Goal: Task Accomplishment & Management: Manage account settings

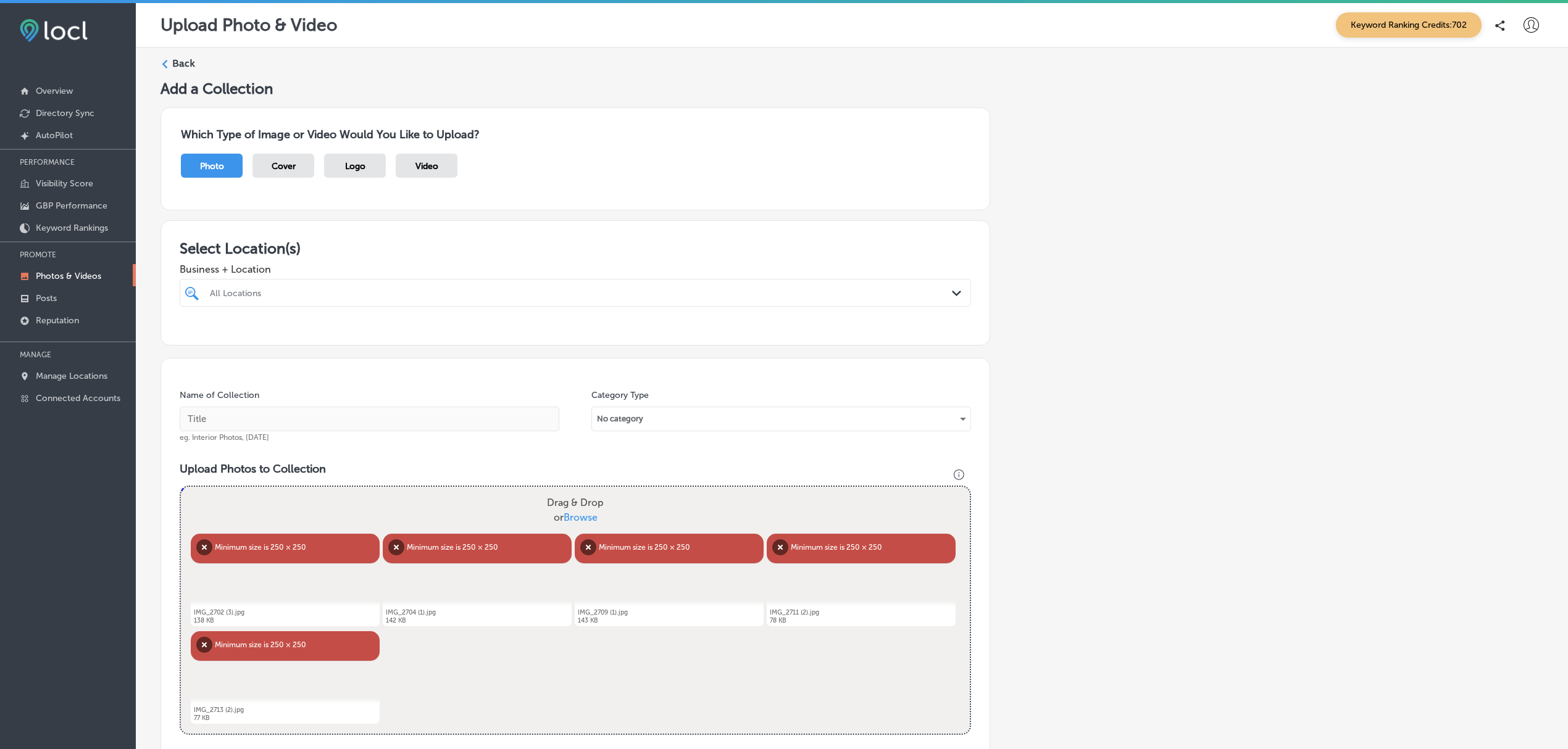
scroll to position [322, 0]
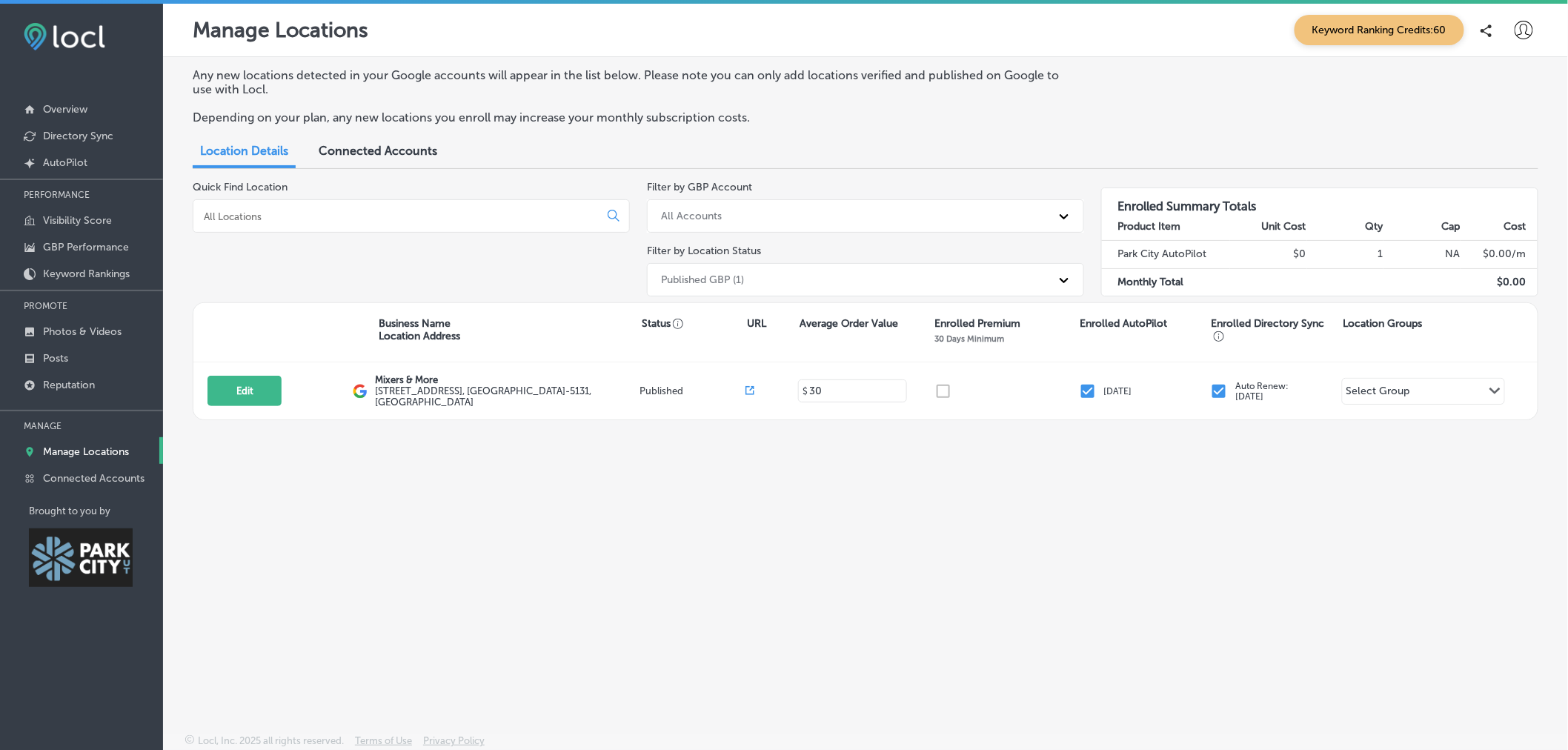
drag, startPoint x: 1853, startPoint y: 0, endPoint x: 1077, endPoint y: 520, distance: 934.1
click at [1077, 520] on div "Any new locations detected in your Google accounts will appear in the list belo…" at bounding box center [865, 361] width 1405 height 608
click at [513, 252] on div "Quick Find Location" at bounding box center [410, 242] width 437 height 122
click at [85, 243] on p "GBP Performance" at bounding box center [86, 247] width 86 height 13
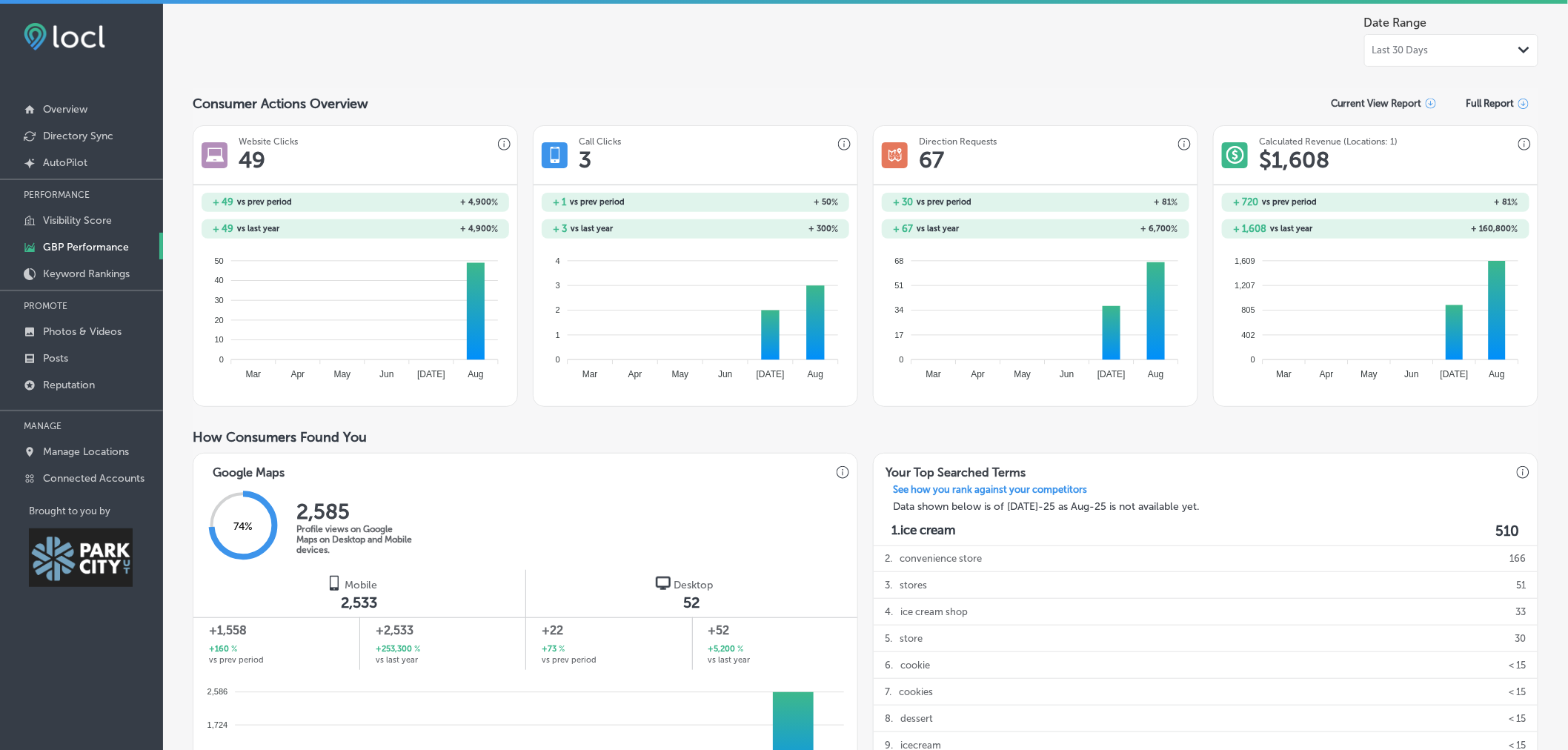
scroll to position [67, 0]
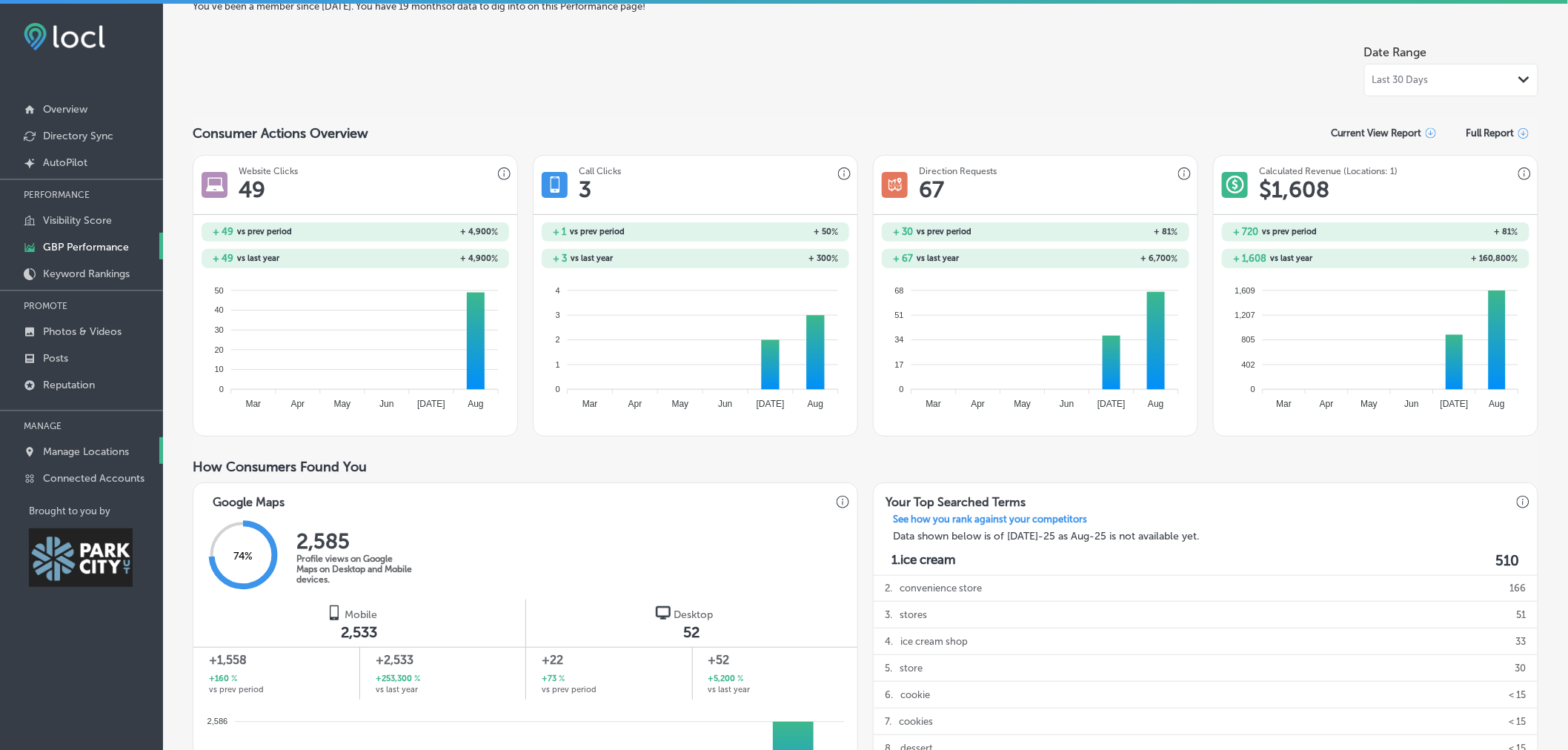
click at [97, 453] on p "Manage Locations" at bounding box center [86, 452] width 86 height 13
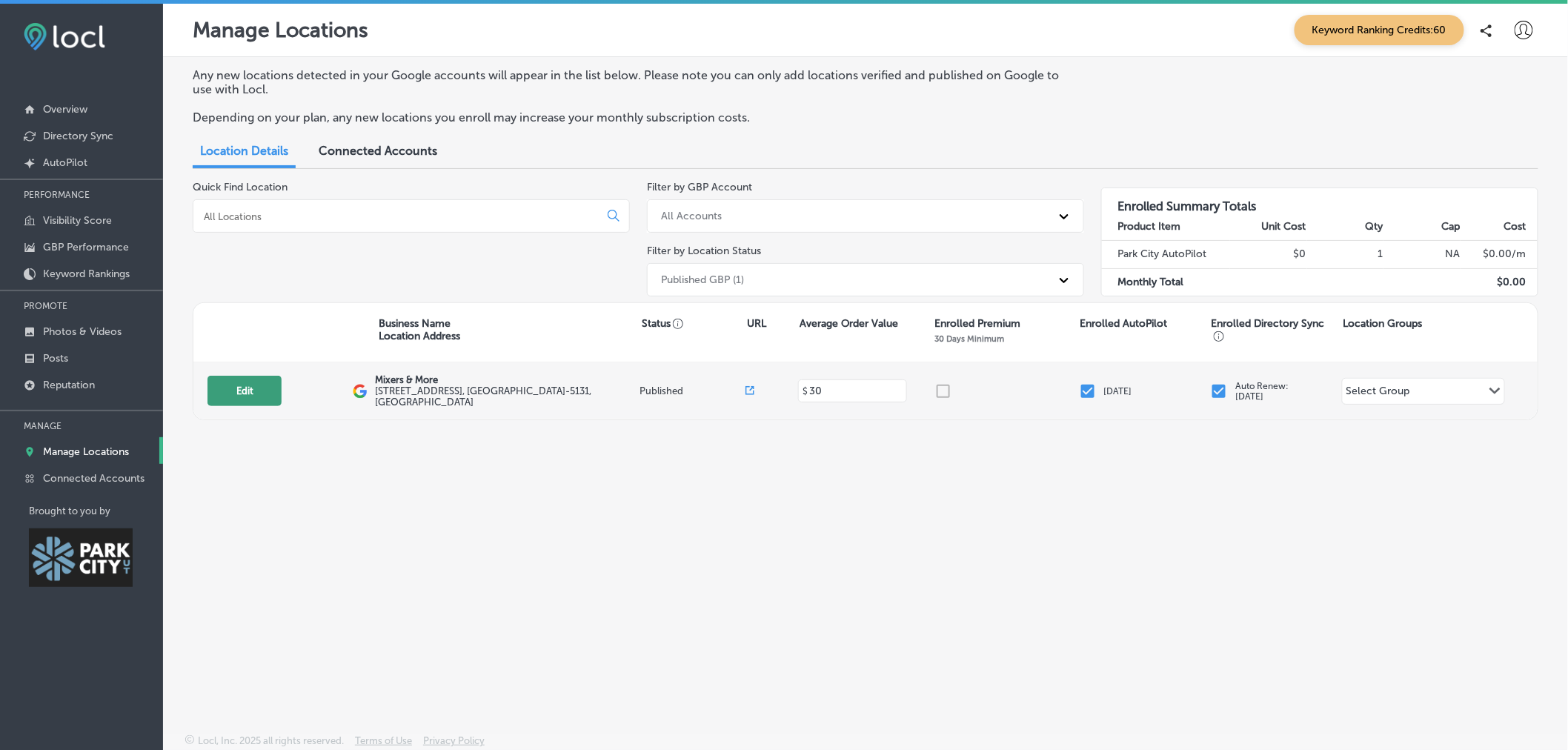
click at [237, 402] on button "Edit" at bounding box center [245, 391] width 74 height 30
select select "US"
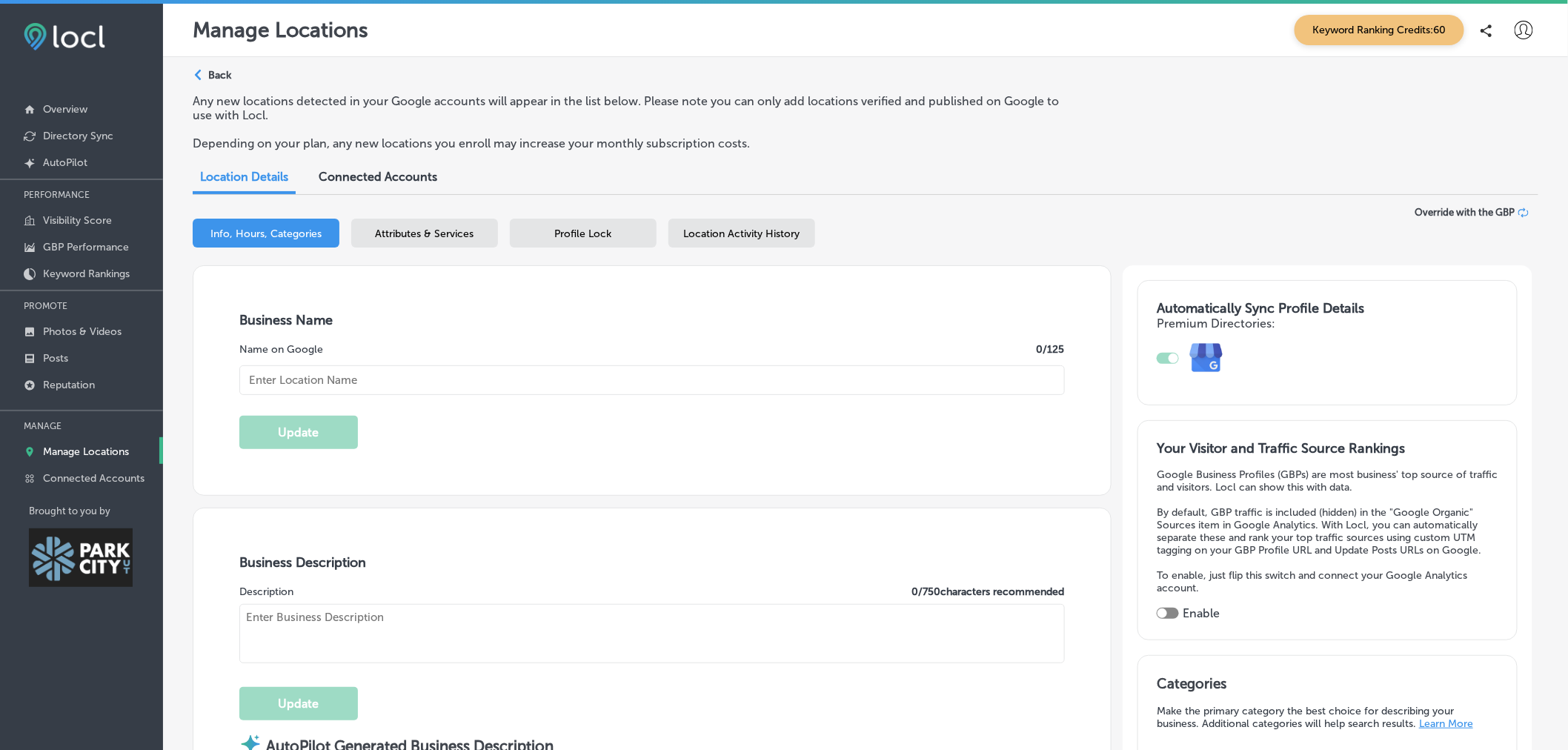
type input "Mixers & More"
type textarea "Mixers & More redefines the convenience store experience by offering thoughtful…"
type input "136 Heber Ave"
type input "Suite 101"
type input "Park City"
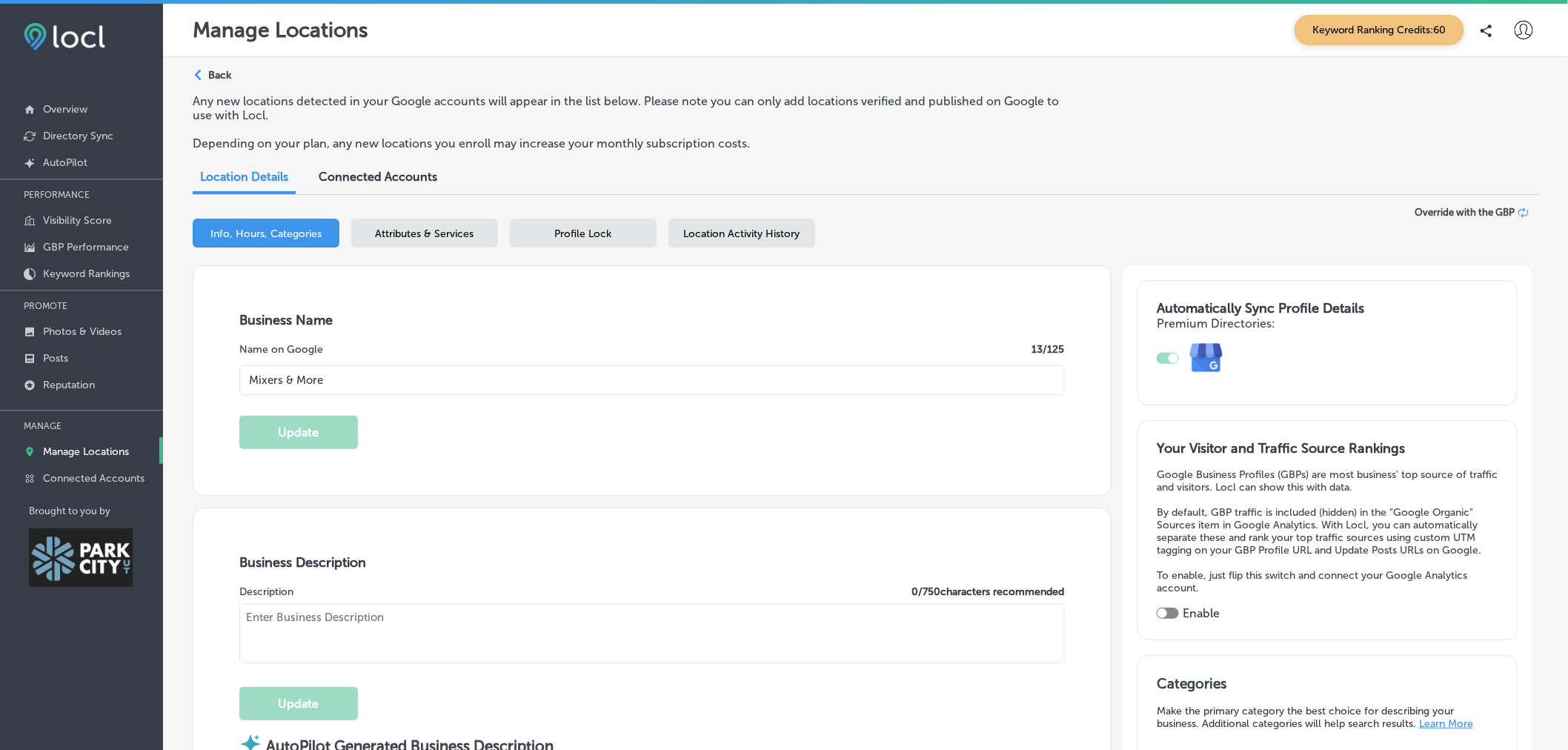
type input "84060-5131"
type input "US"
type input "http://mixersandmore.cloveronline.com/"
type input "30"
checkbox input "true"
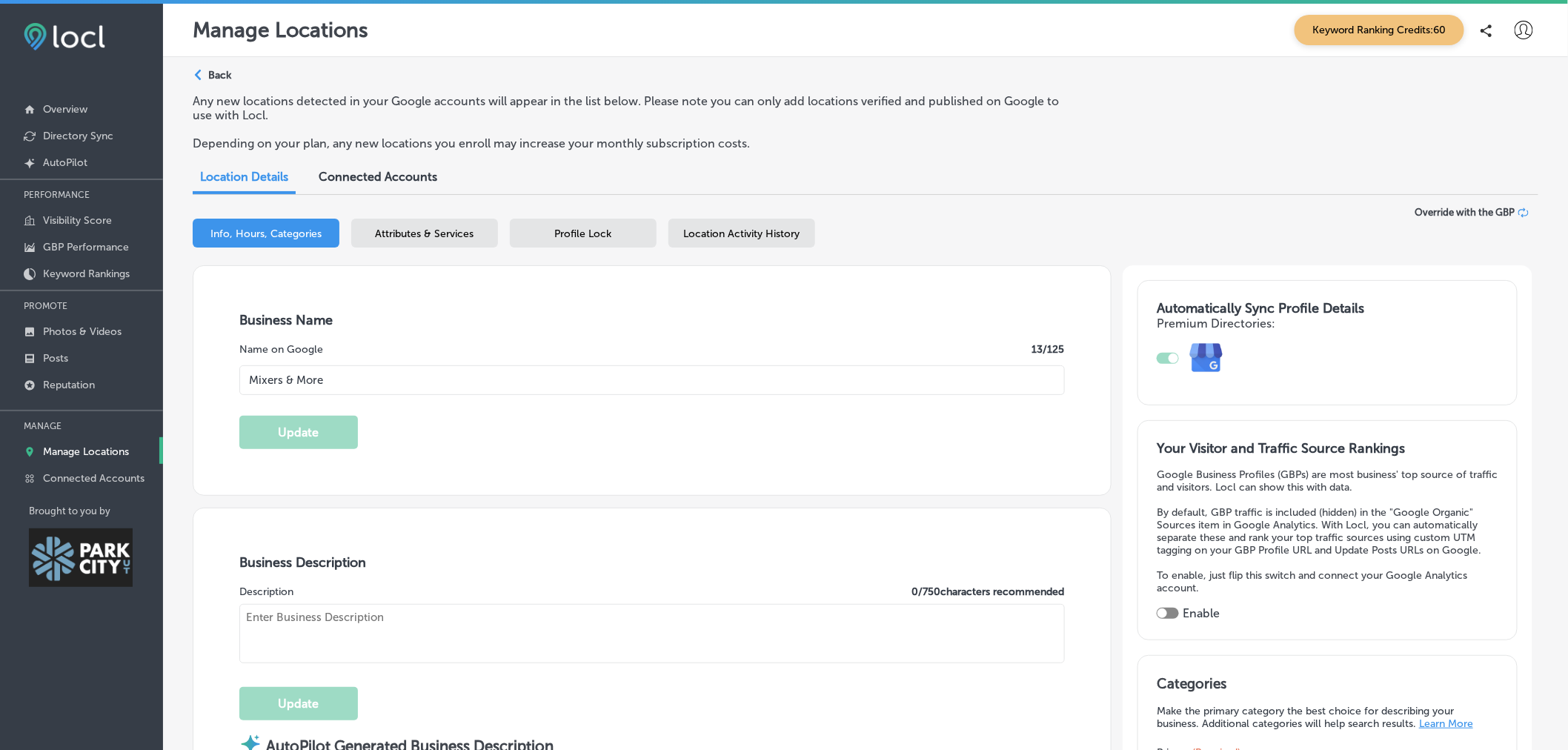
type textarea "We’re a women-owned boutique and your one-stop shop for all things sipping—with…"
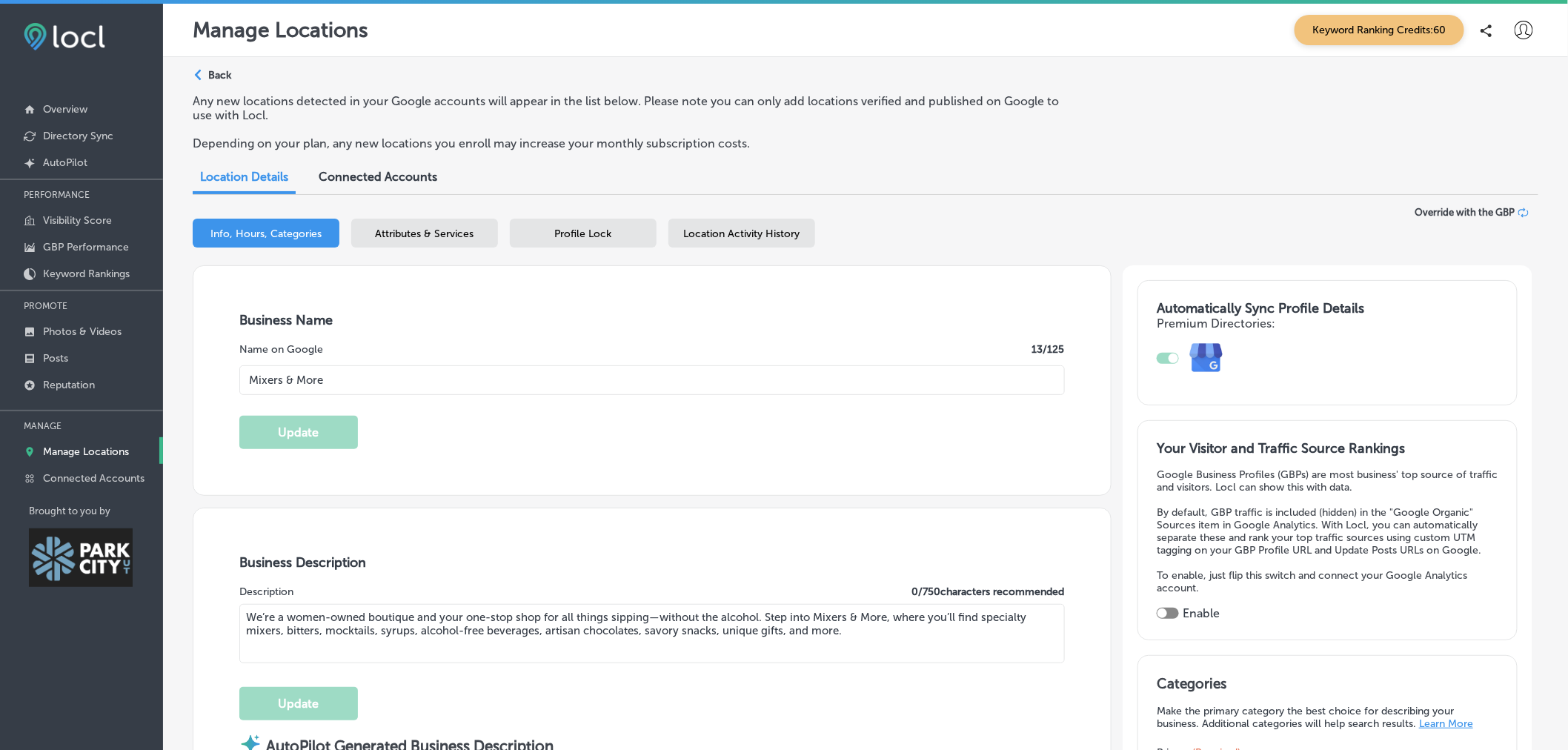
type input "+1 385 479 5617"
click at [92, 448] on p "Manage Locations" at bounding box center [86, 452] width 86 height 13
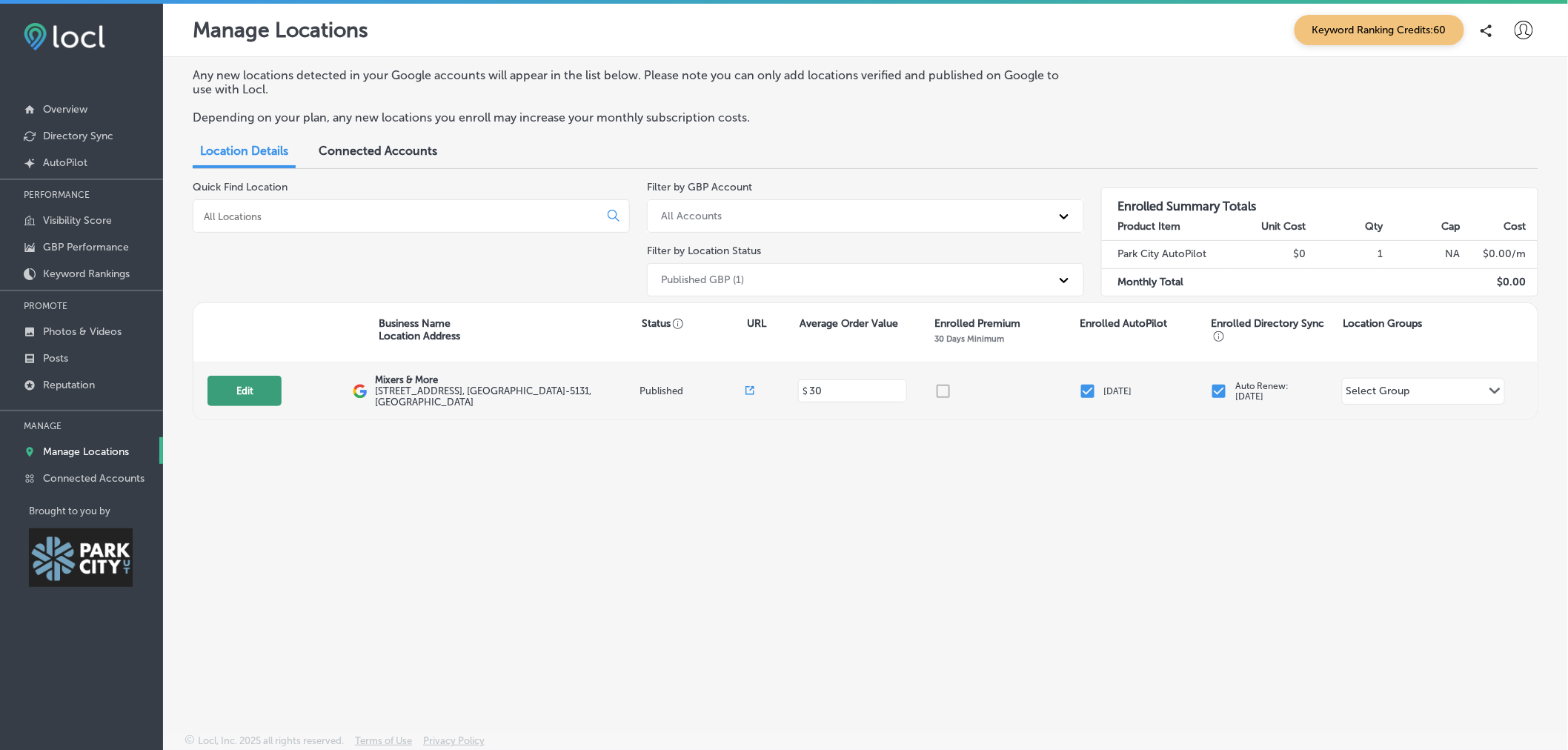
click at [246, 395] on button "Edit" at bounding box center [245, 391] width 74 height 30
select select "US"
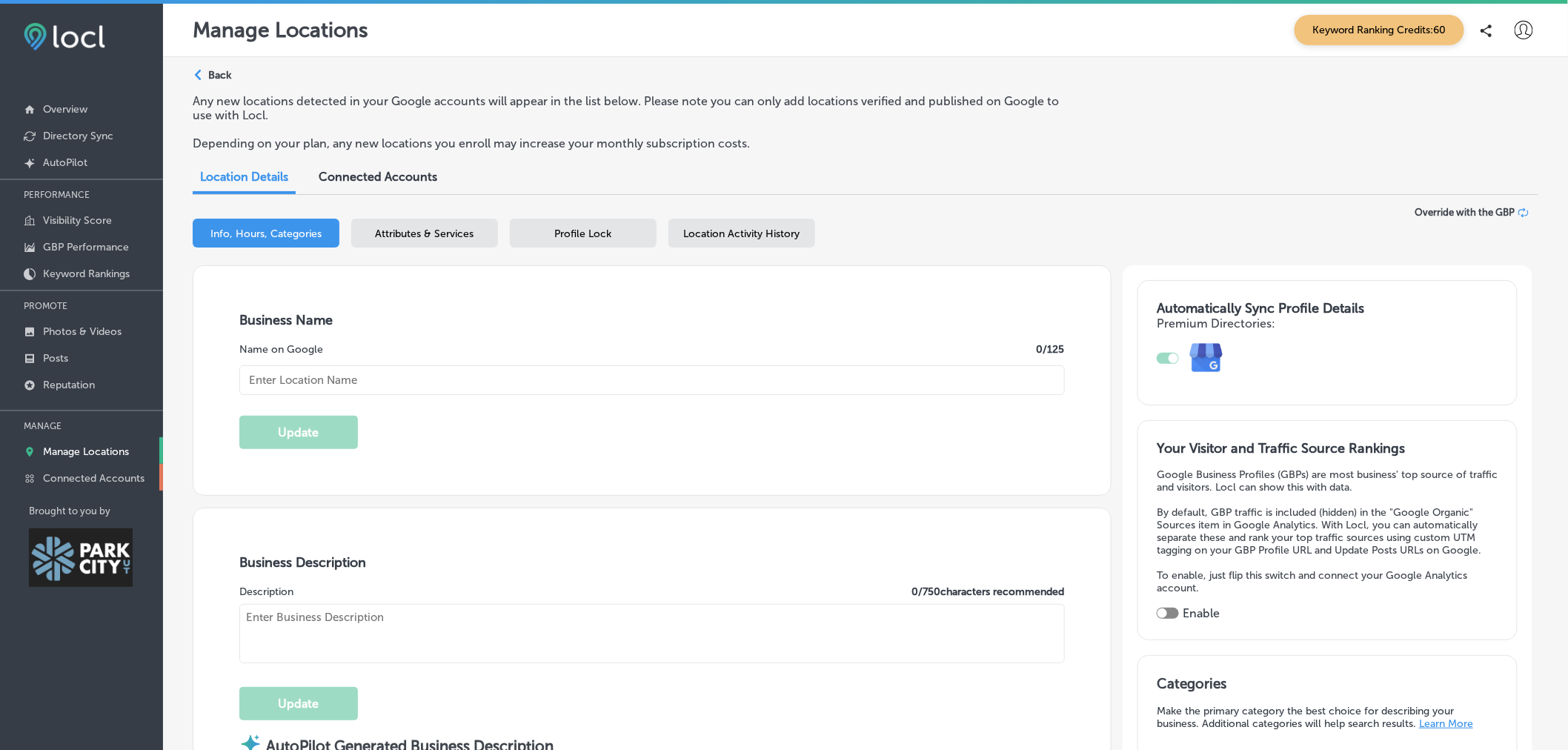
type input "136 Heber Ave"
type input "Suite 101"
type input "Park City"
type input "84060-5131"
type input "US"
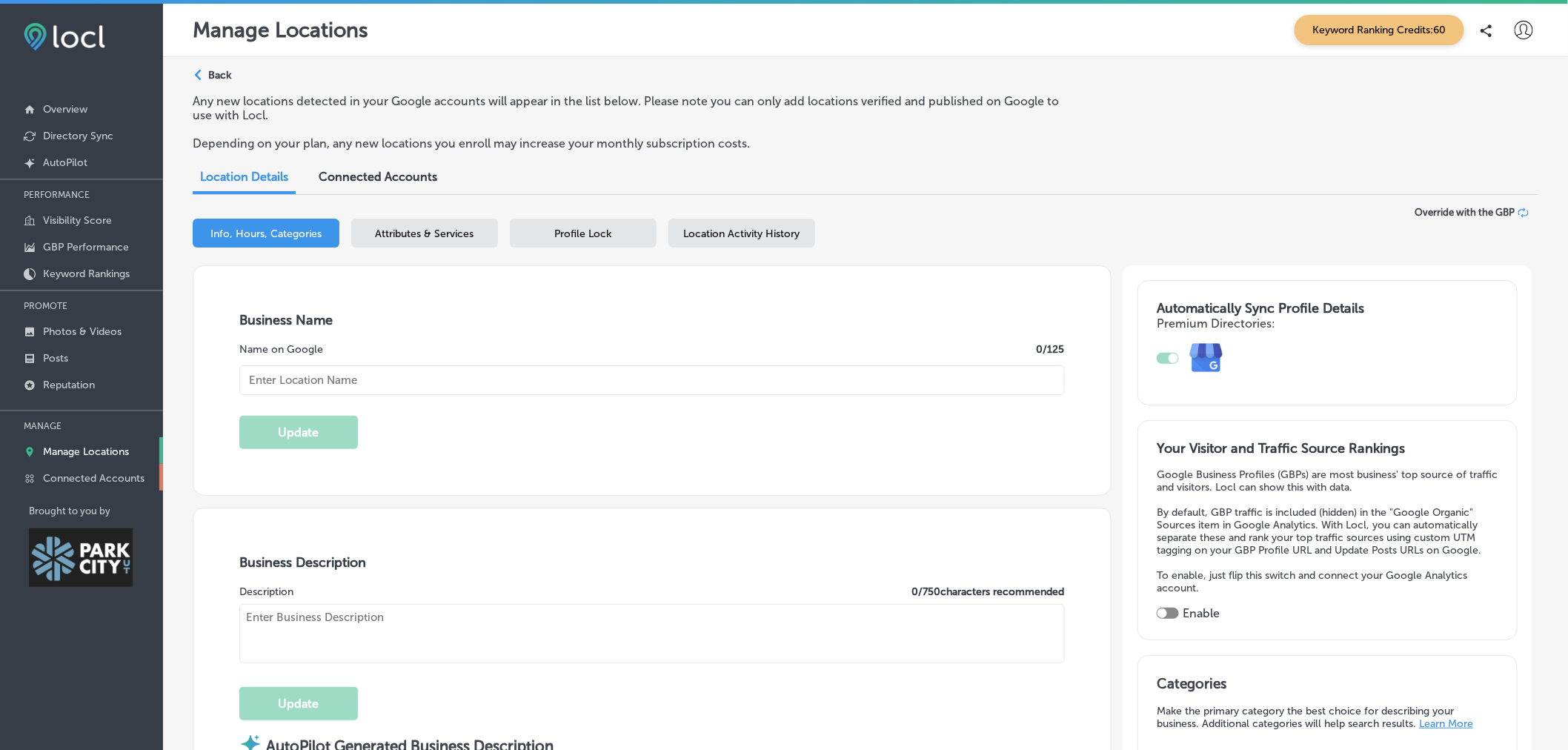
type input "http://mixersandmore.cloveronline.com/"
type textarea "We’re a women-owned boutique and your one-stop shop for all things sipping—with…"
checkbox input "true"
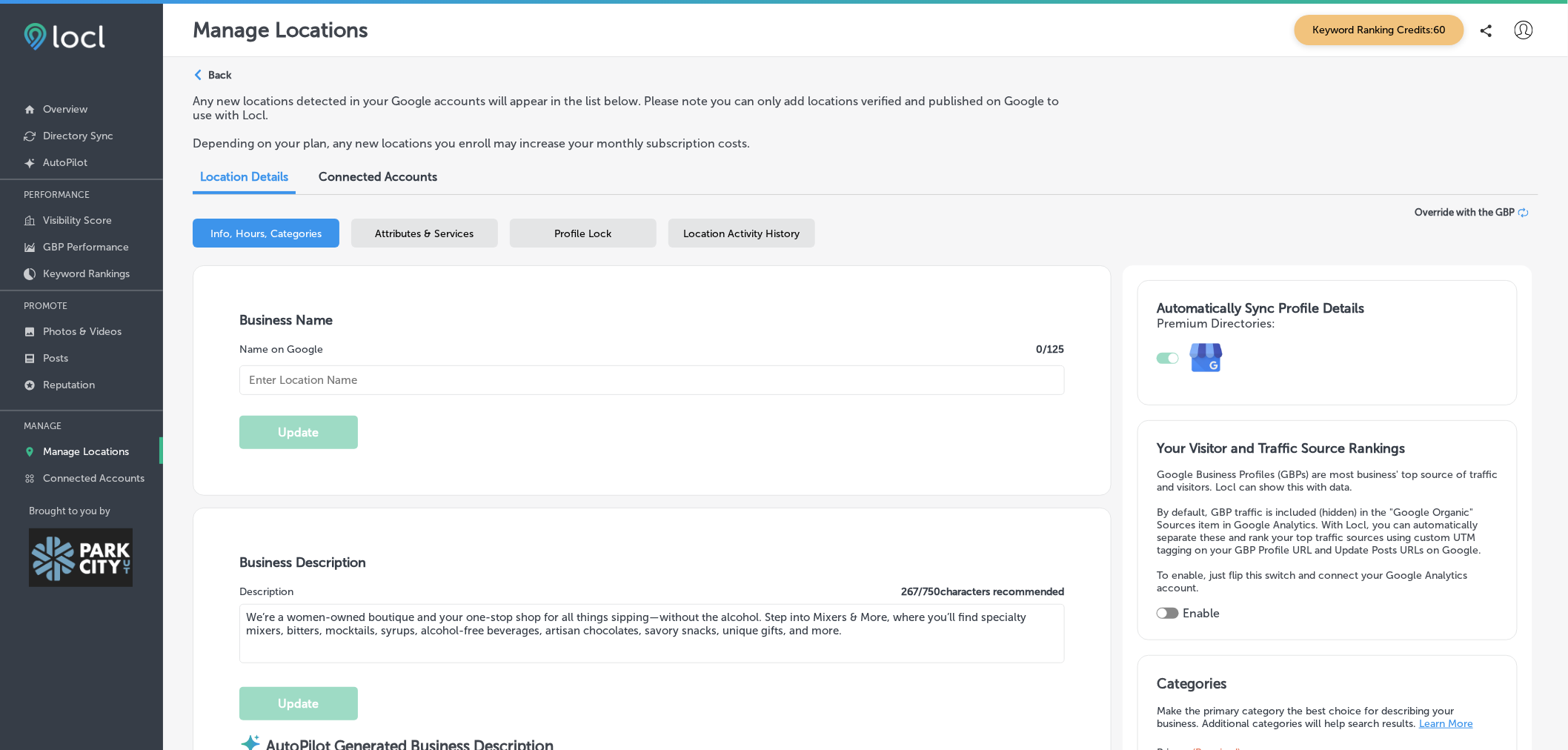
type textarea "Mixers & More redefines the convenience store experience by offering thoughtful…"
type input "30"
type input "+1 385 479 5617"
type input "Mixers & More"
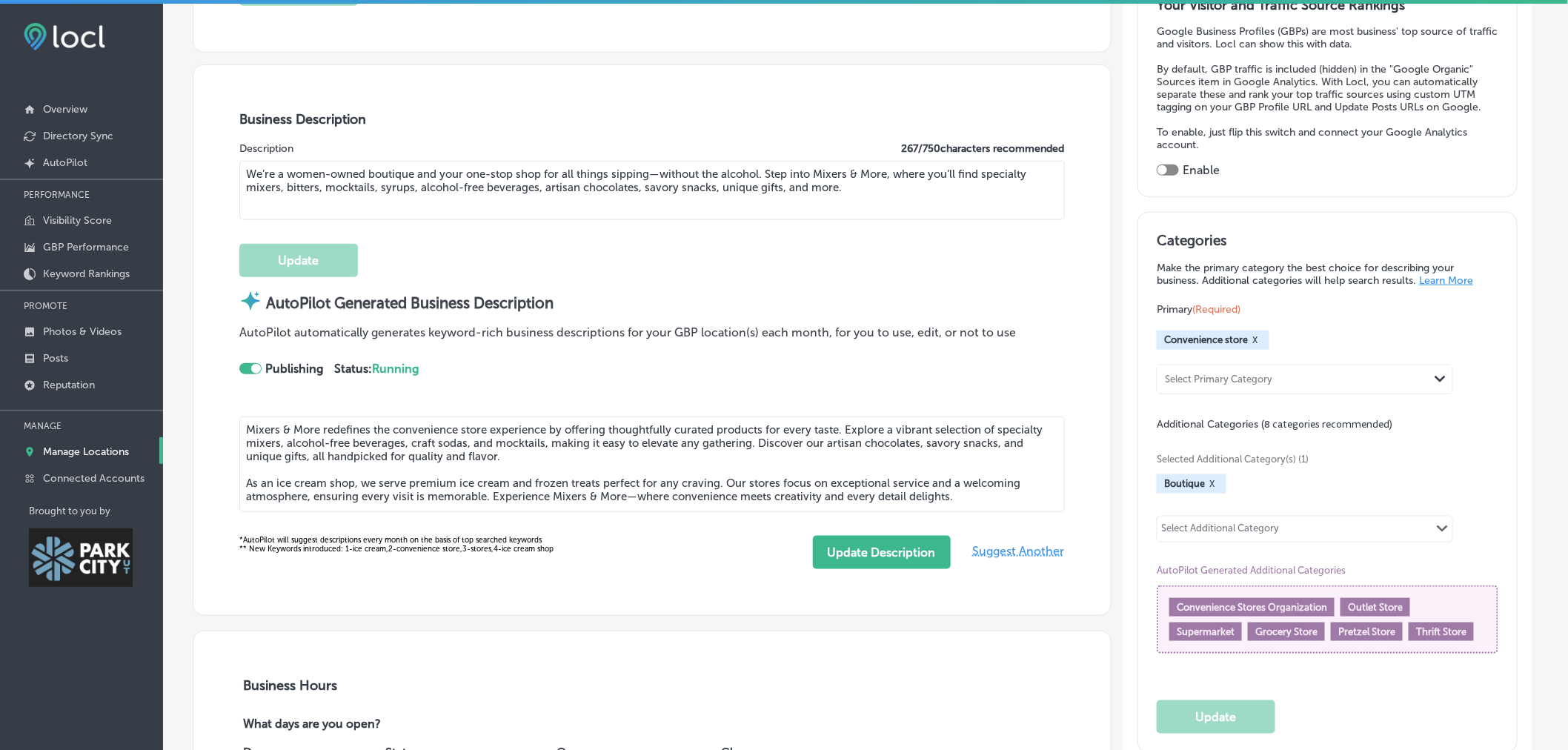
scroll to position [445, 0]
drag, startPoint x: 402, startPoint y: 447, endPoint x: 285, endPoint y: 445, distance: 117.0
click at [285, 445] on textarea "Mixers & More redefines the convenience store experience by offering thoughtful…" at bounding box center [652, 463] width 825 height 95
click at [485, 484] on textarea "Mixers & More redefines the convenience store experience by offering thoughtful…" at bounding box center [652, 463] width 825 height 95
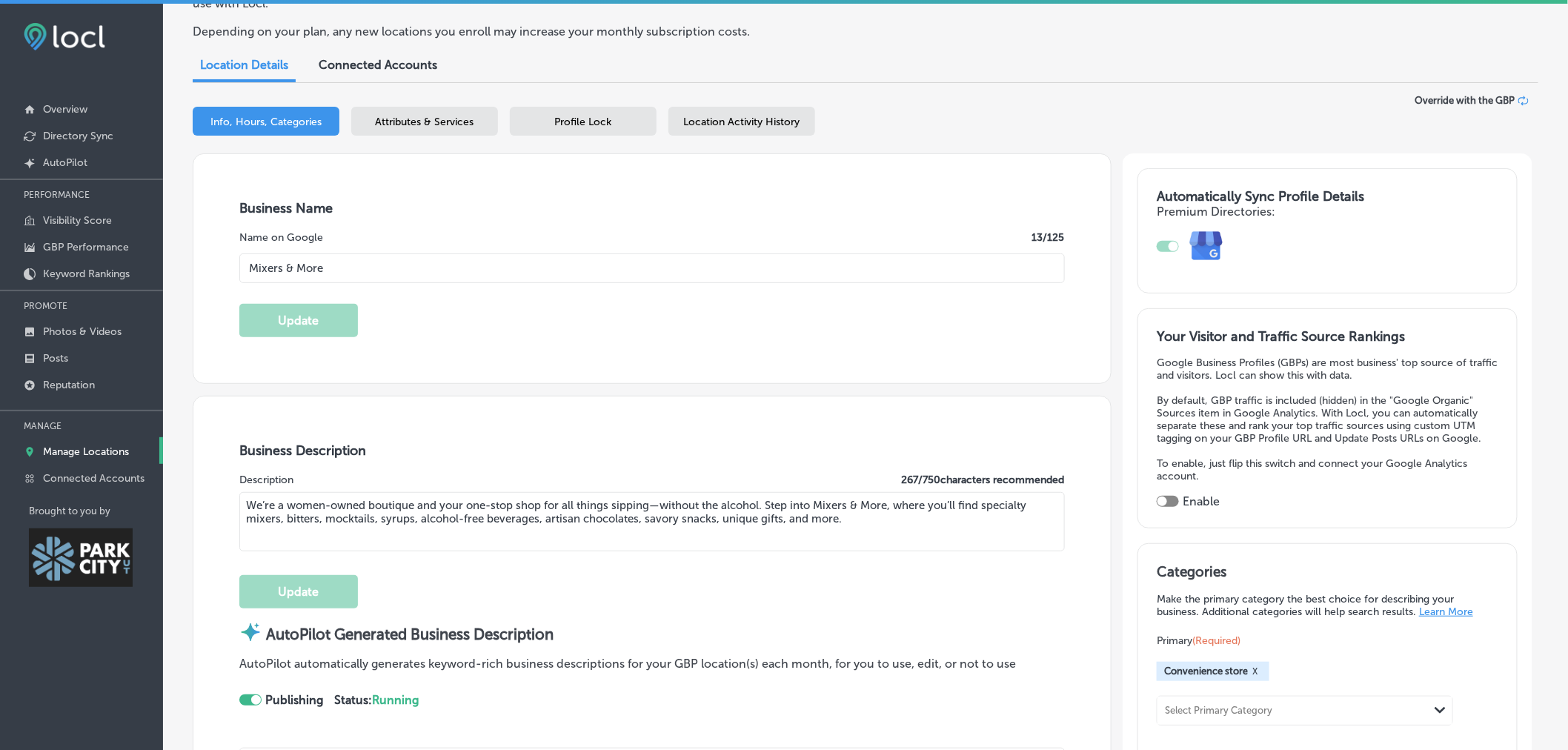
scroll to position [0, 0]
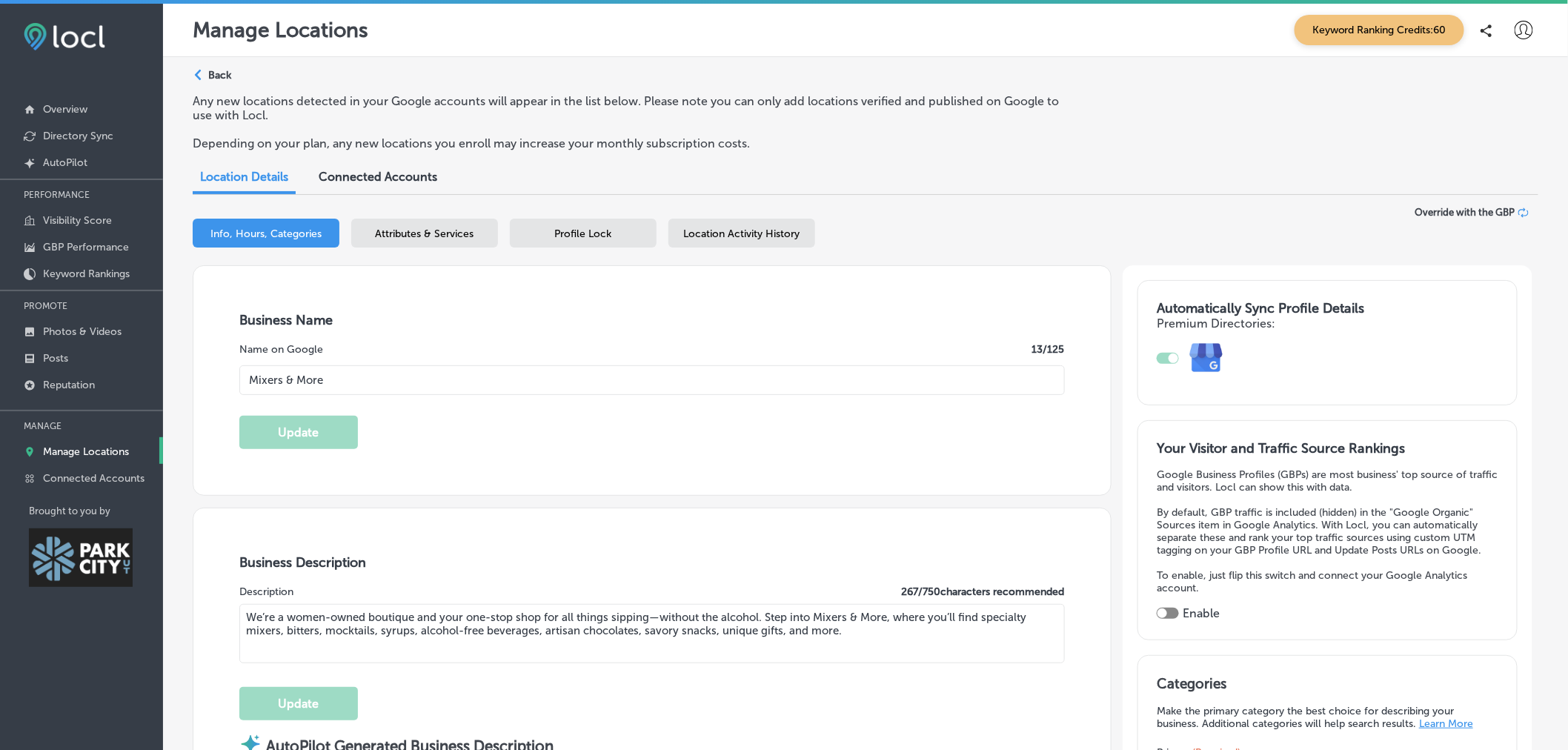
click at [460, 231] on span "Attributes & Services" at bounding box center [425, 233] width 98 height 13
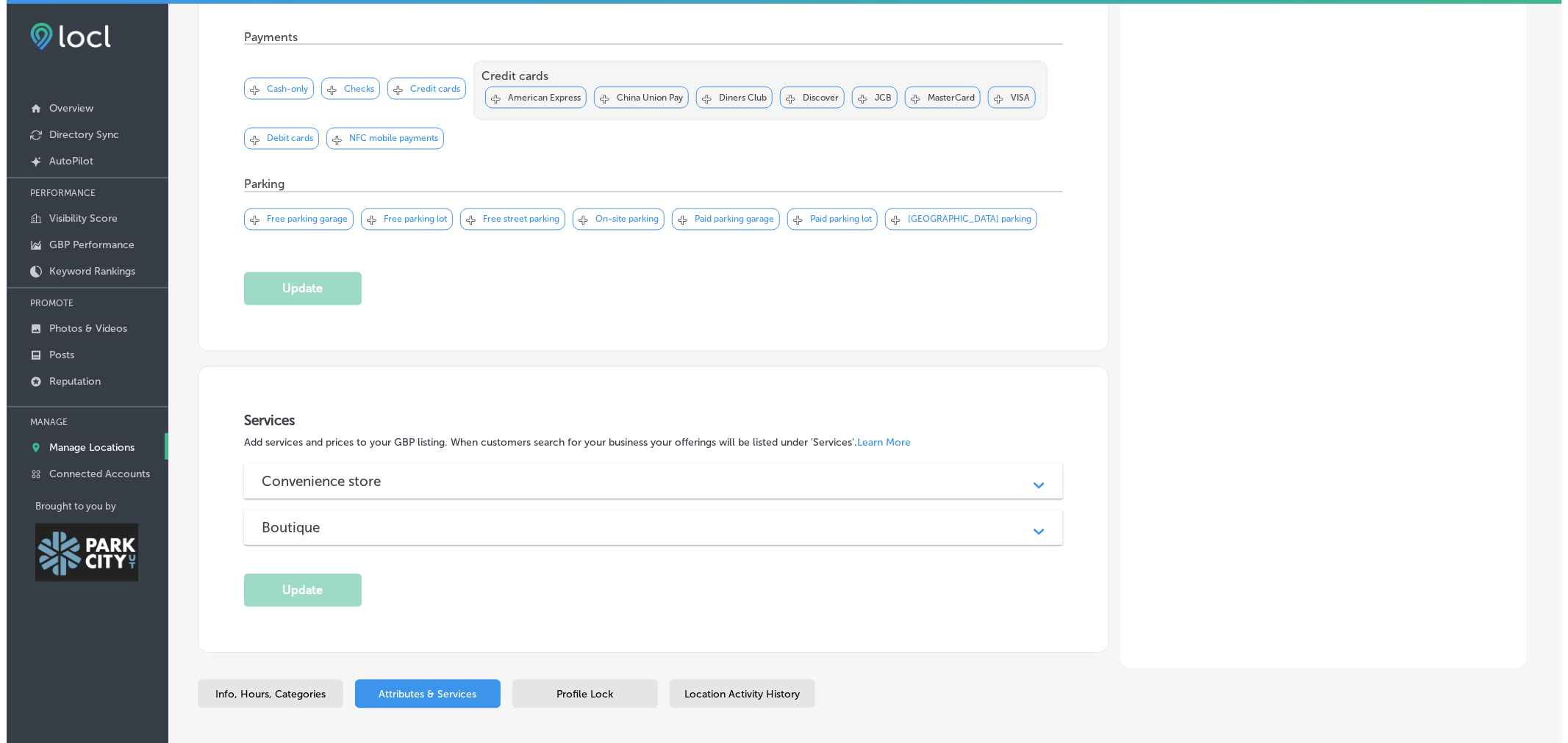
scroll to position [1169, 0]
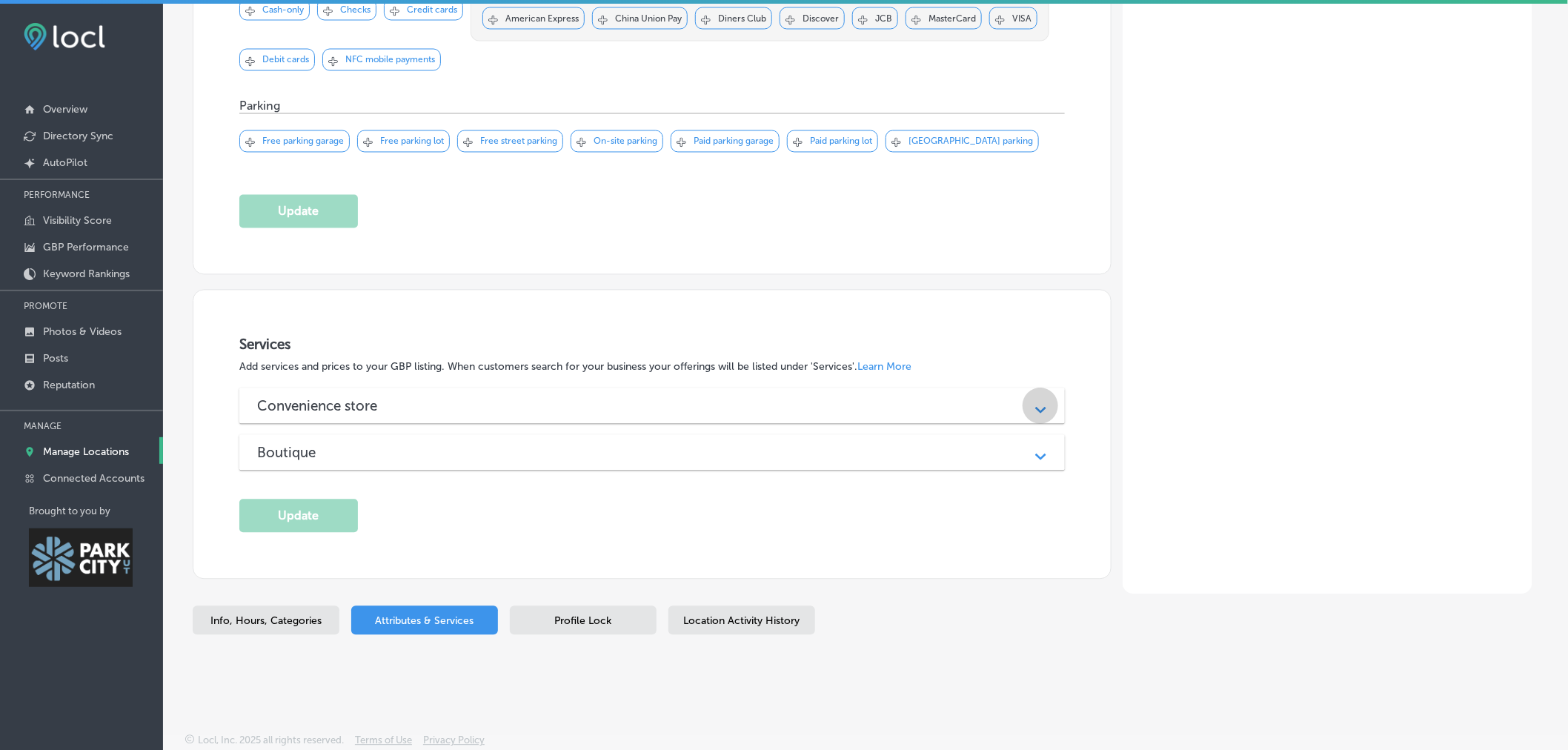
click at [1038, 410] on icon "Path Created with Sketch." at bounding box center [1040, 411] width 11 height 7
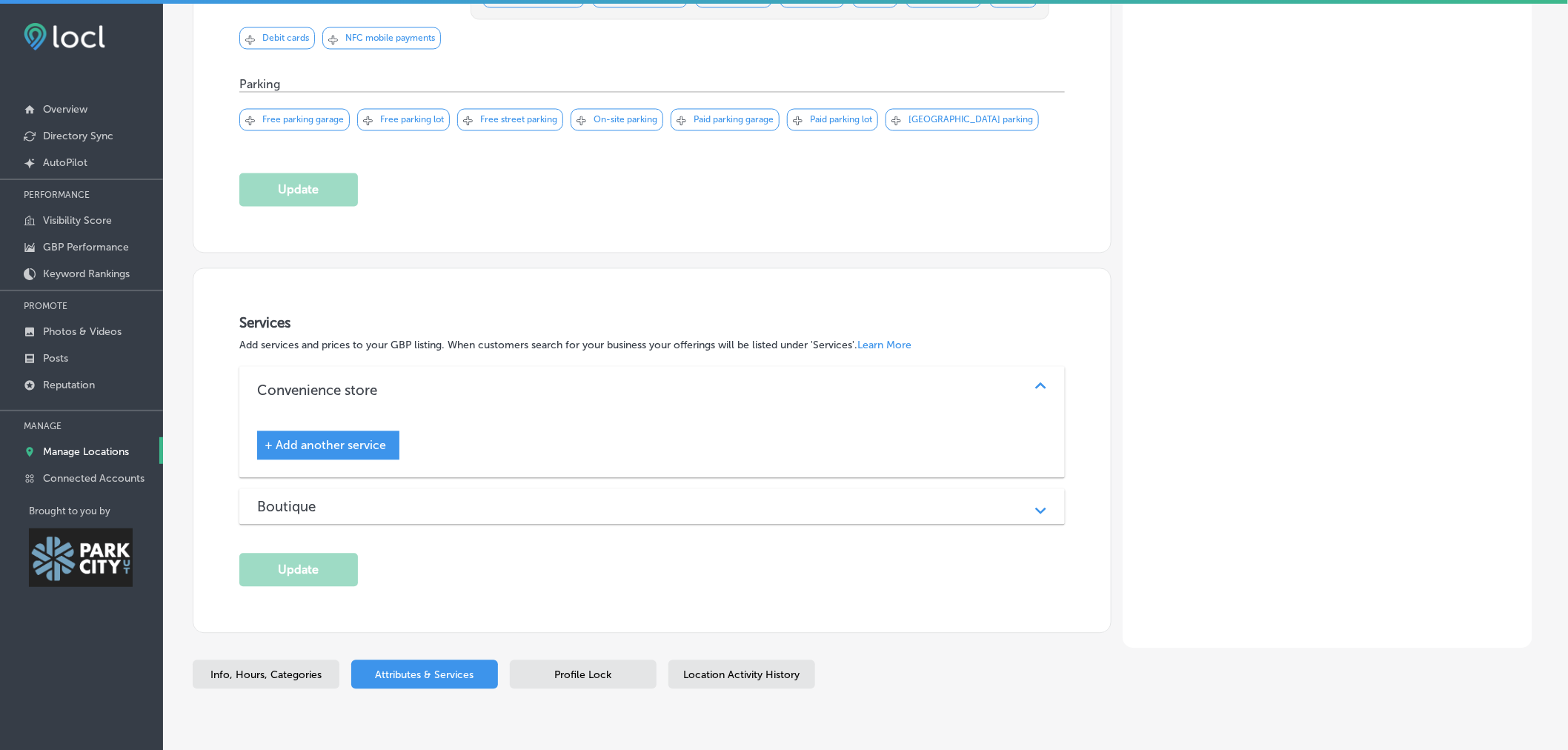
click at [329, 453] on span "+ Add another service" at bounding box center [325, 445] width 122 height 14
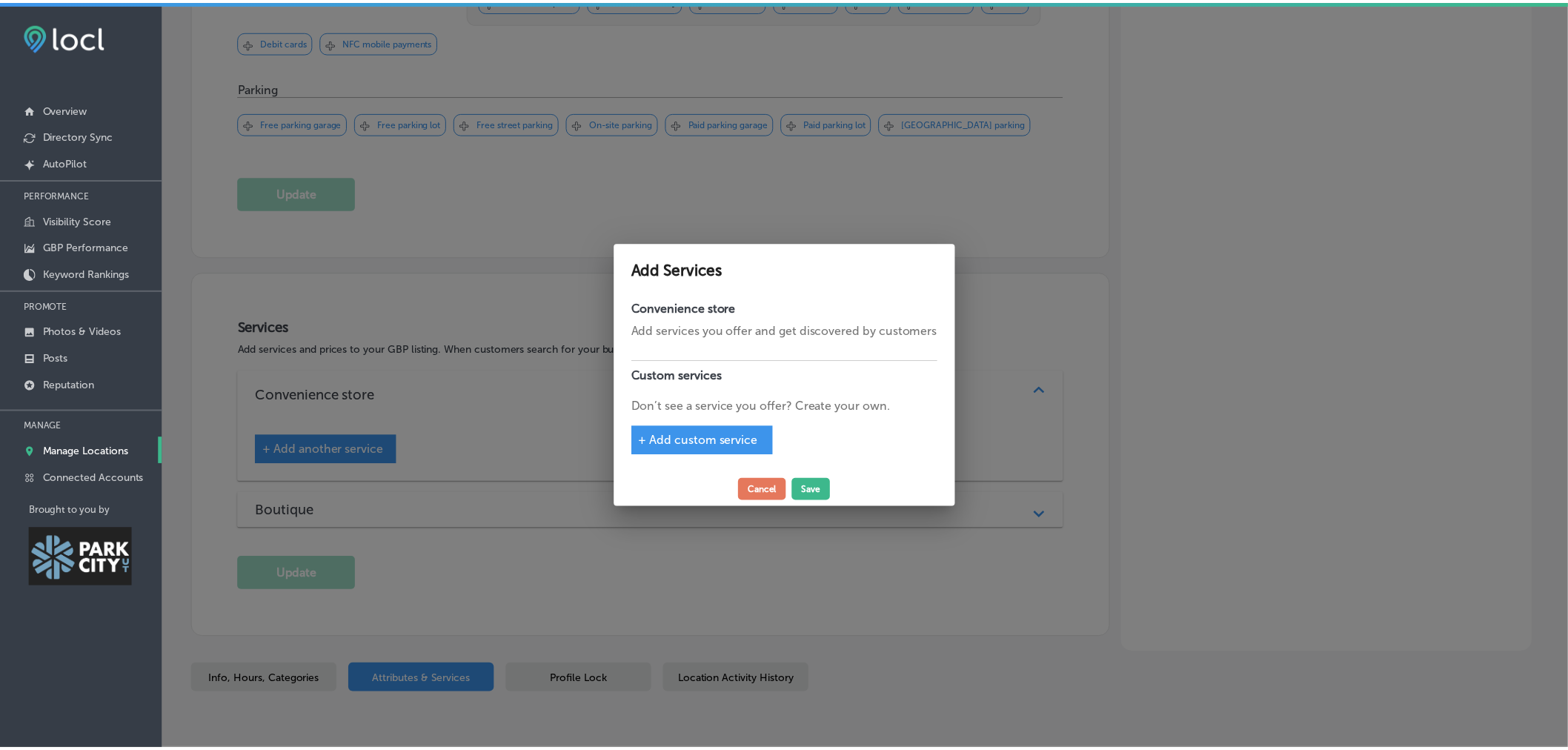
scroll to position [1199, 0]
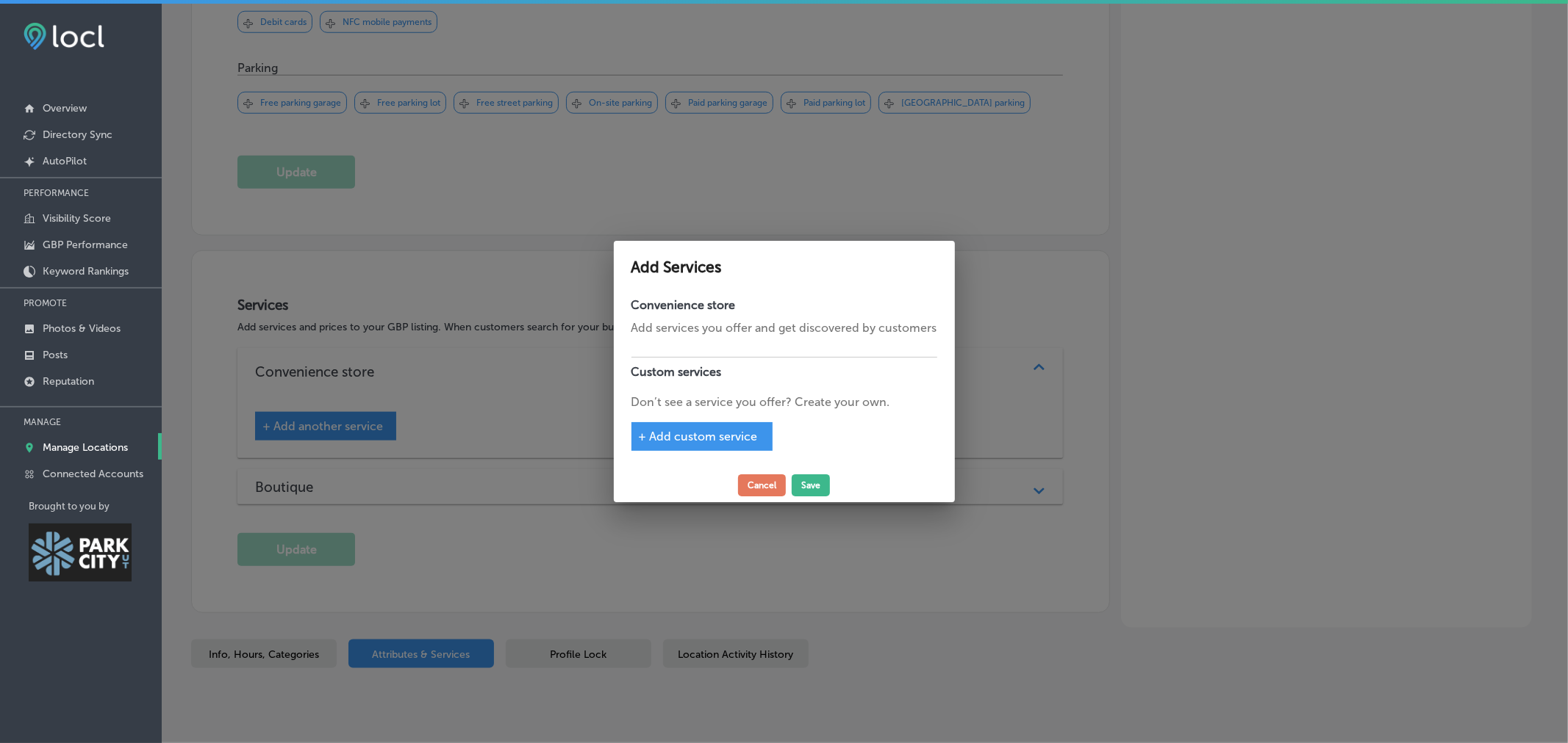
click at [670, 402] on p "Don’t see a service you offer? Create your own." at bounding box center [784, 402] width 306 height 17
click at [678, 444] on span "+ Add custom service" at bounding box center [698, 437] width 119 height 14
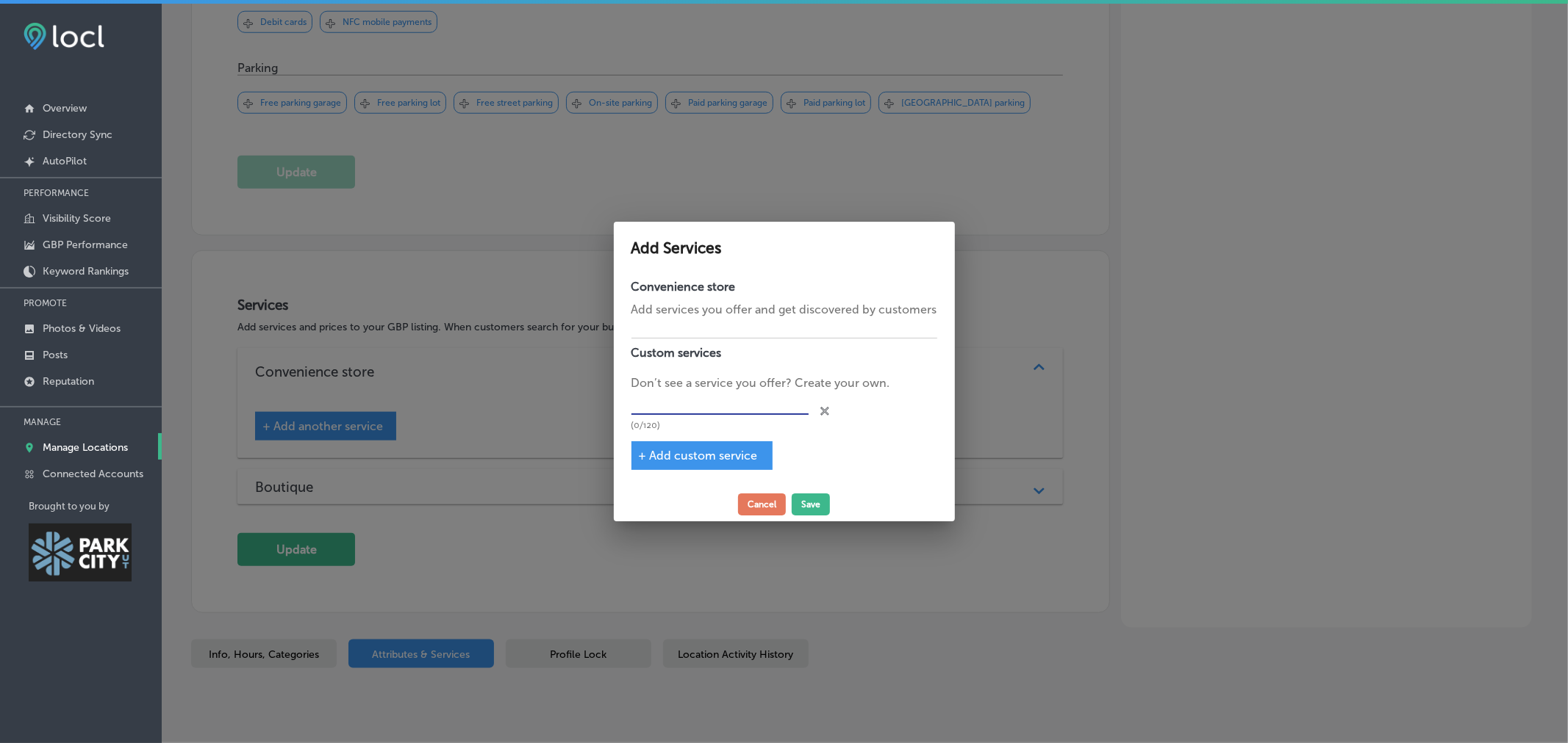
click at [663, 405] on input "text" at bounding box center [720, 404] width 177 height 23
click at [689, 402] on input "Alcohol-free mixers" at bounding box center [720, 404] width 177 height 23
click at [693, 402] on input "Alcohol-free mixers" at bounding box center [720, 404] width 177 height 23
click at [687, 405] on input "NA mixers" at bounding box center [720, 404] width 177 height 23
type input "NA mixers"
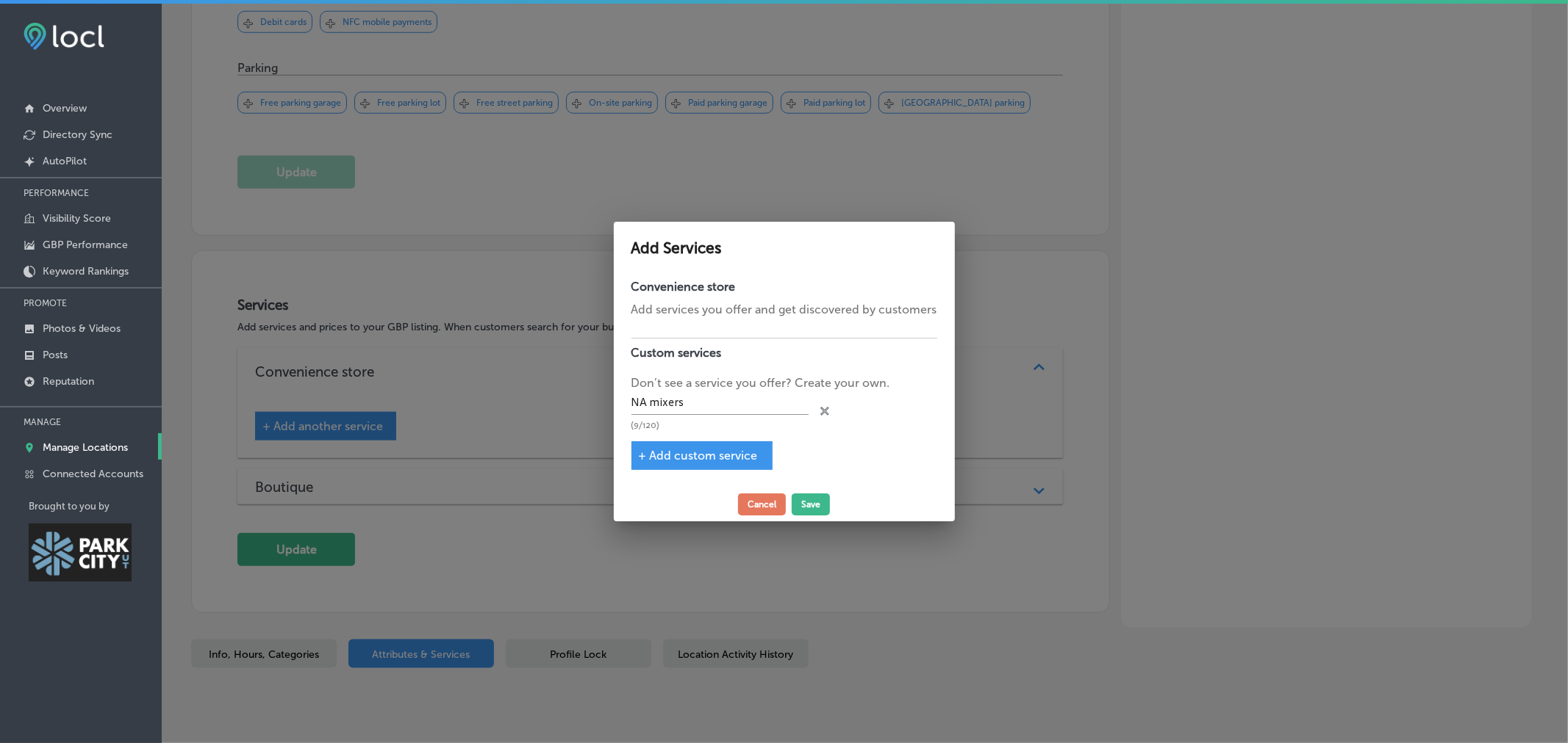
click at [825, 408] on icon "close Created with Sketch." at bounding box center [825, 411] width 9 height 9
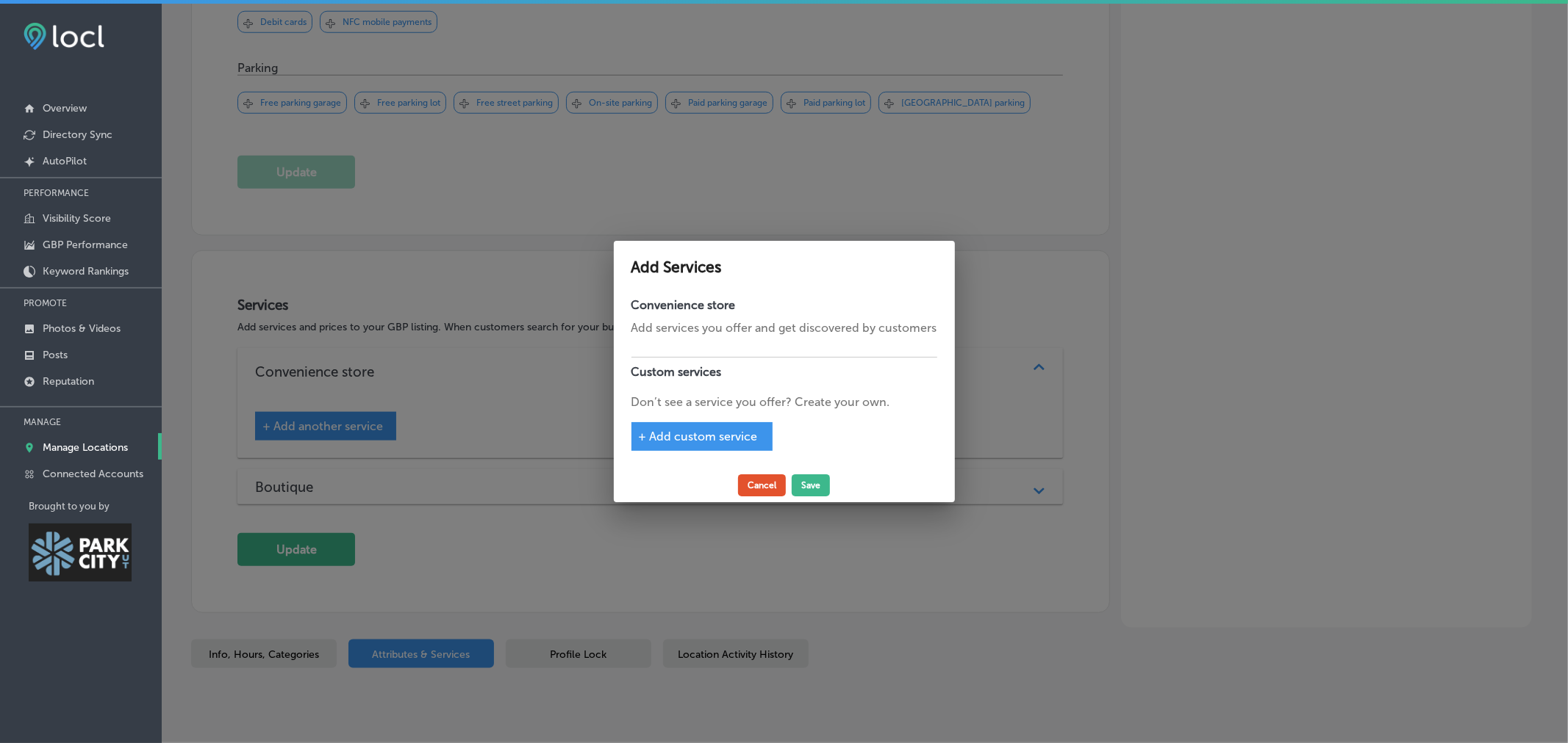
click at [758, 477] on button "Cancel" at bounding box center [762, 485] width 48 height 22
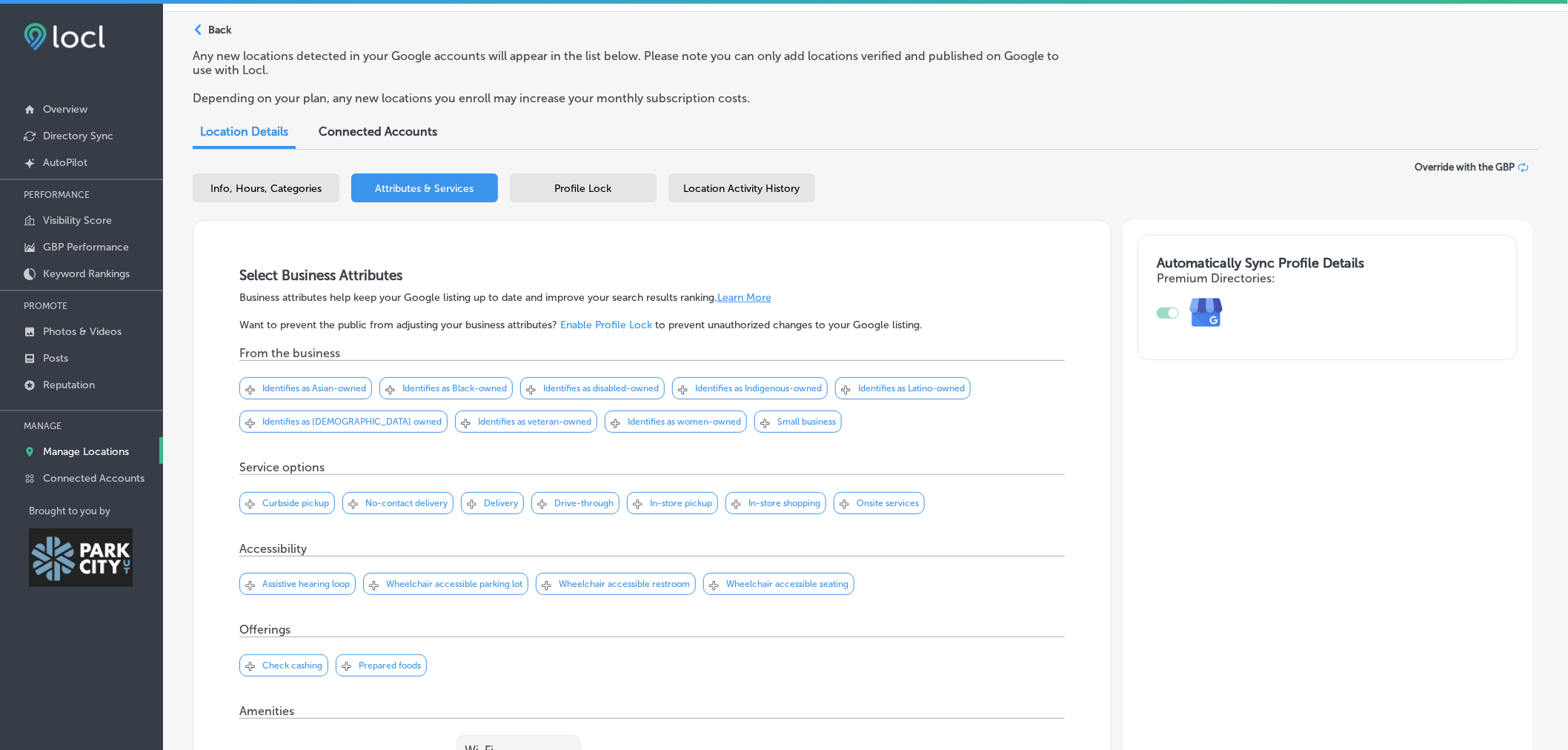
scroll to position [0, 0]
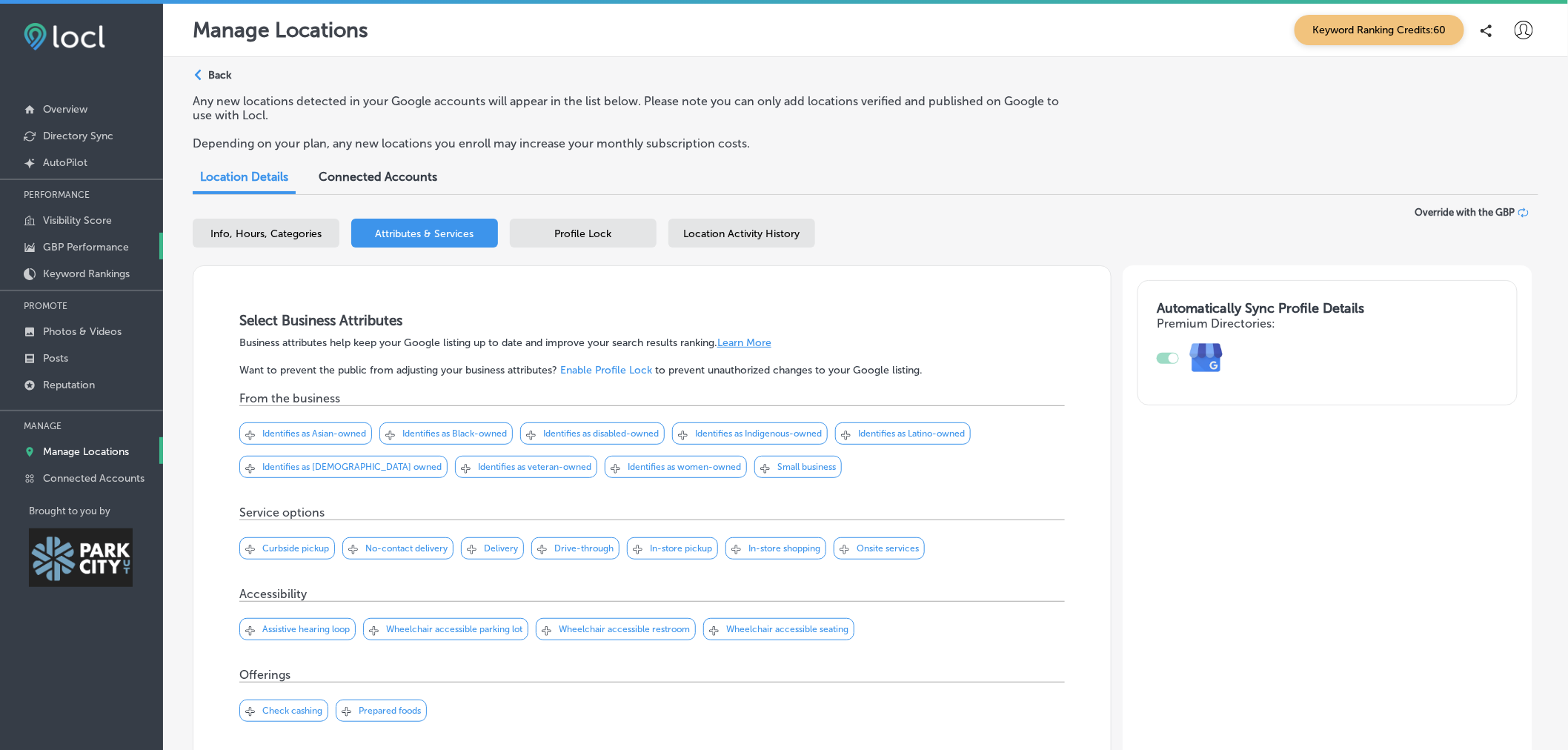
click at [106, 253] on link "GBP Performance" at bounding box center [81, 245] width 163 height 27
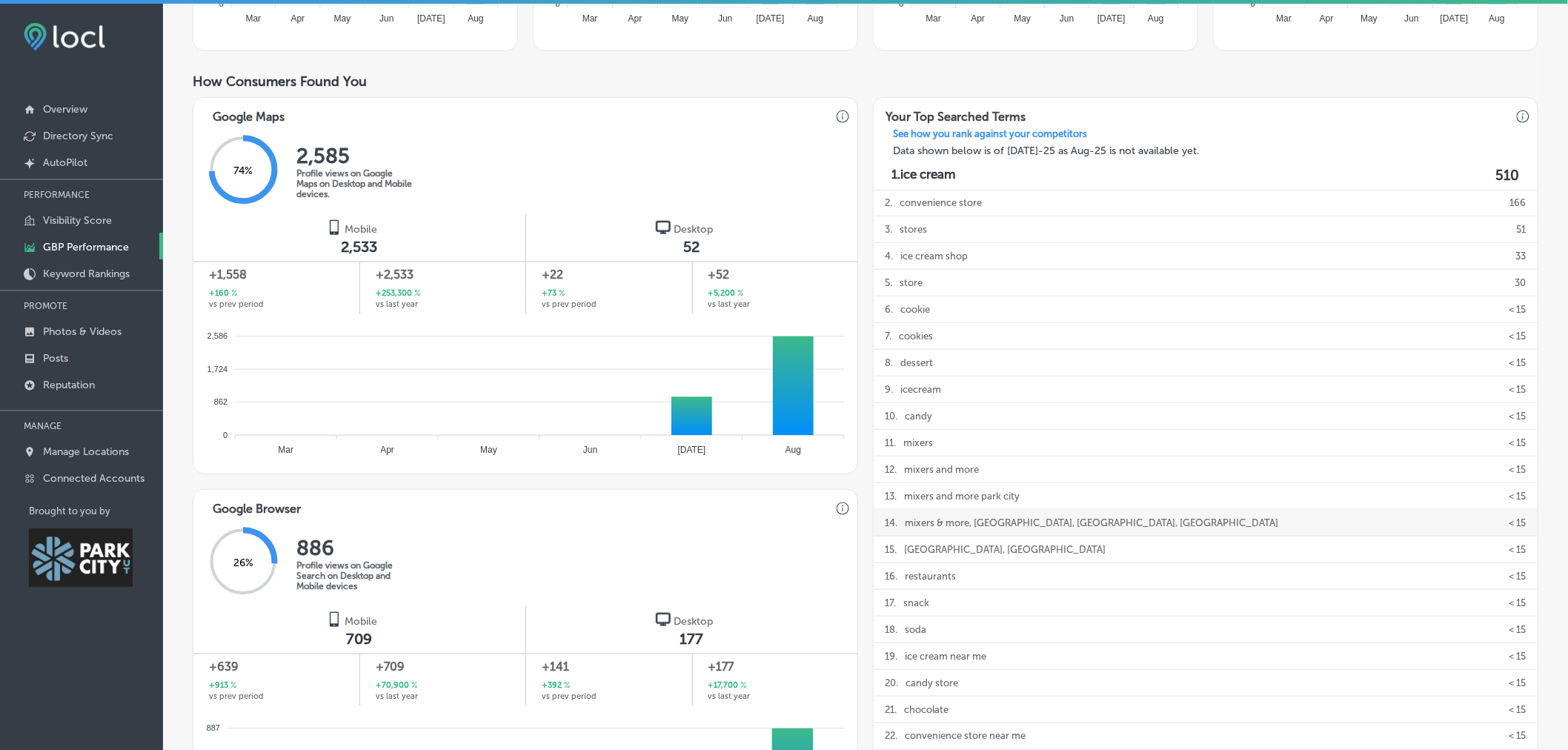
scroll to position [453, 0]
click at [80, 447] on p "Manage Locations" at bounding box center [86, 452] width 86 height 13
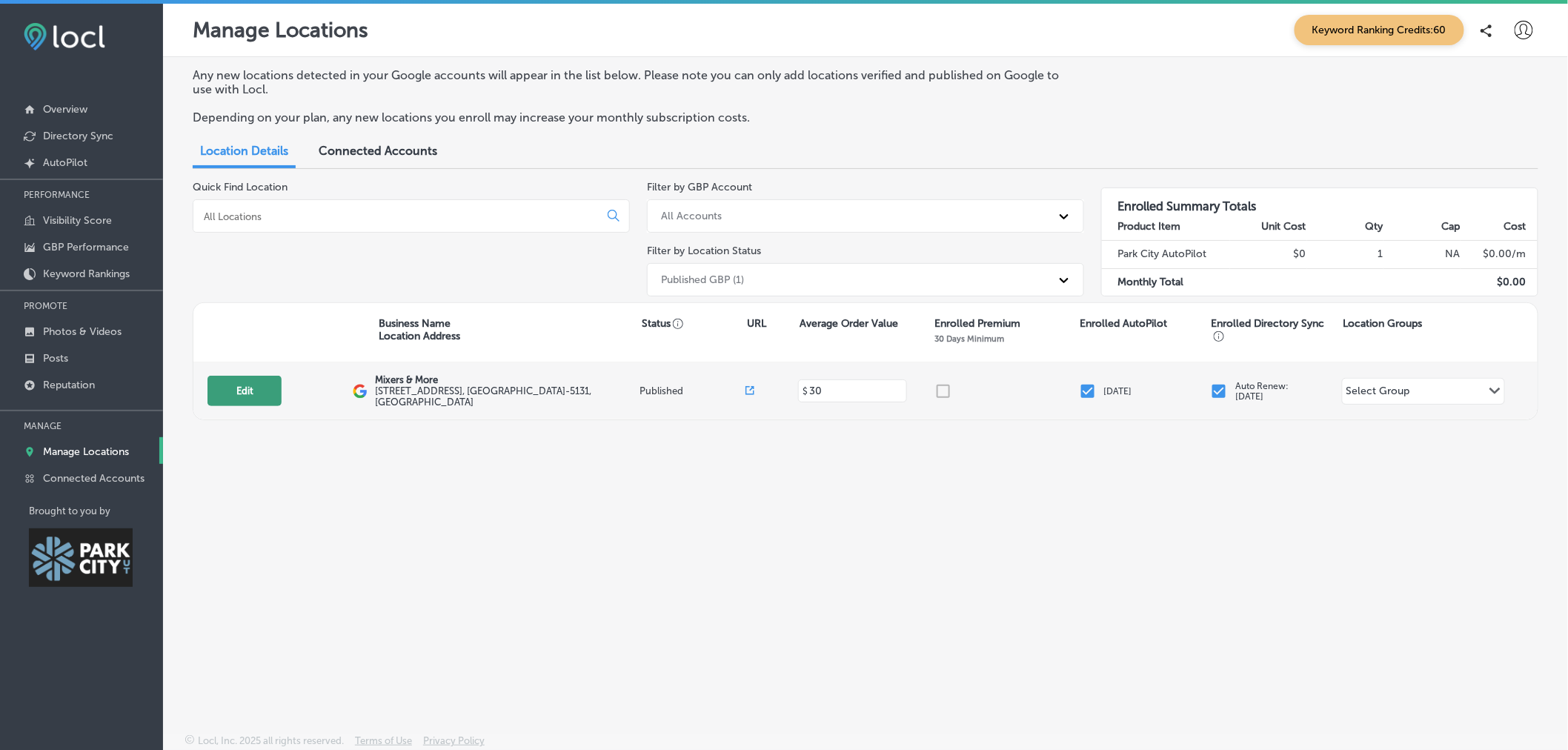
click at [223, 387] on button "Edit" at bounding box center [245, 391] width 74 height 30
select select "US"
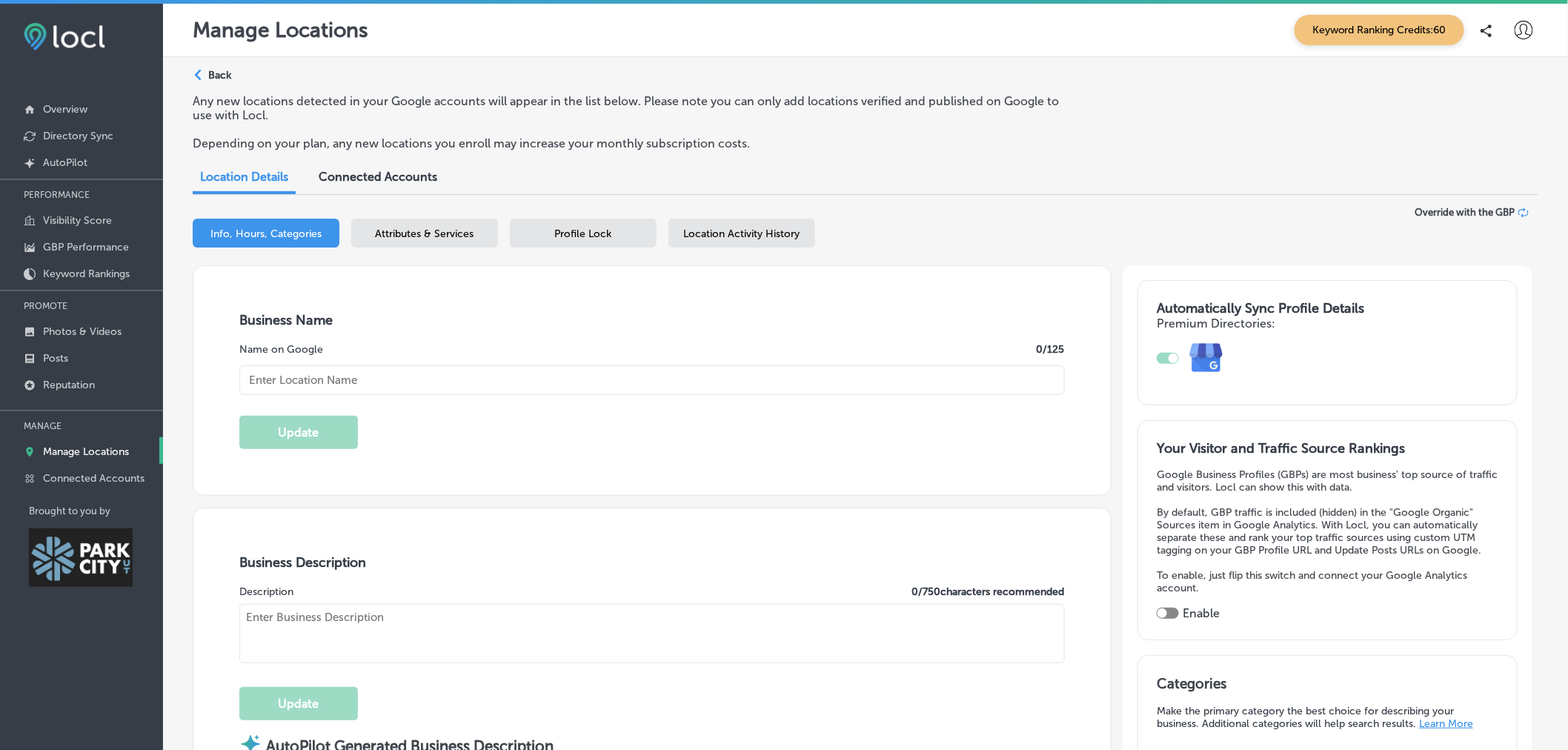
type input "Mixers & More"
type textarea "Mixers & More redefines the convenience store experience by offering thoughtful…"
type input "136 Heber Ave"
type input "Suite 101"
type input "Park City"
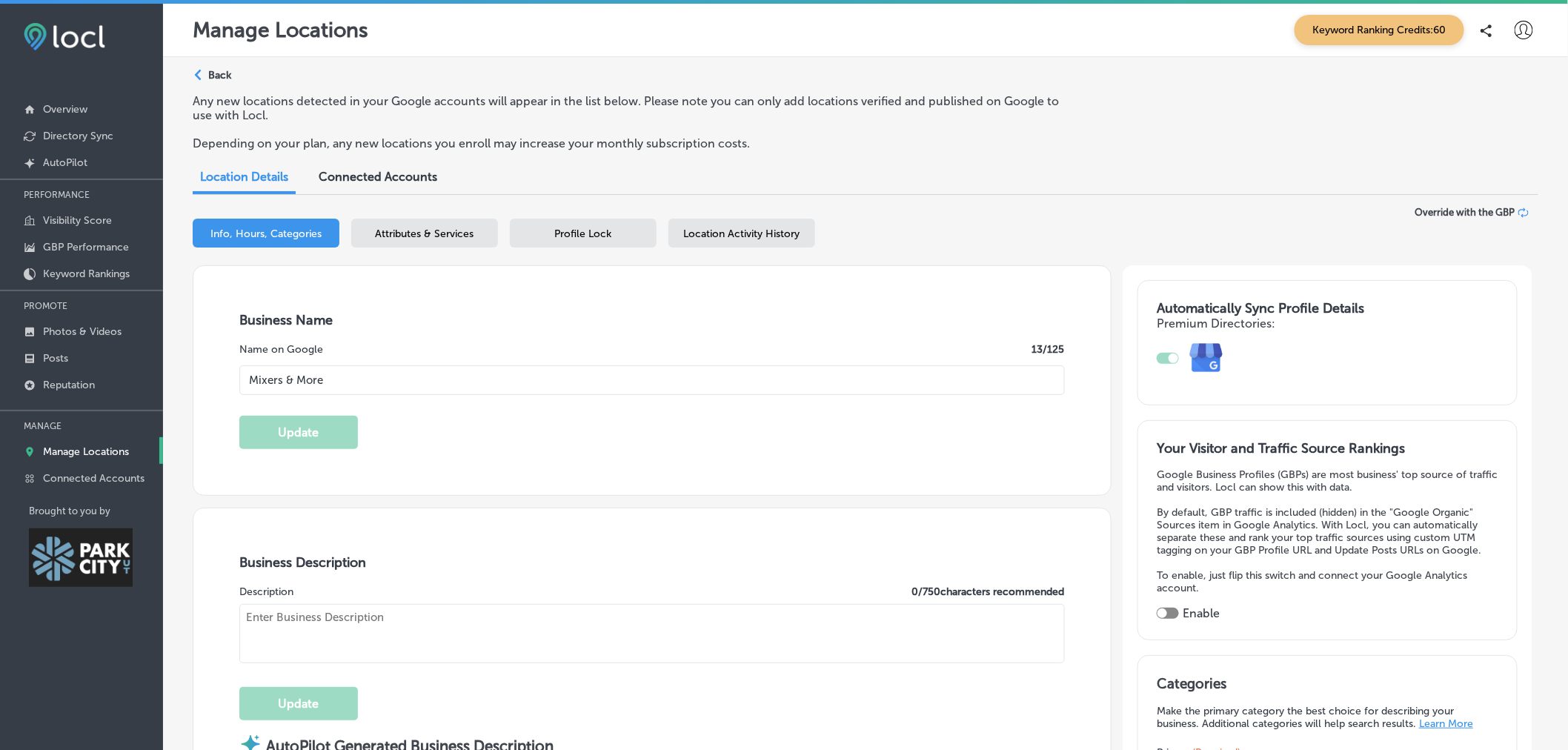
type input "84060-5131"
type input "US"
type input "http://mixersandmore.cloveronline.com/"
type input "30"
checkbox input "true"
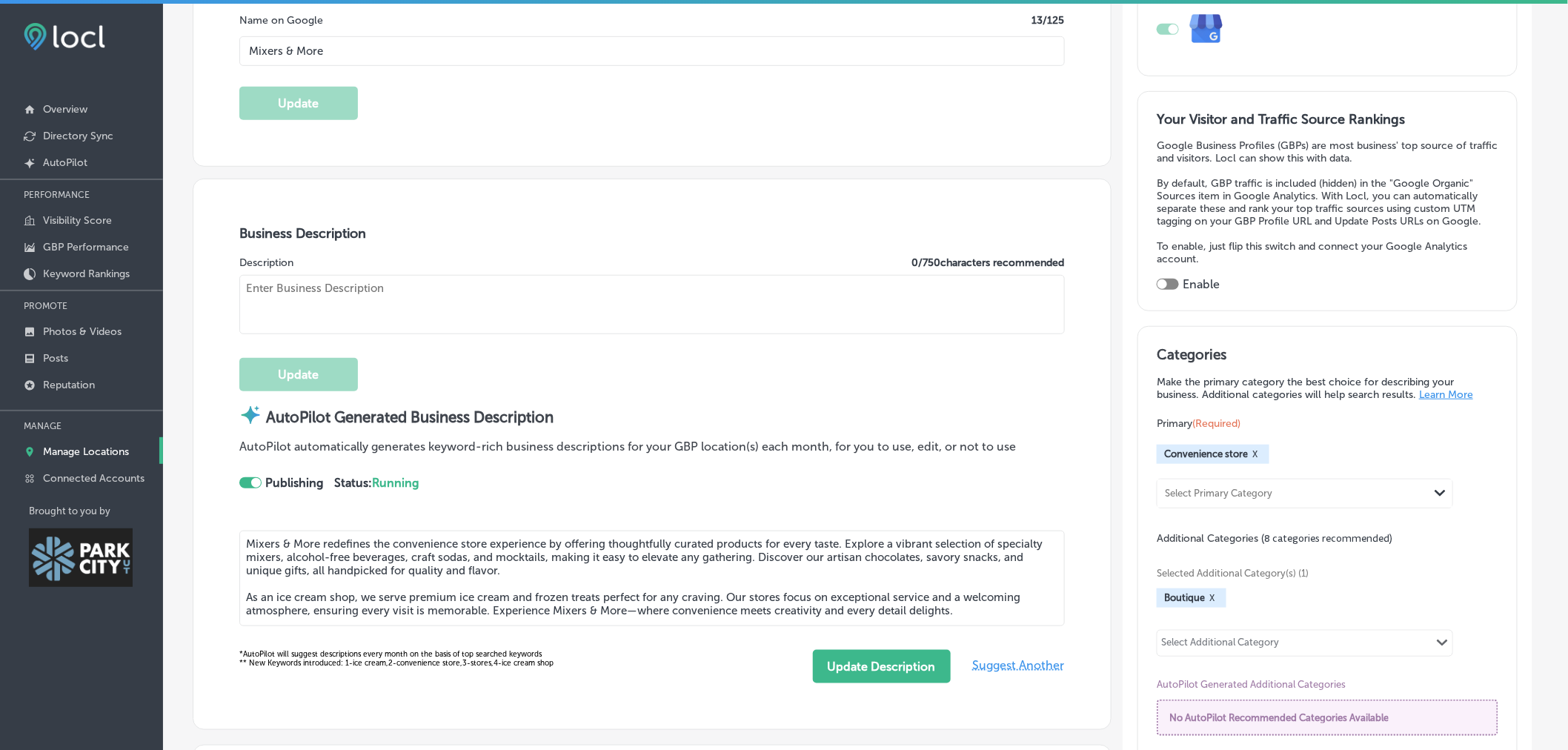
scroll to position [330, 0]
type textarea "We’re a women-owned boutique and your one-stop shop for all things sipping—with…"
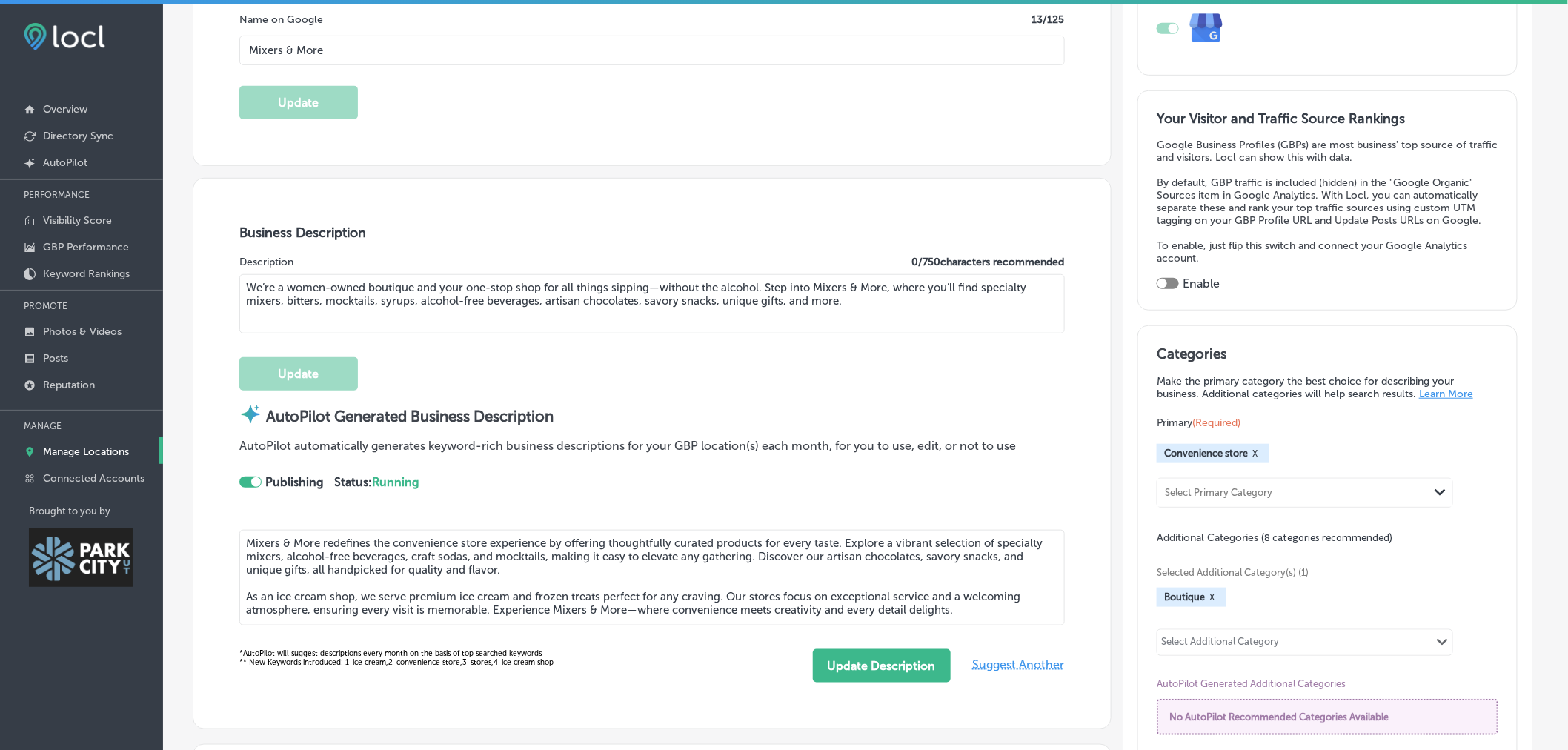
type input "+1 385 479 5617"
click at [102, 329] on p "Photos & Videos" at bounding box center [83, 332] width 79 height 13
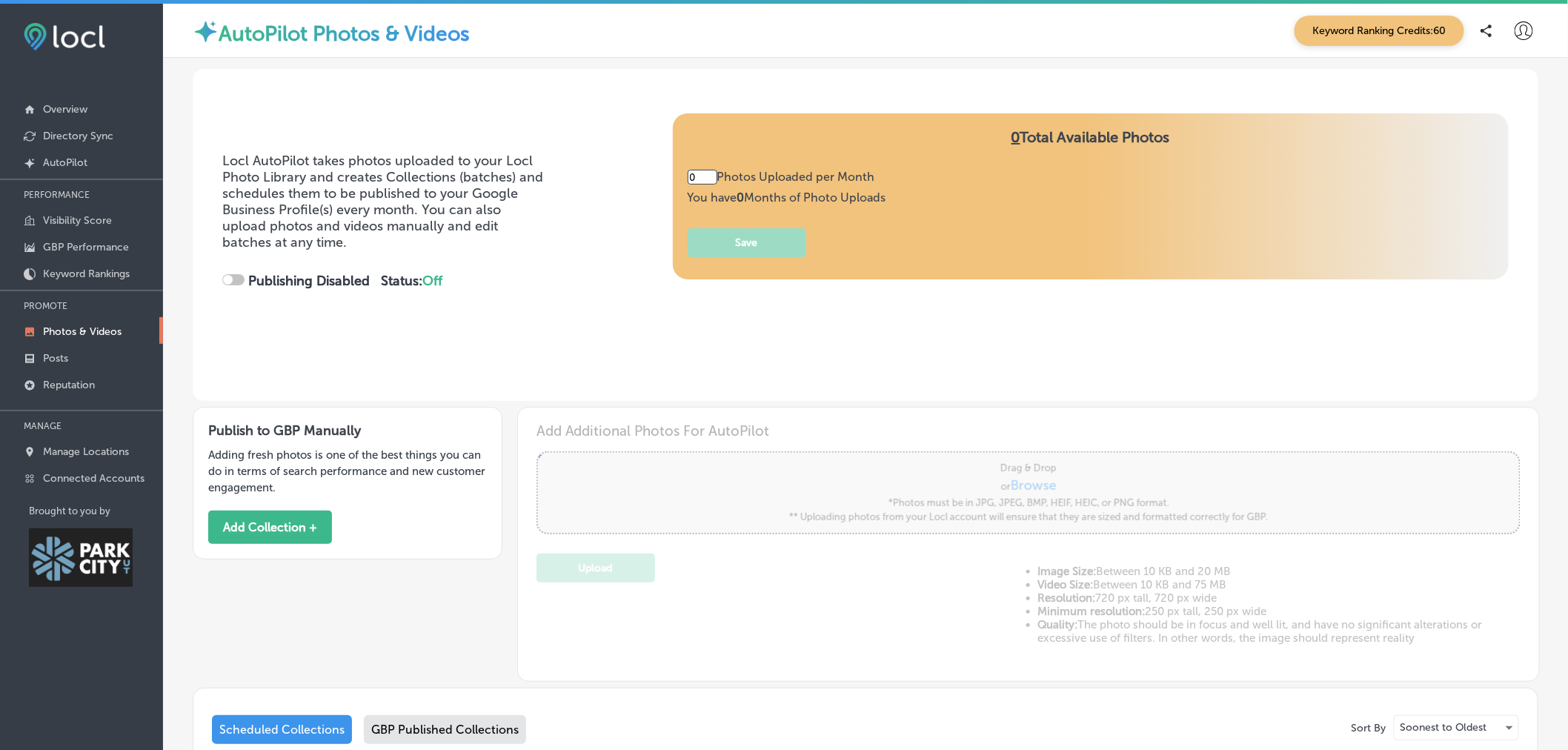
type input "5"
checkbox input "true"
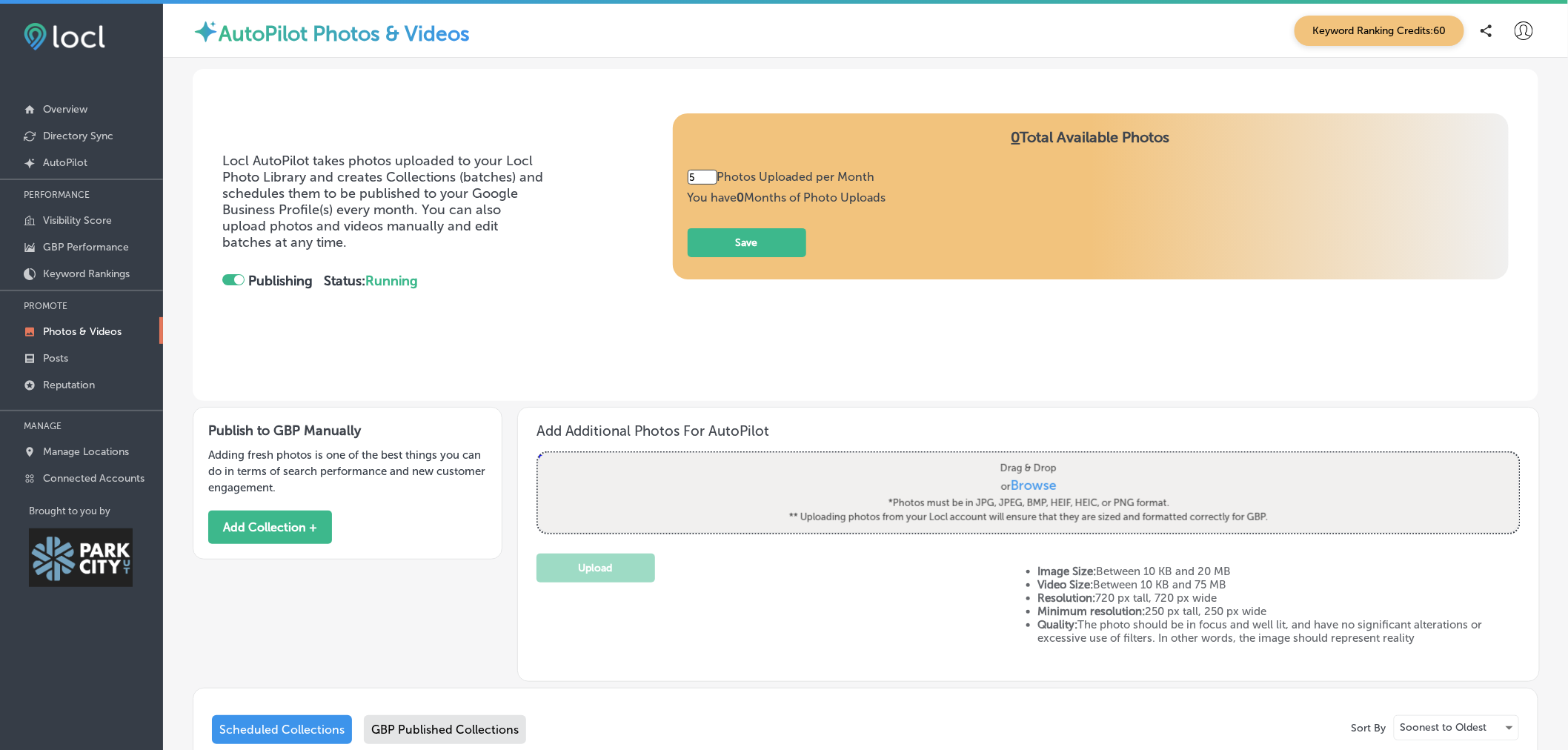
scroll to position [261, 0]
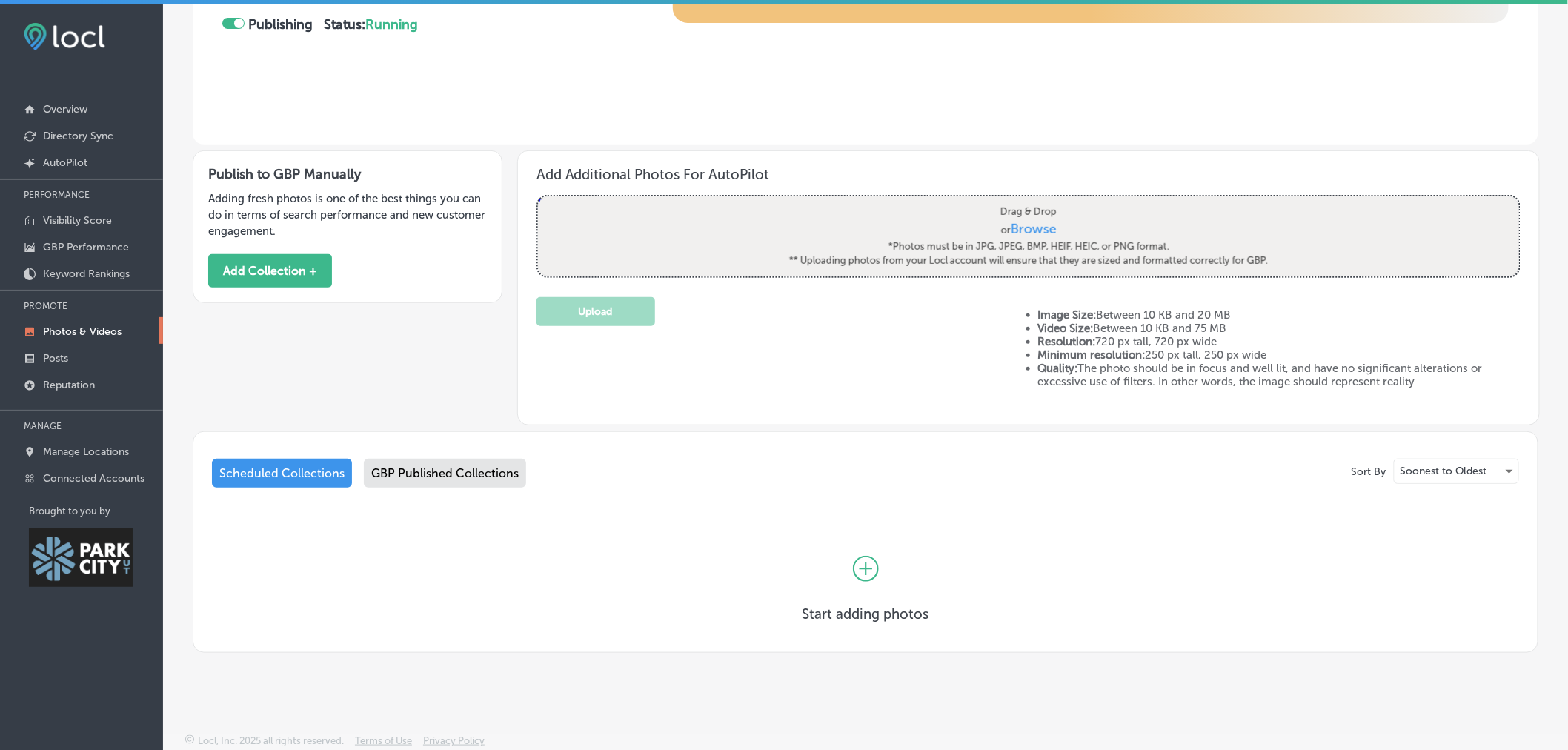
click at [399, 476] on div "GBP Published Collections" at bounding box center [445, 473] width 162 height 29
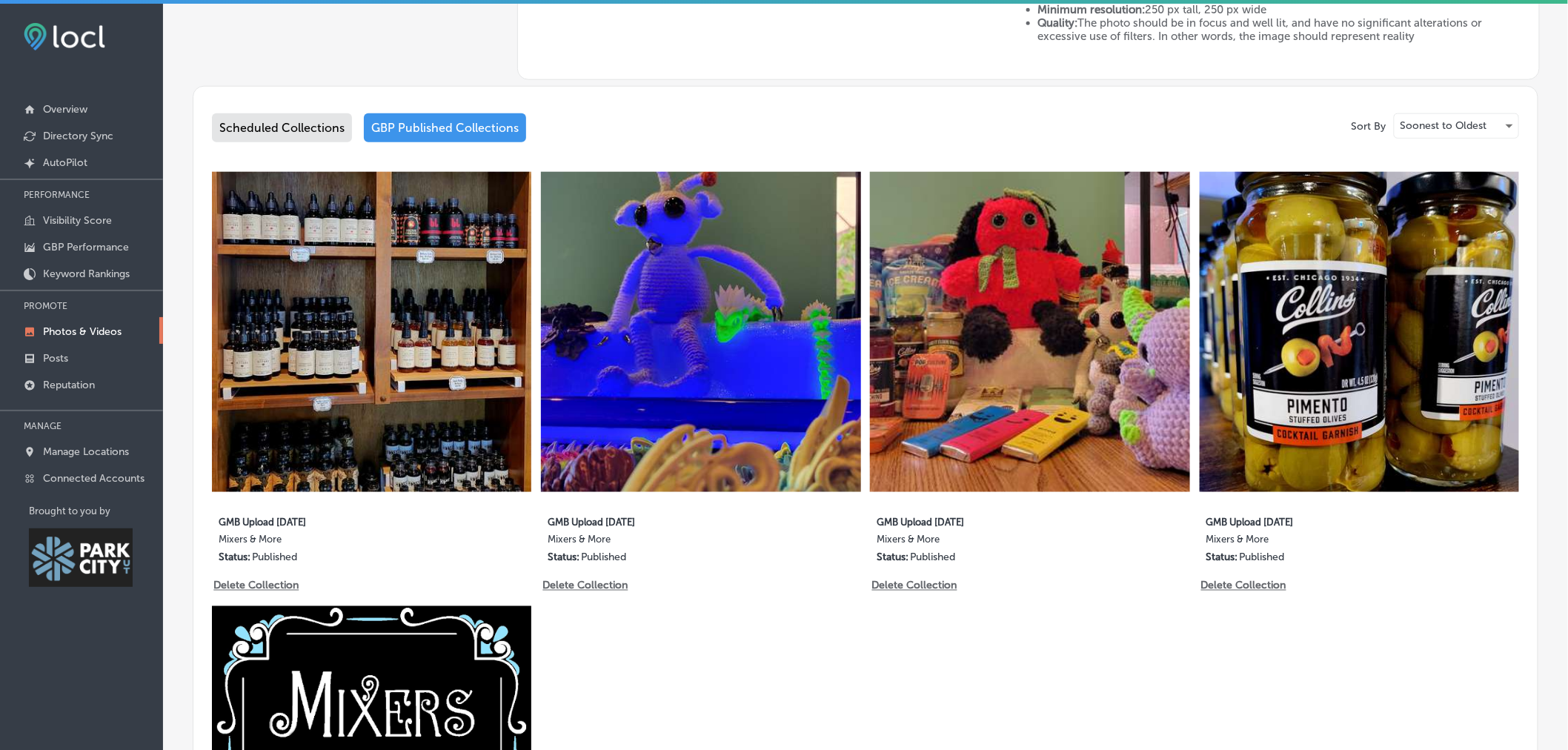
scroll to position [602, 0]
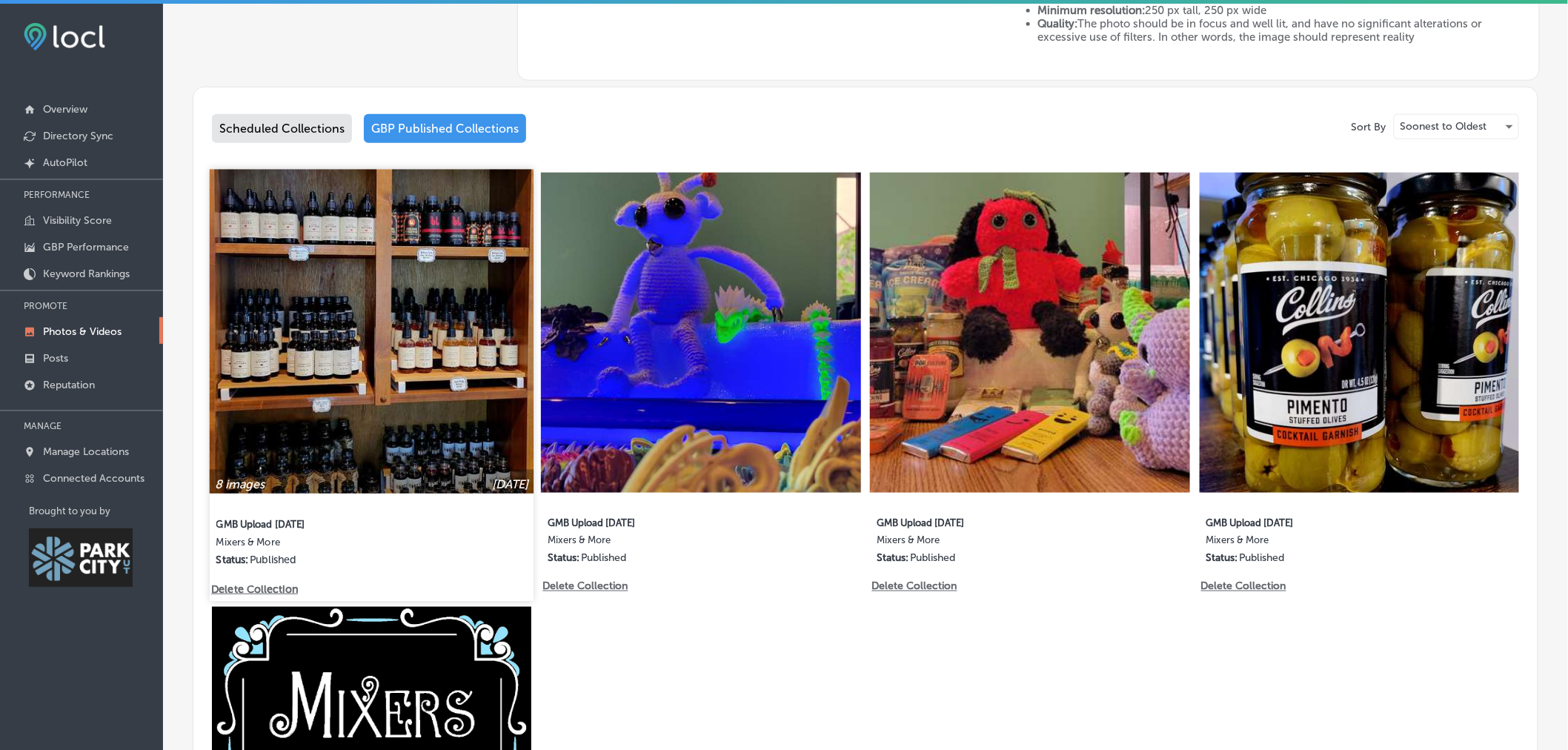
click at [366, 377] on img at bounding box center [372, 332] width 325 height 325
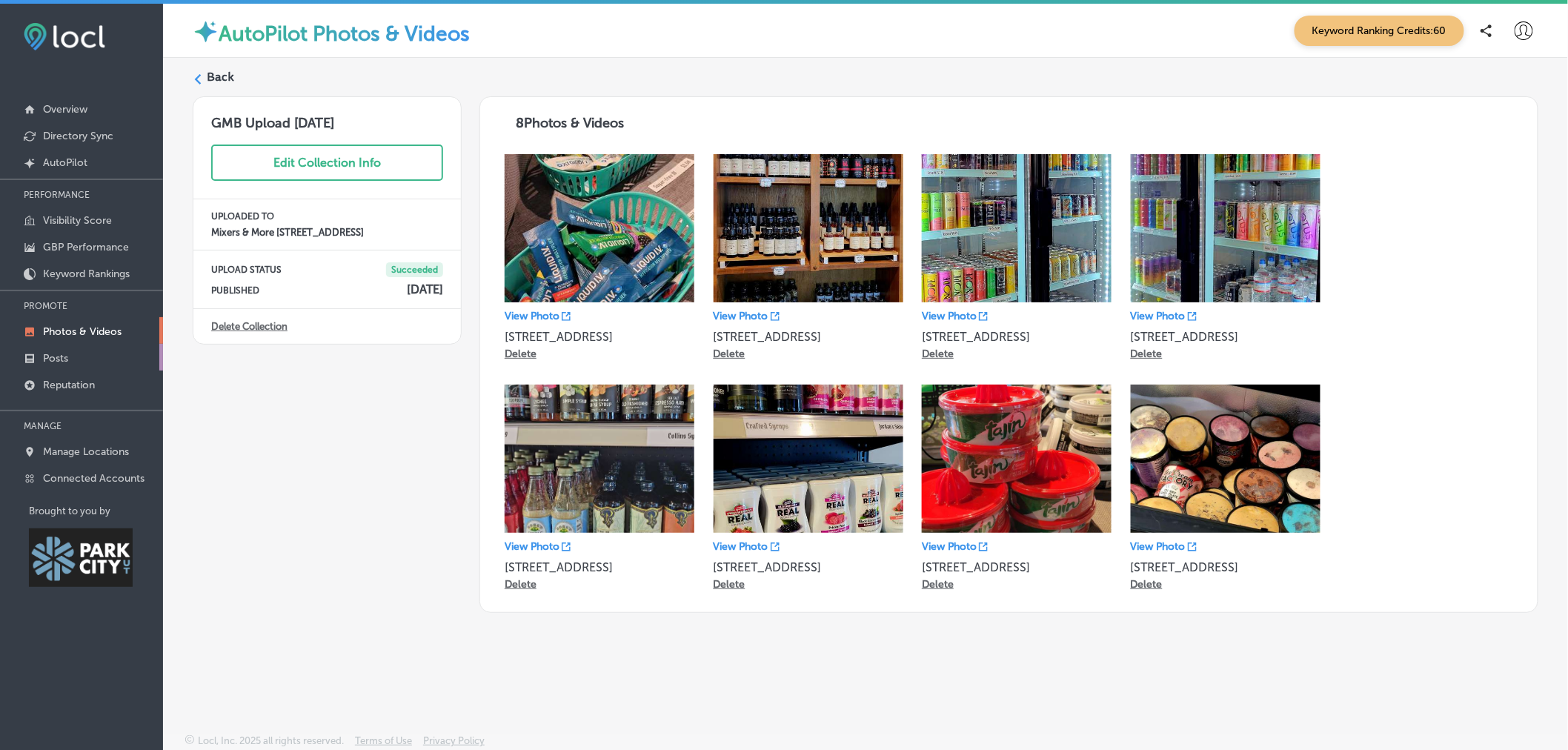
click at [47, 365] on link "Posts" at bounding box center [81, 357] width 163 height 27
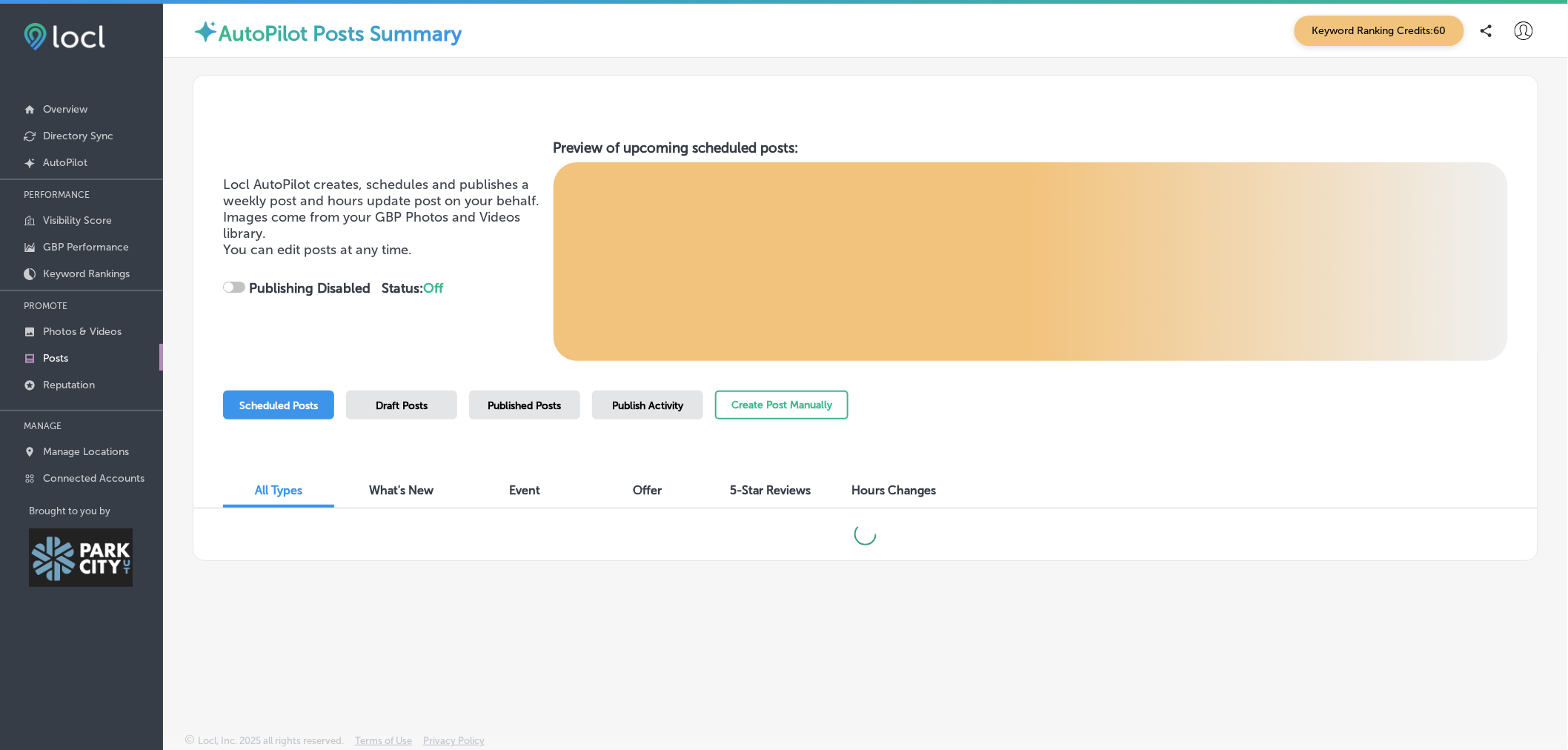
checkbox input "true"
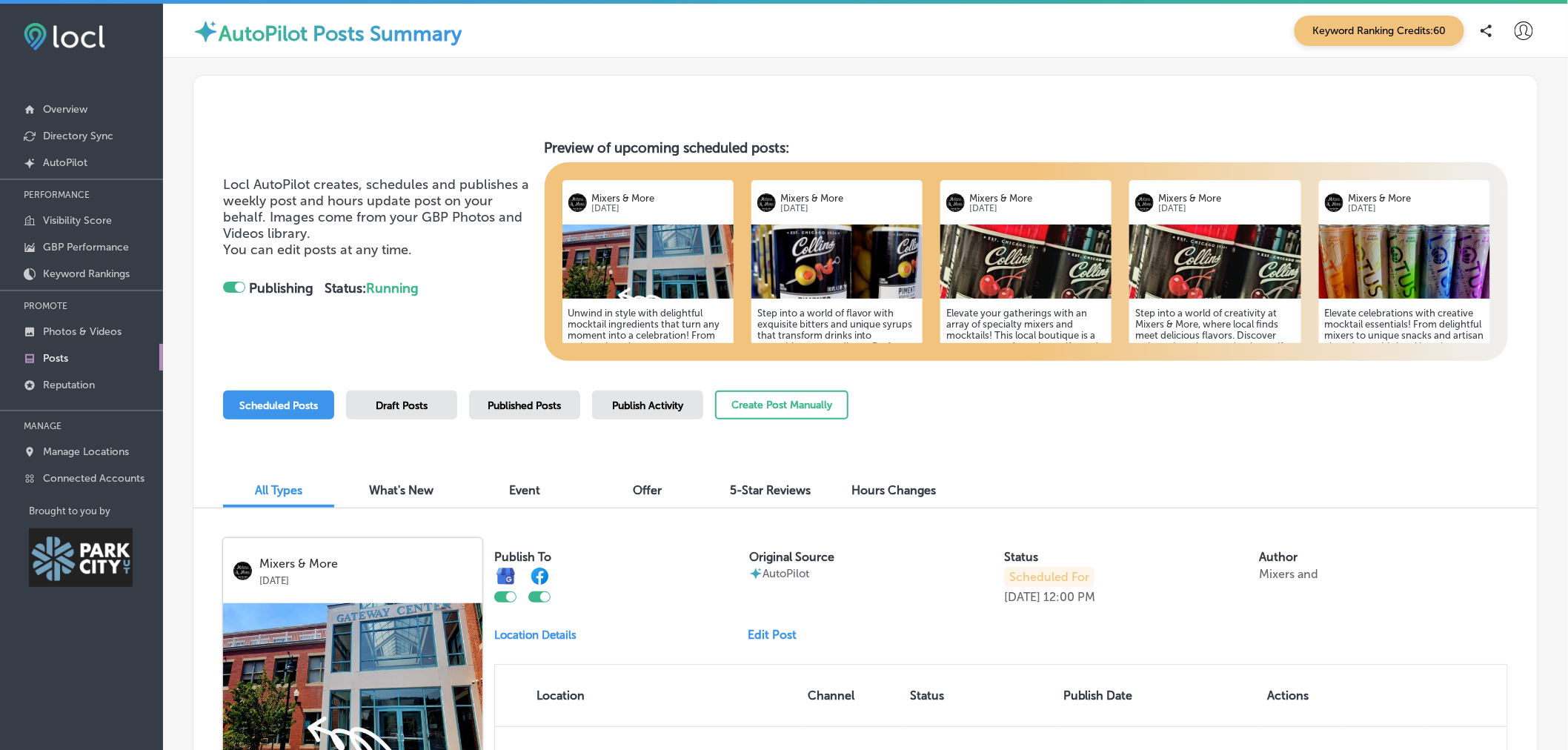
click at [650, 410] on span "Publish Activity" at bounding box center [647, 406] width 71 height 13
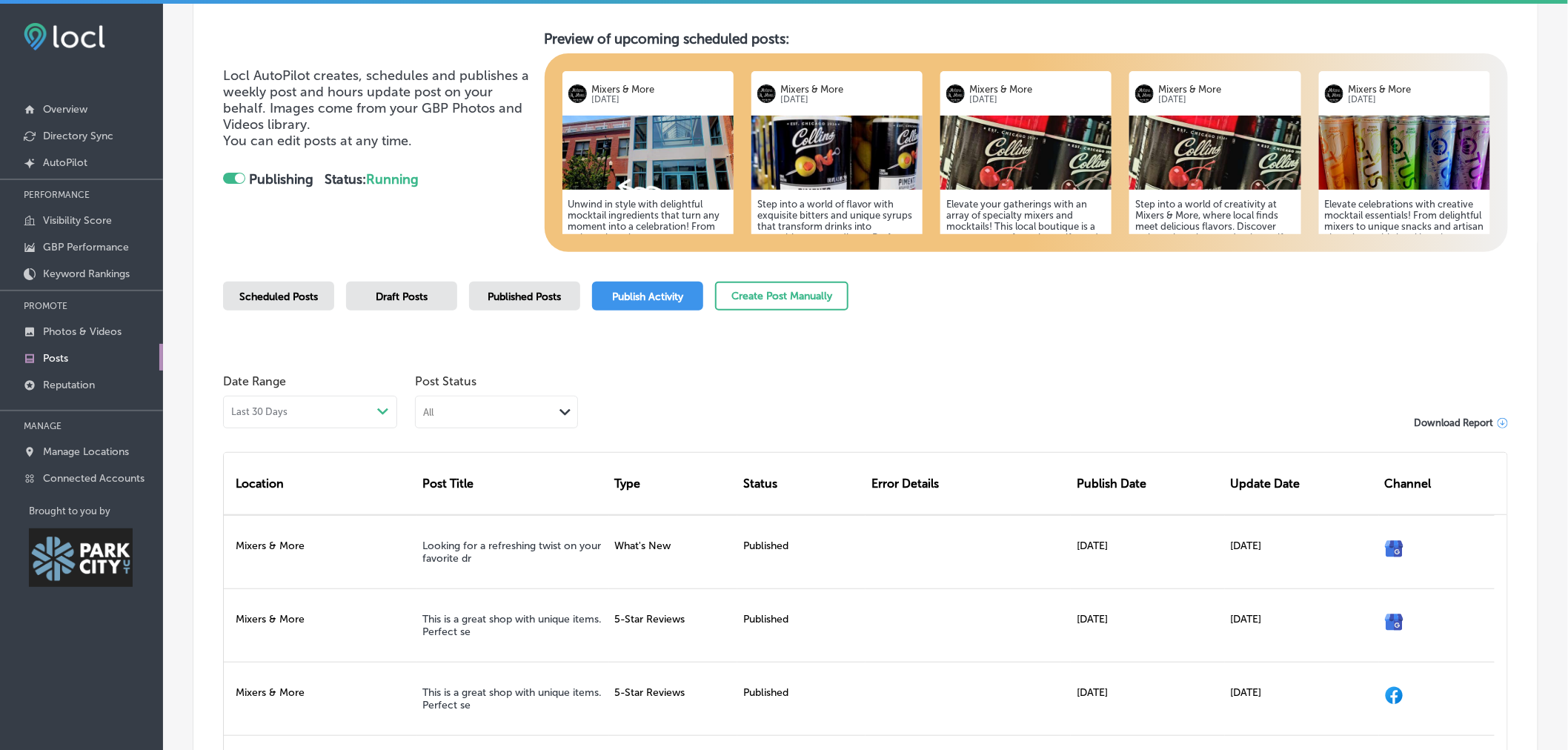
scroll to position [104, 0]
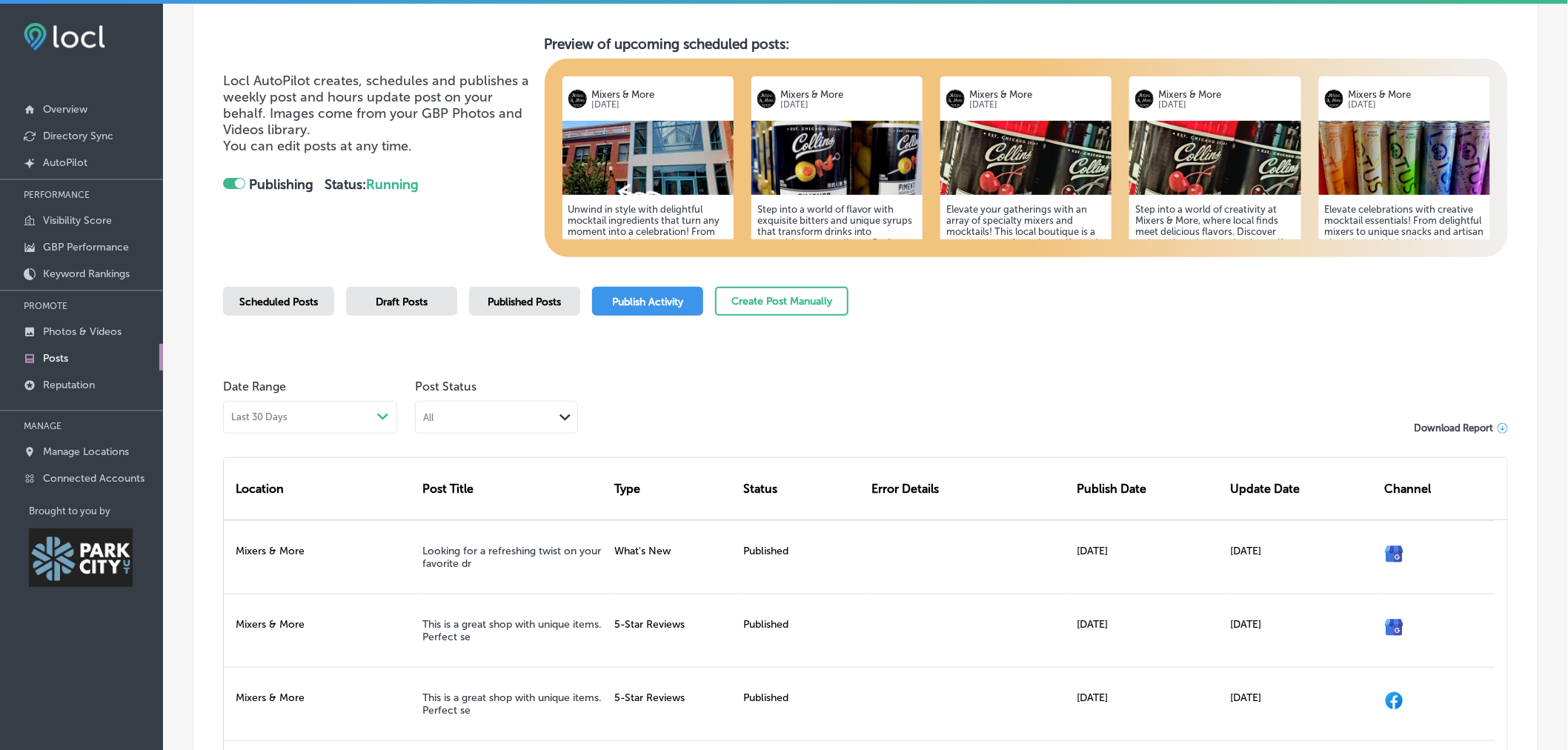
click at [267, 305] on span "Scheduled Posts" at bounding box center [279, 302] width 79 height 13
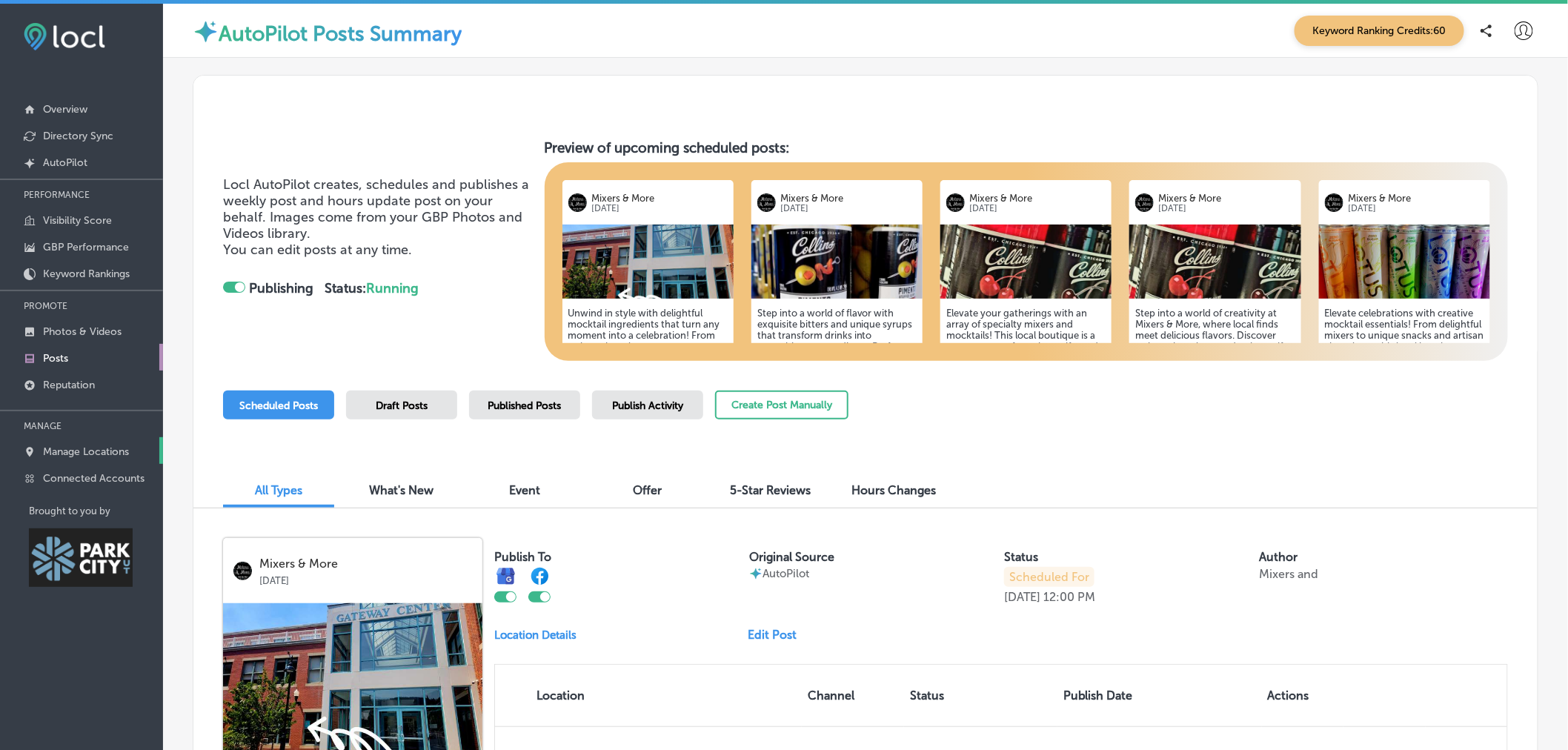
click at [82, 448] on p "Manage Locations" at bounding box center [86, 452] width 86 height 13
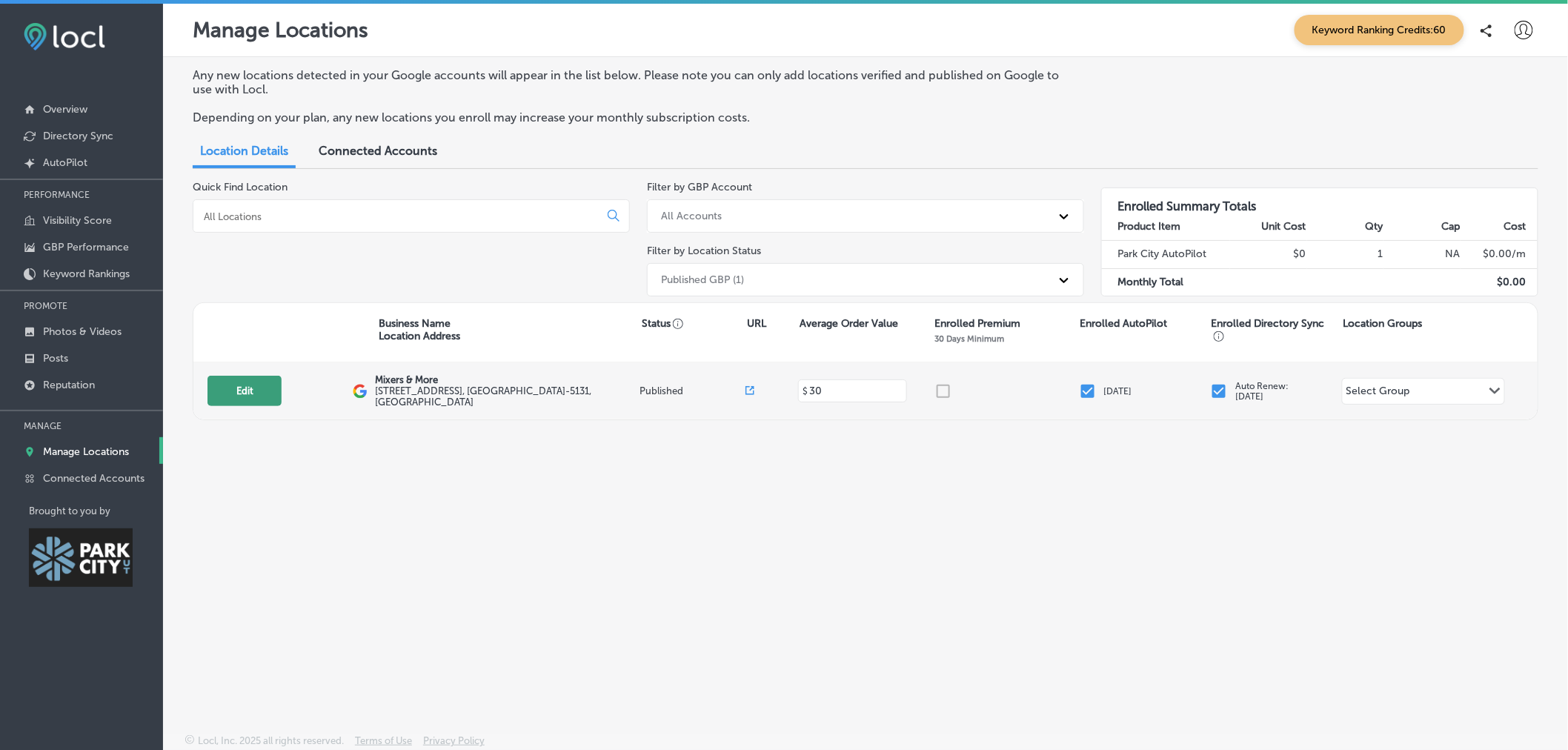
click at [226, 401] on button "Edit" at bounding box center [245, 391] width 74 height 30
select select "US"
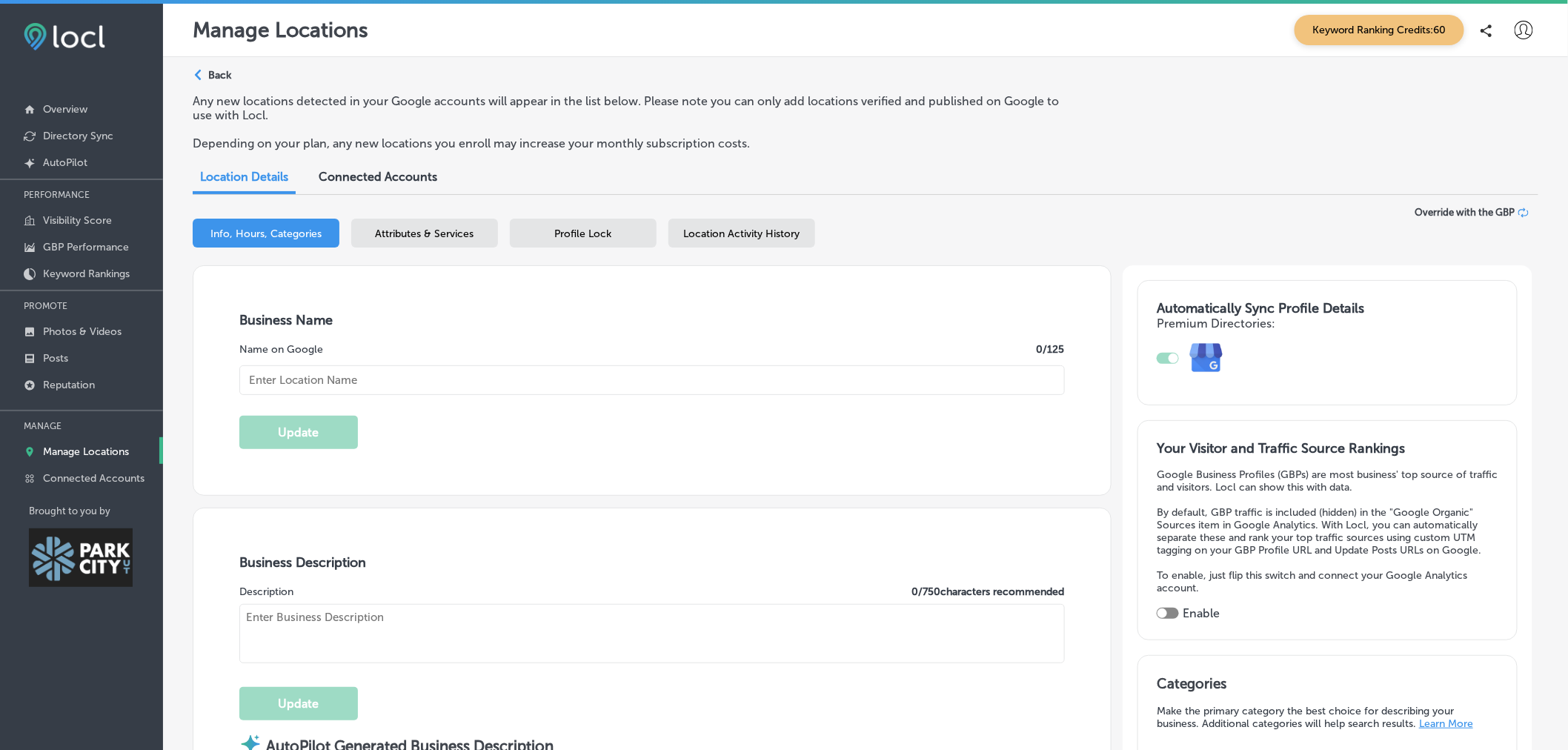
type input "Mixers & More"
type textarea "Mixers & More redefines the convenience store experience by offering thoughtful…"
type input "136 Heber Ave"
type input "Suite 101"
type input "Park City"
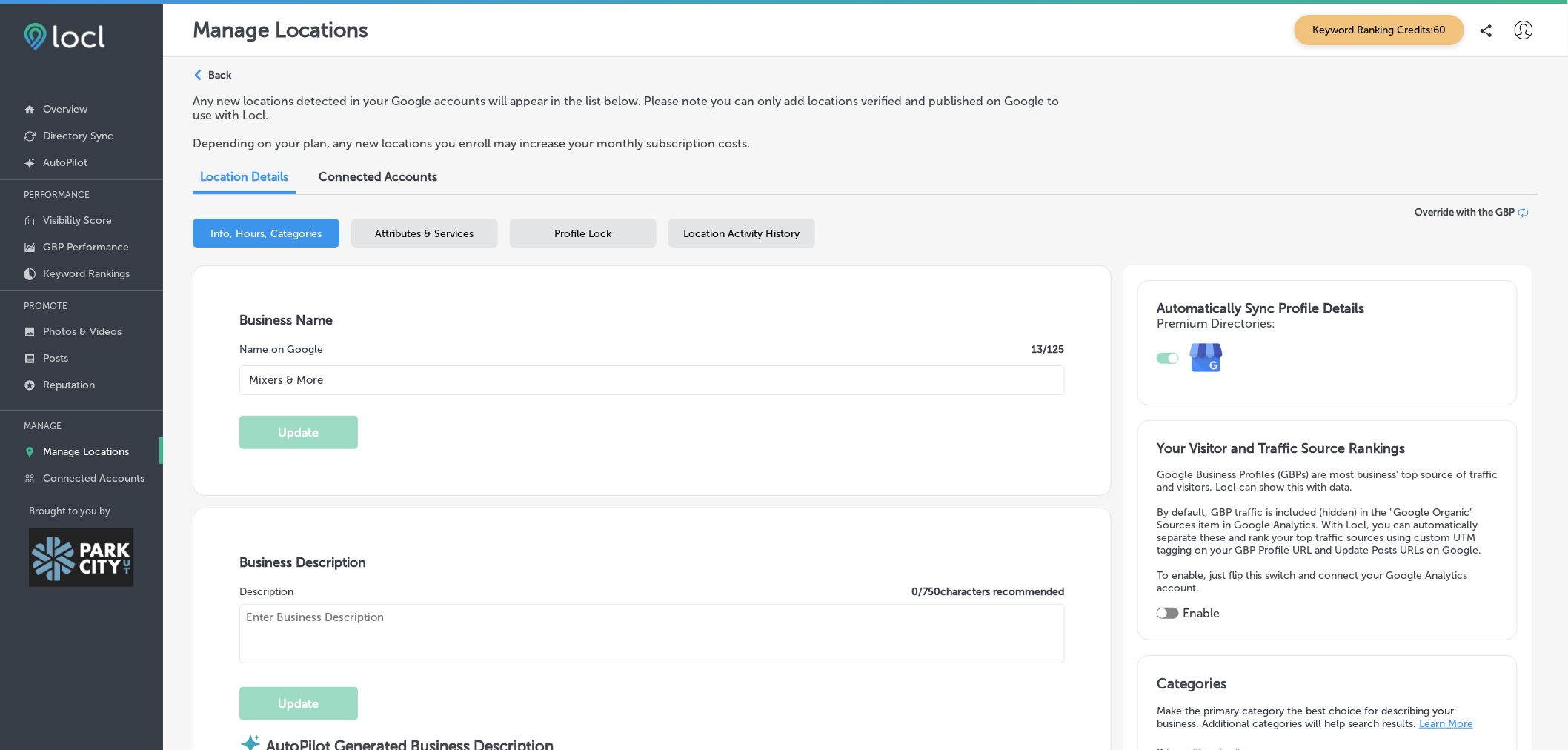
type input "84060-5131"
type input "US"
type input "http://mixersandmore.cloveronline.com/"
type input "30"
checkbox input "true"
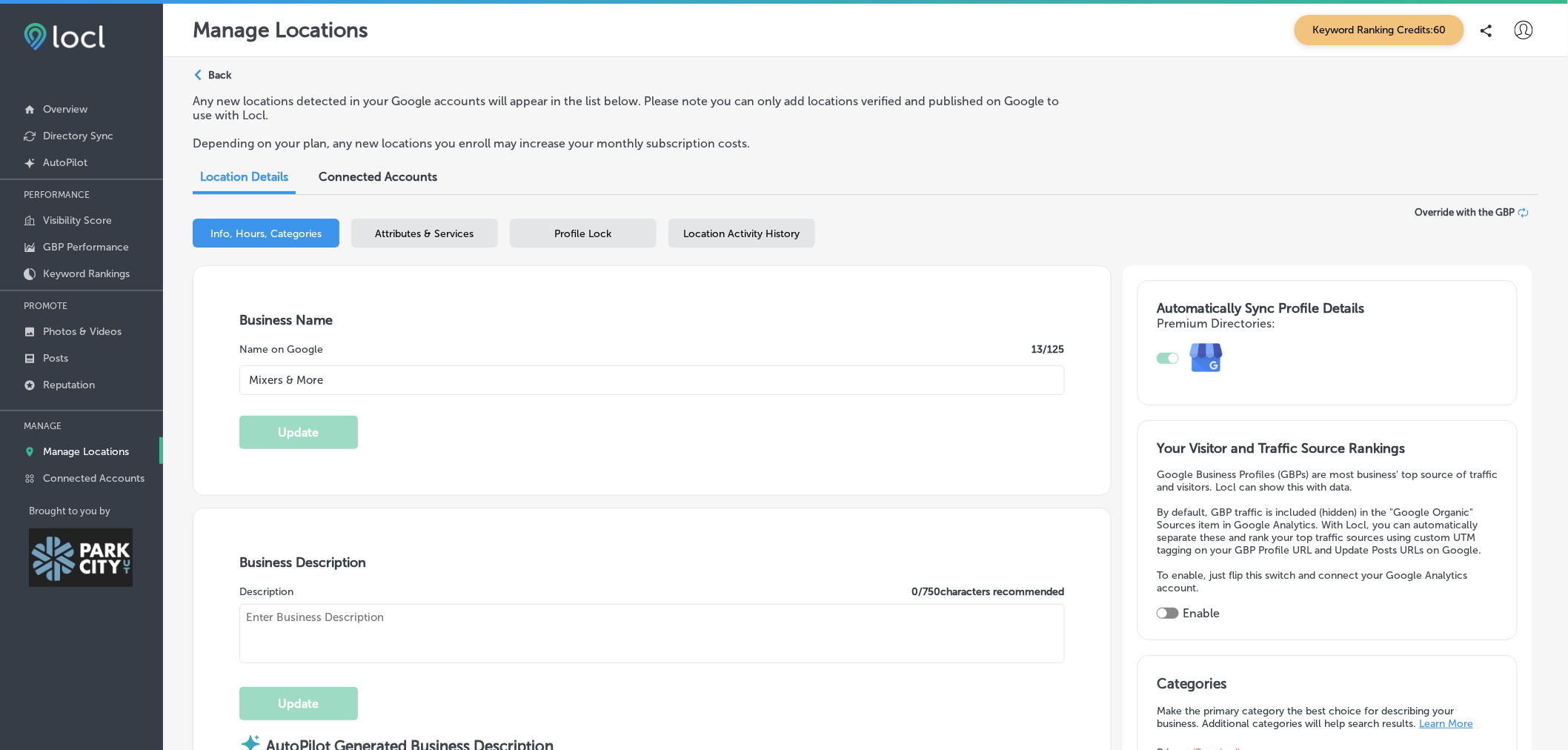
type textarea "We’re a women-owned boutique and your one-stop shop for all things sipping—with…"
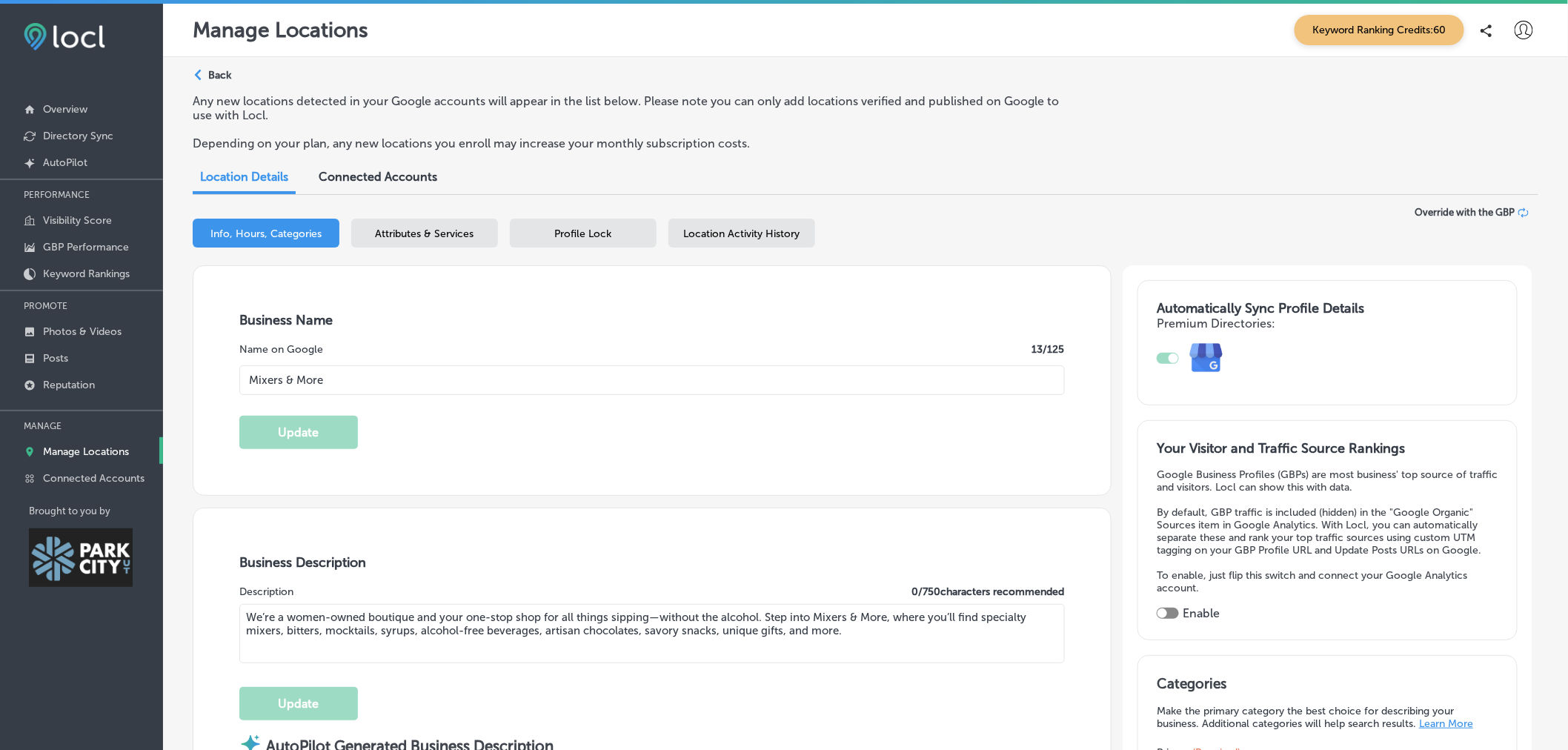
type input "+1 385 479 5617"
click at [406, 233] on span "Attributes & Services" at bounding box center [425, 233] width 98 height 13
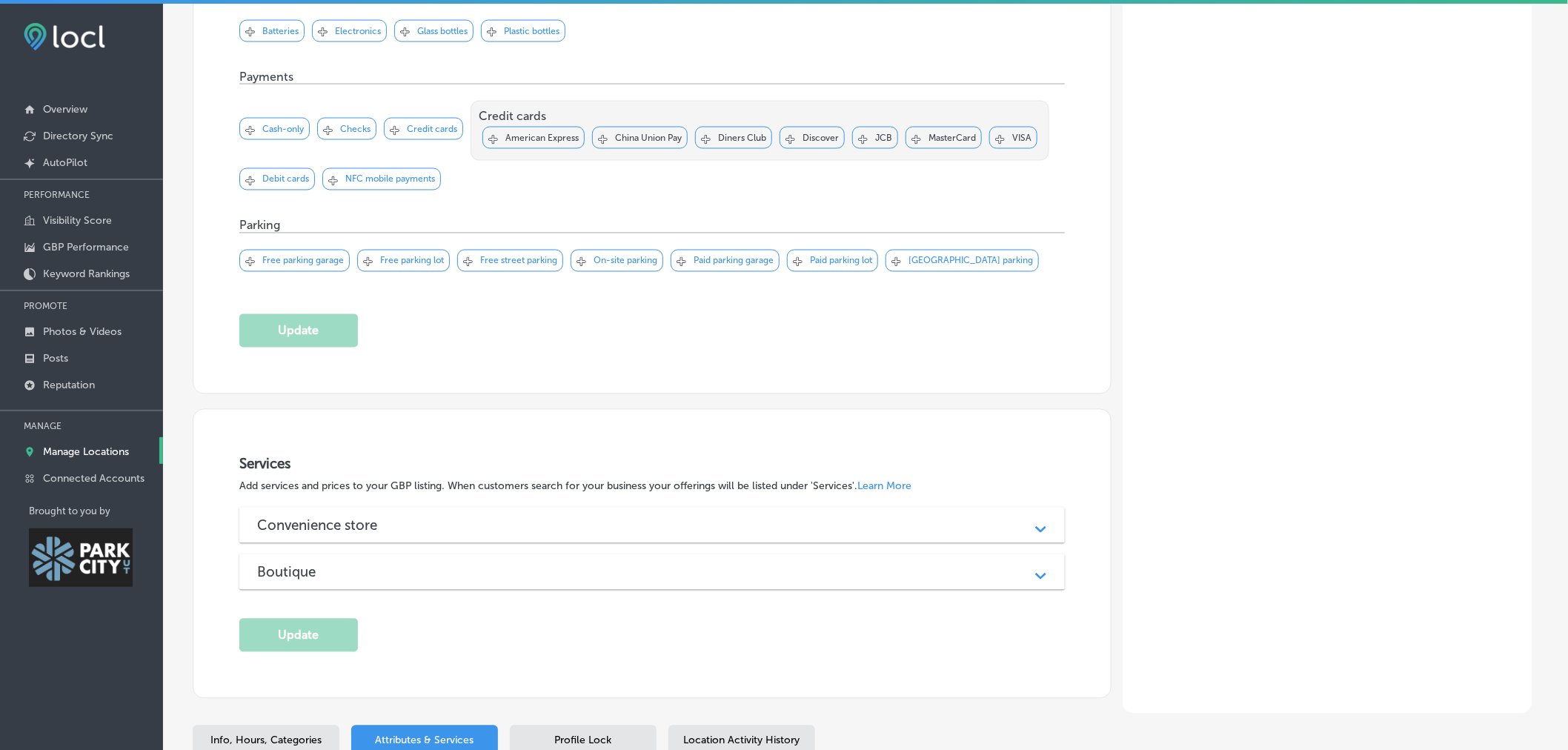
scroll to position [1039, 0]
click at [1017, 542] on div "Convenience store Path Created with Sketch." at bounding box center [652, 524] width 825 height 36
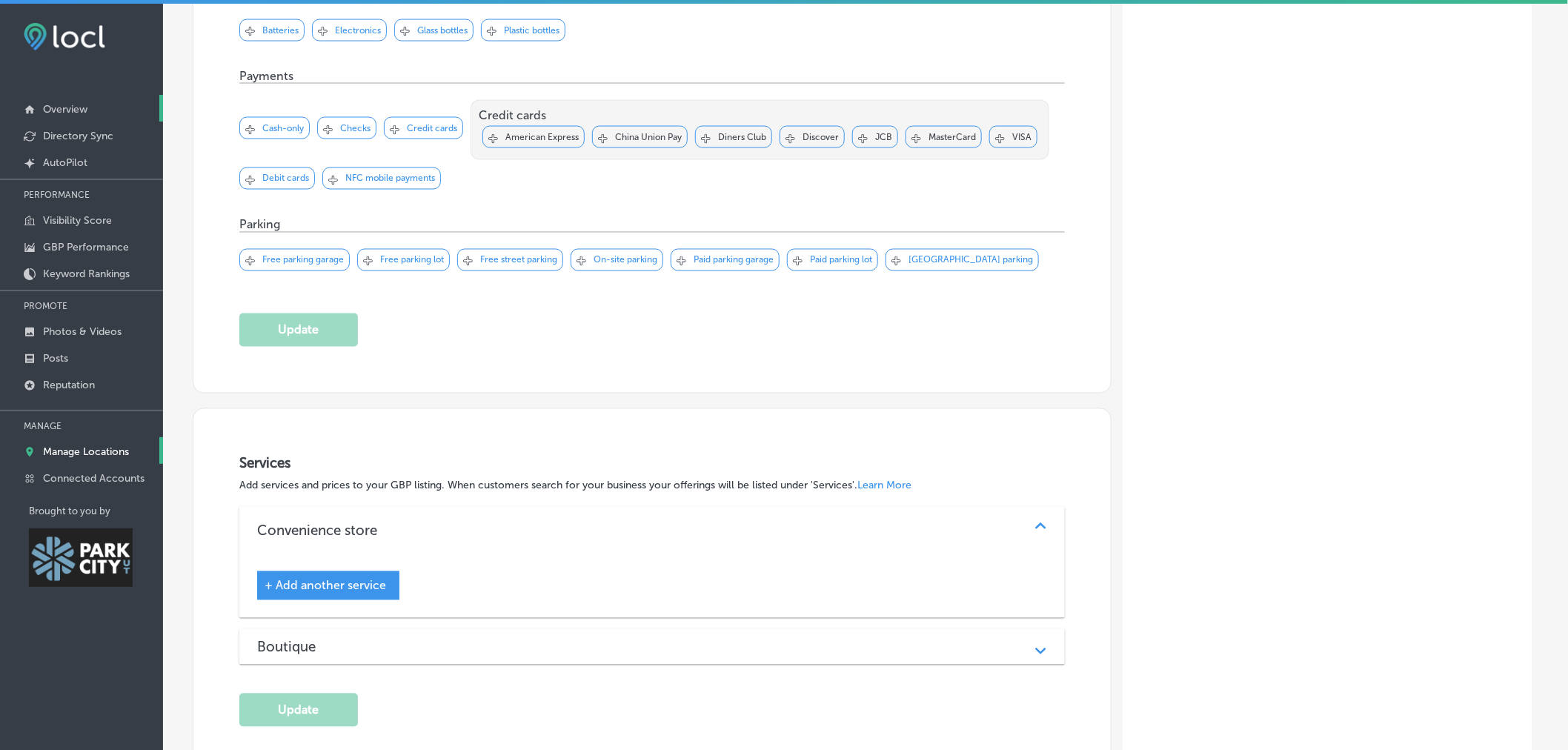
click at [87, 105] on p "Overview" at bounding box center [65, 109] width 45 height 13
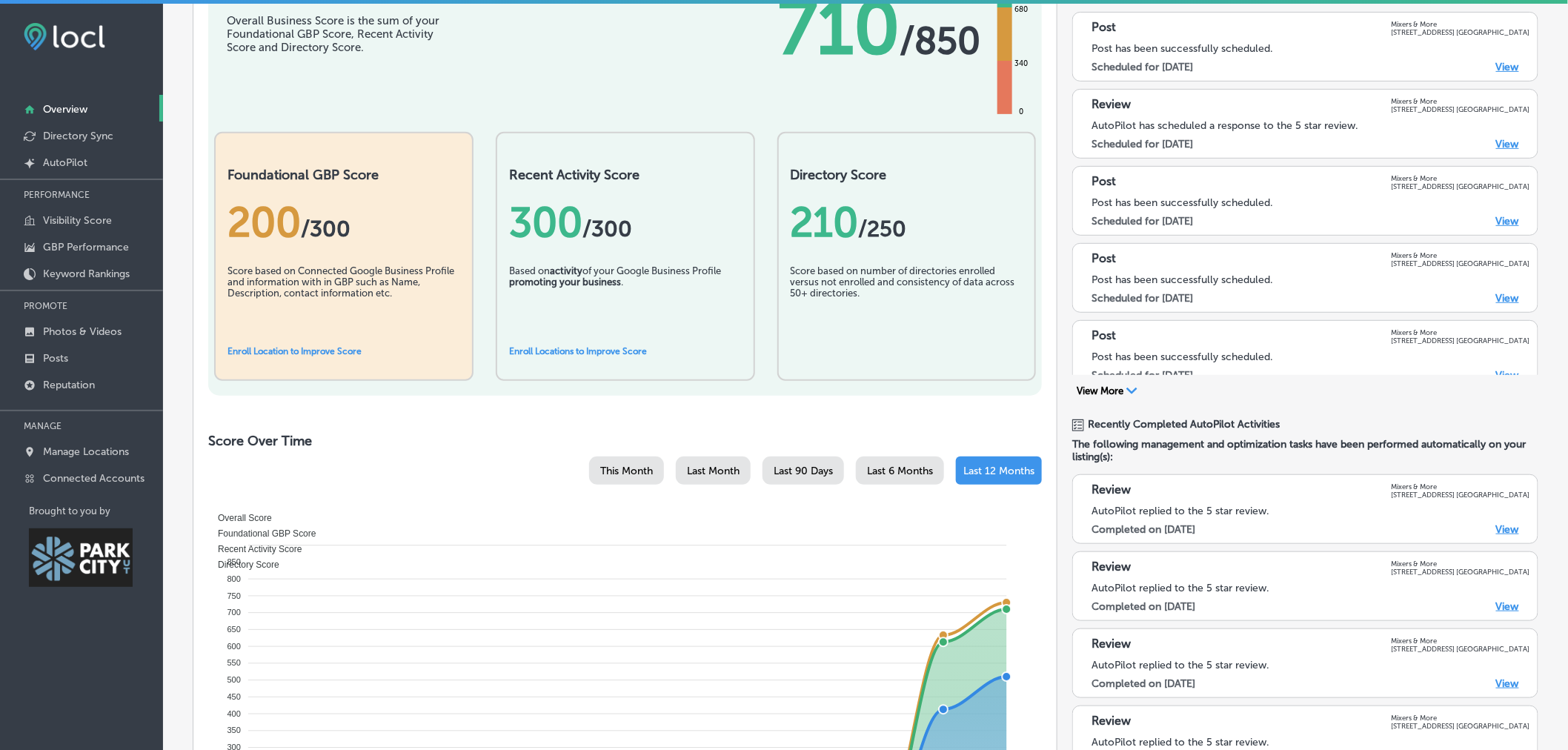
scroll to position [230, 0]
click at [164, 65] on div "Profile Vitals Overall Business Score Overall Business Score is the sum of your…" at bounding box center [865, 675] width 1405 height 1529
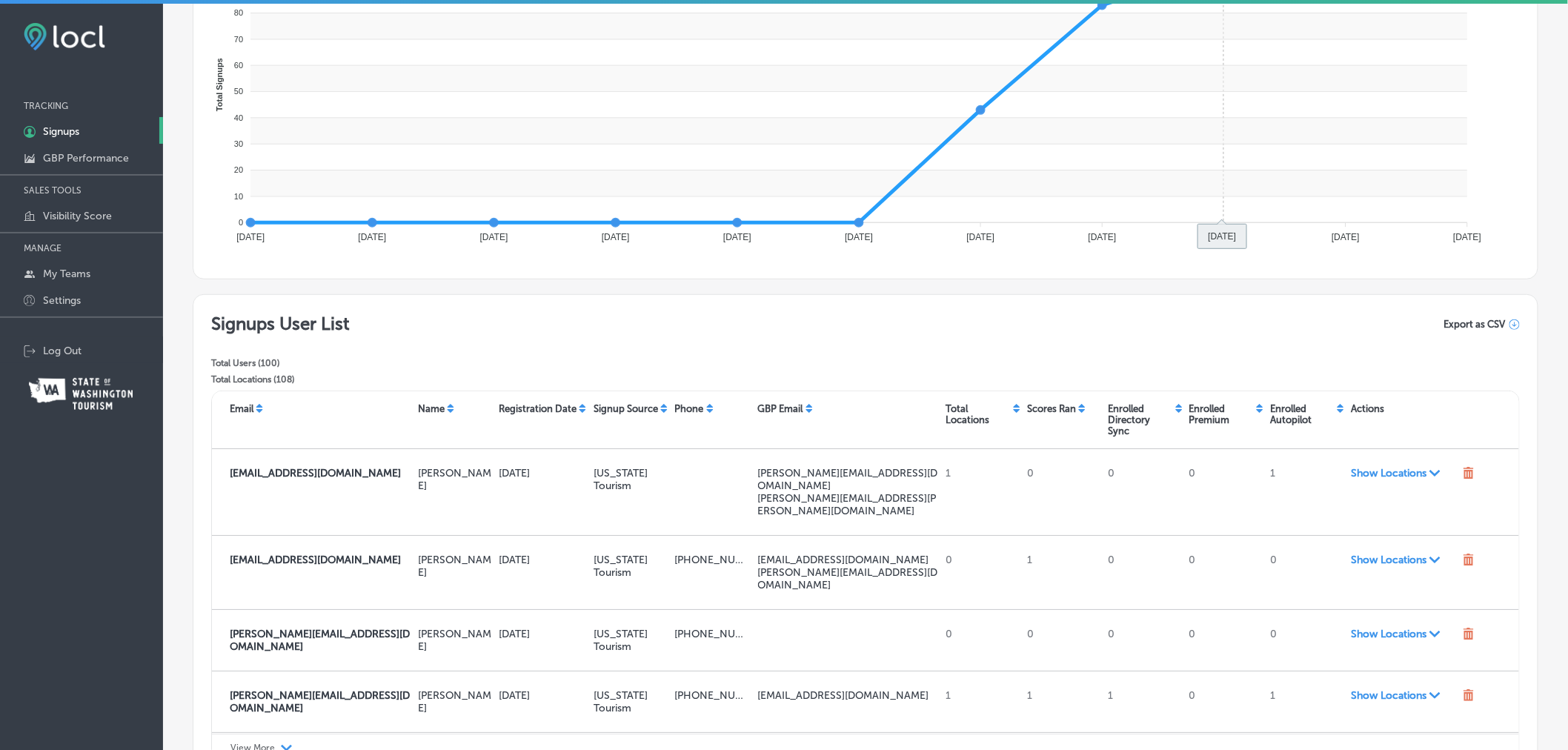
scroll to position [403, 0]
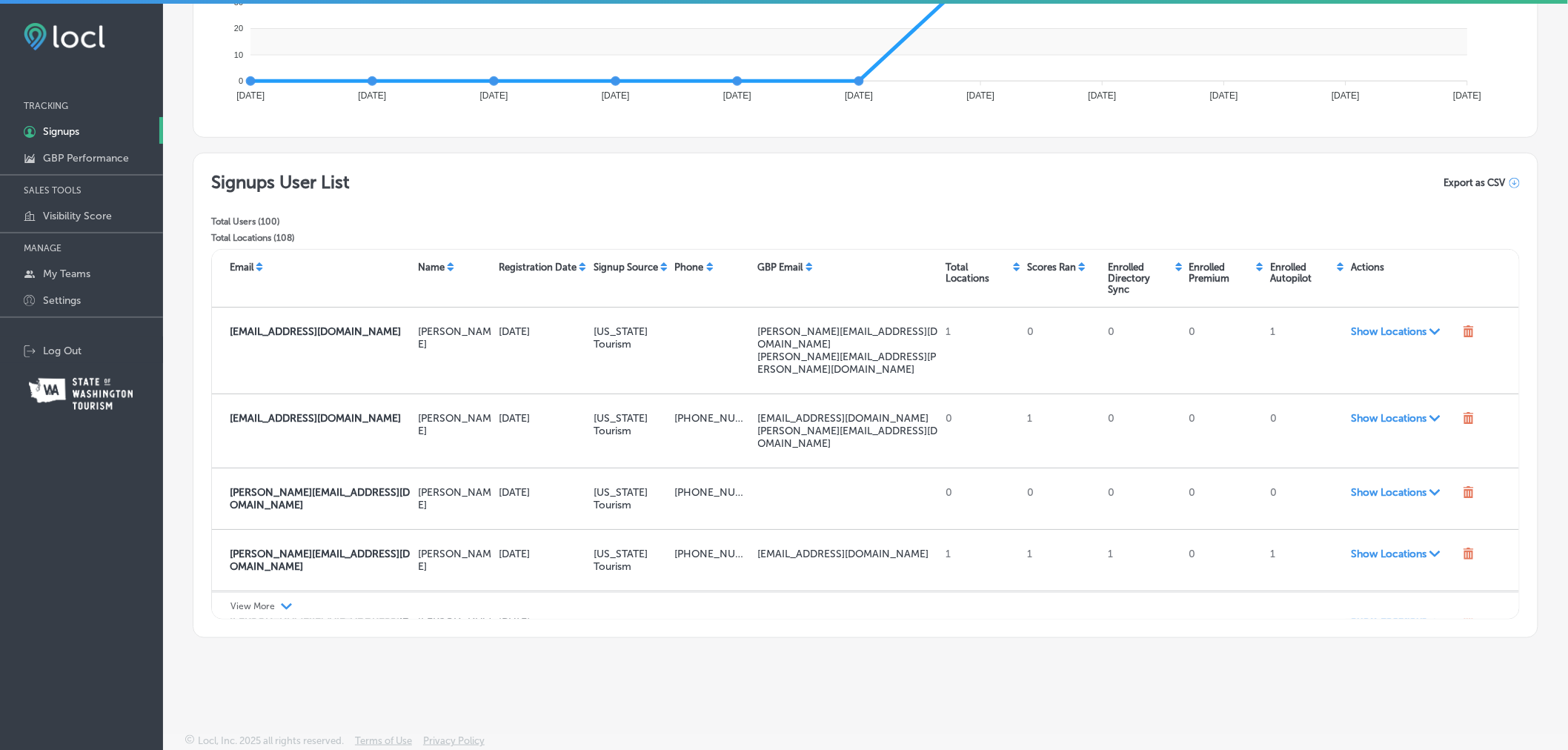
click at [284, 605] on polygon at bounding box center [286, 607] width 11 height 7
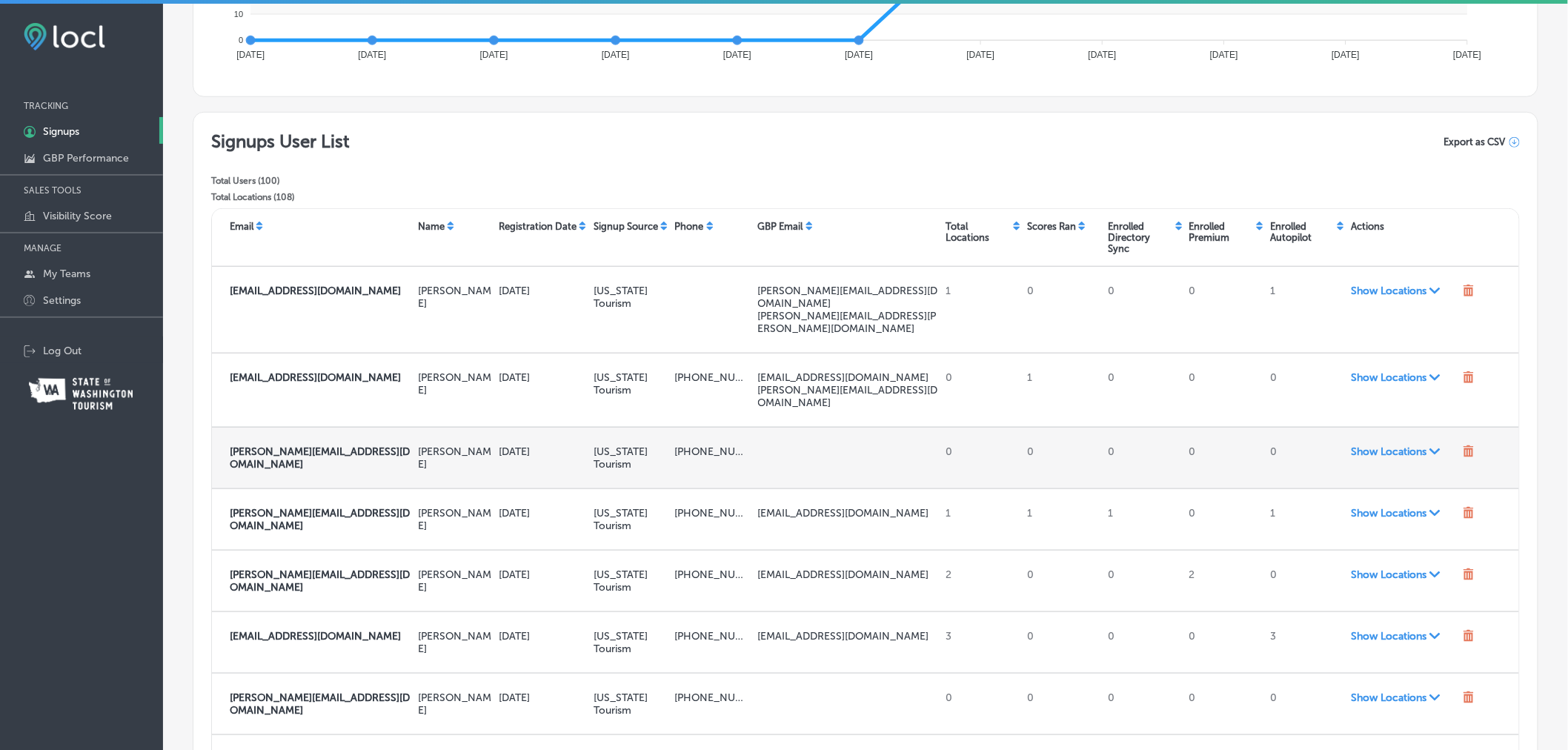
scroll to position [443, 0]
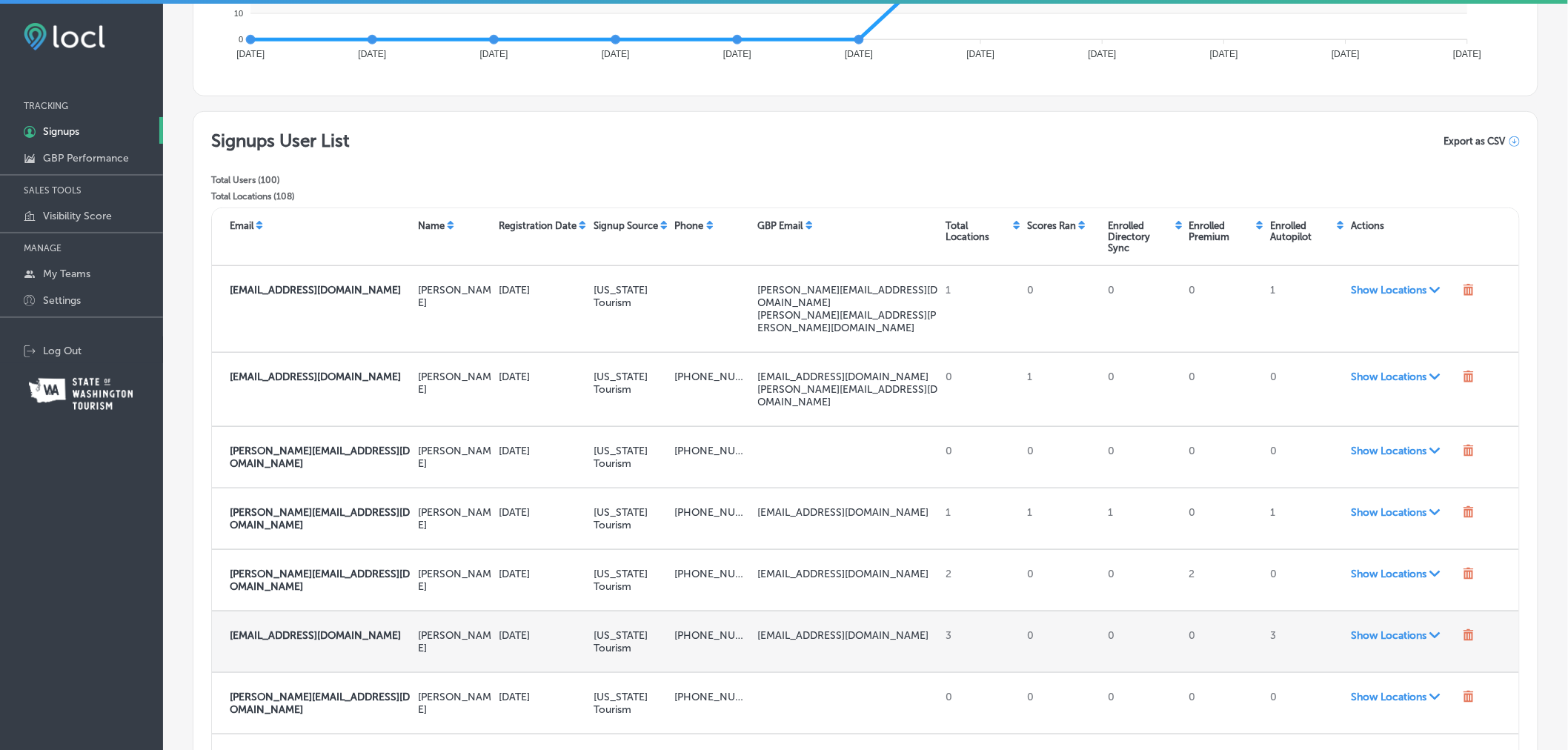
click at [1376, 630] on span "Show Locations Path Created with Sketch." at bounding box center [1404, 636] width 106 height 13
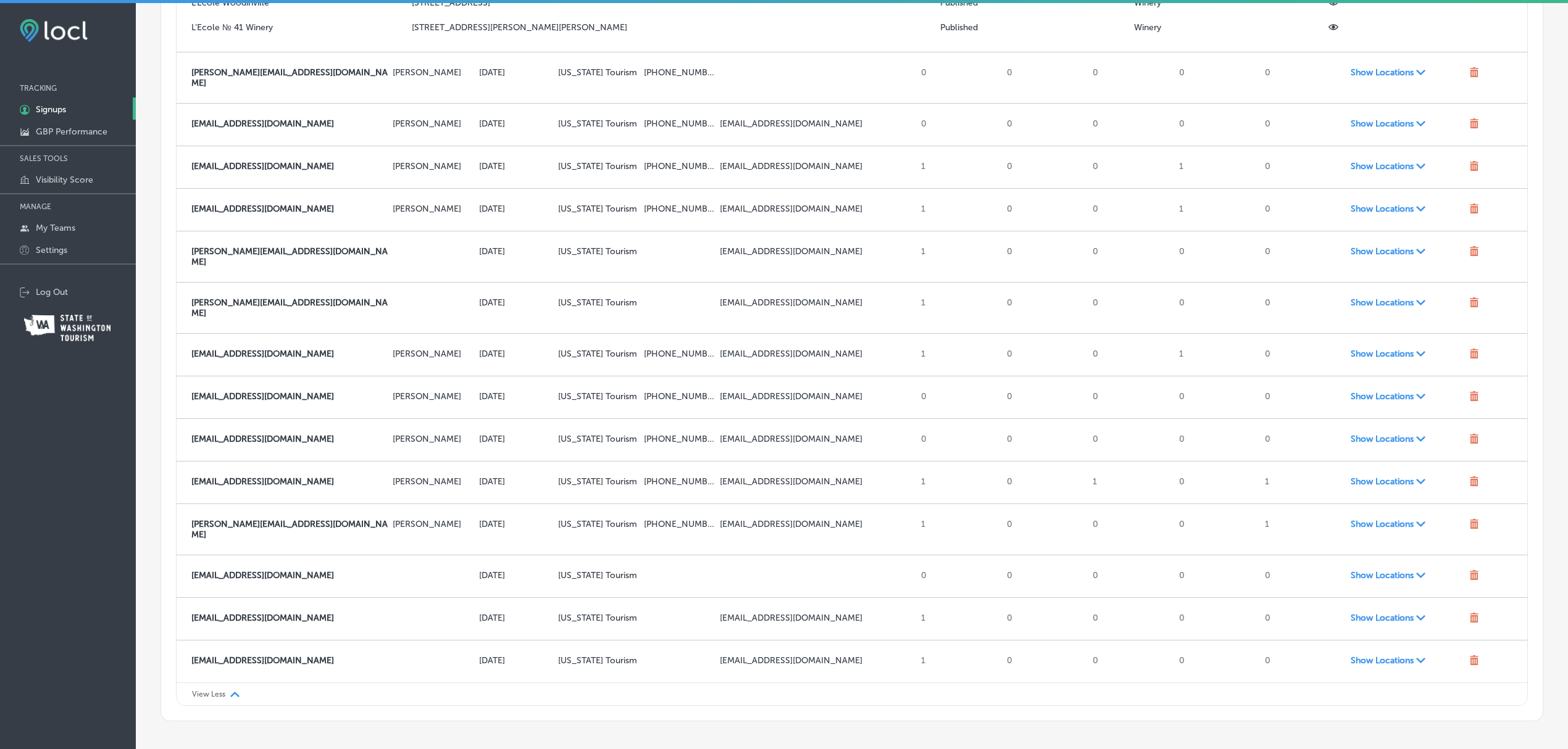
scroll to position [1123, 0]
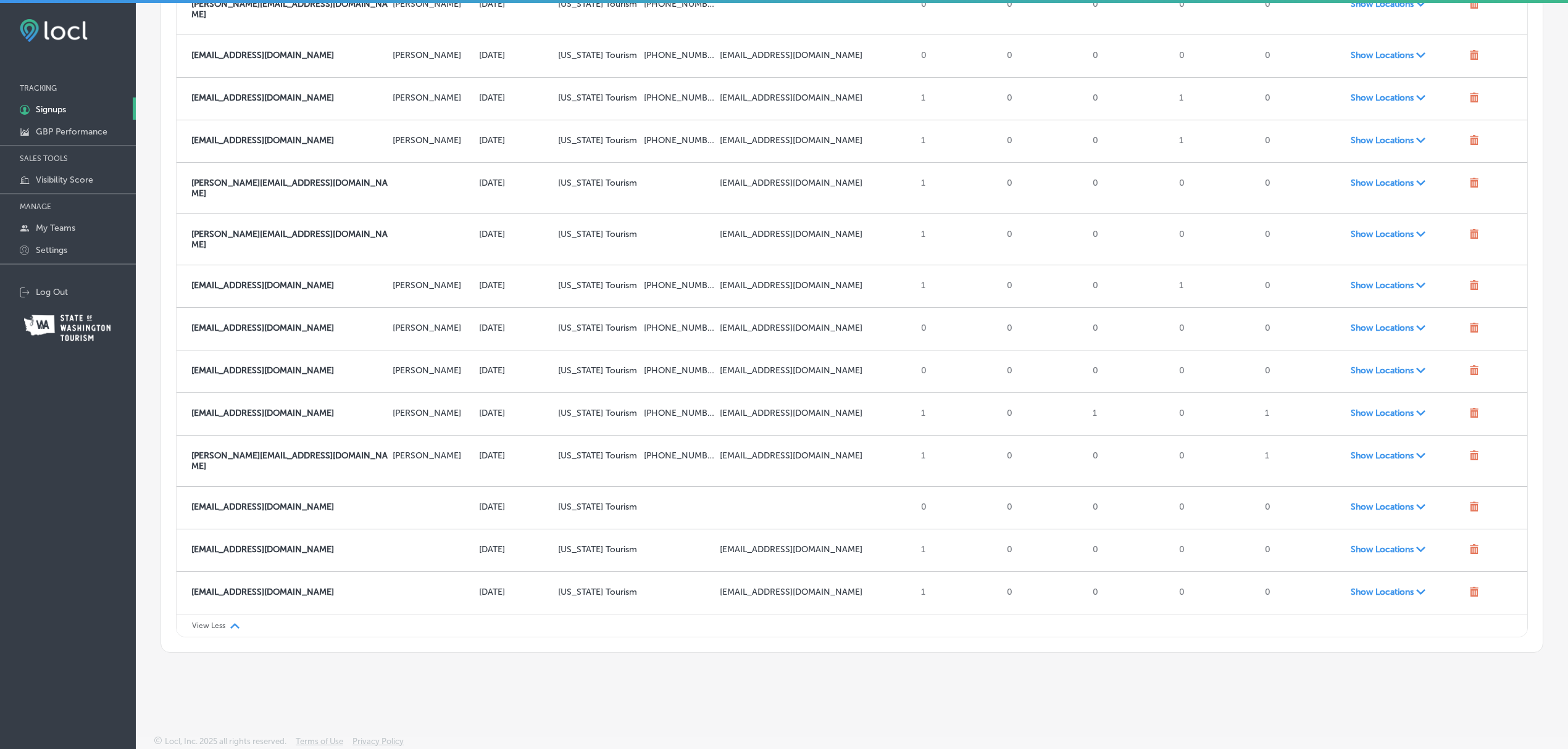
drag, startPoint x: 1287, startPoint y: 0, endPoint x: 944, endPoint y: 630, distance: 717.3
click at [944, 624] on div "View Less Path Created with Sketch." at bounding box center [851, 625] width 1350 height 23
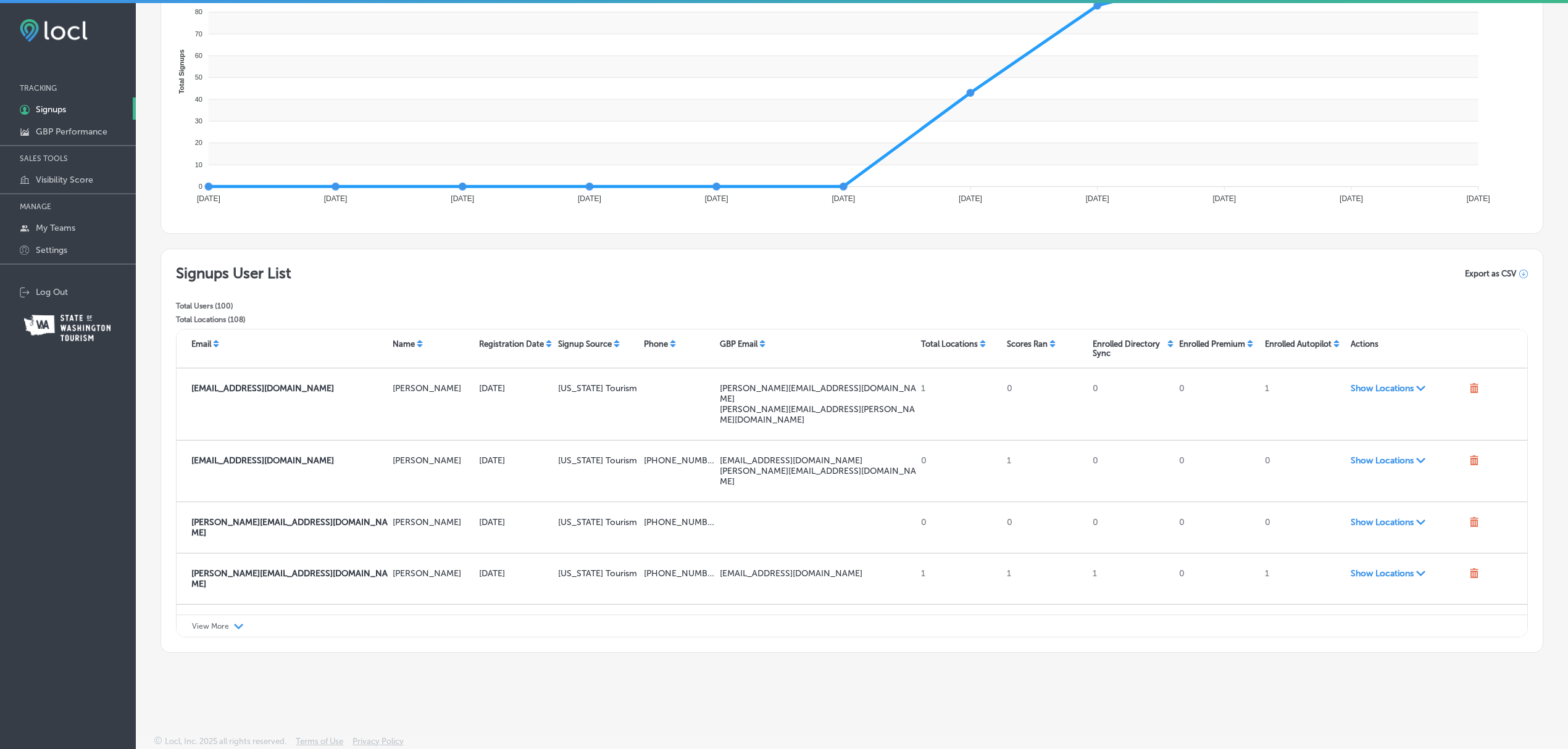
scroll to position [216, 0]
click at [221, 618] on div "View More Path Created with Sketch." at bounding box center [851, 626] width 1350 height 23
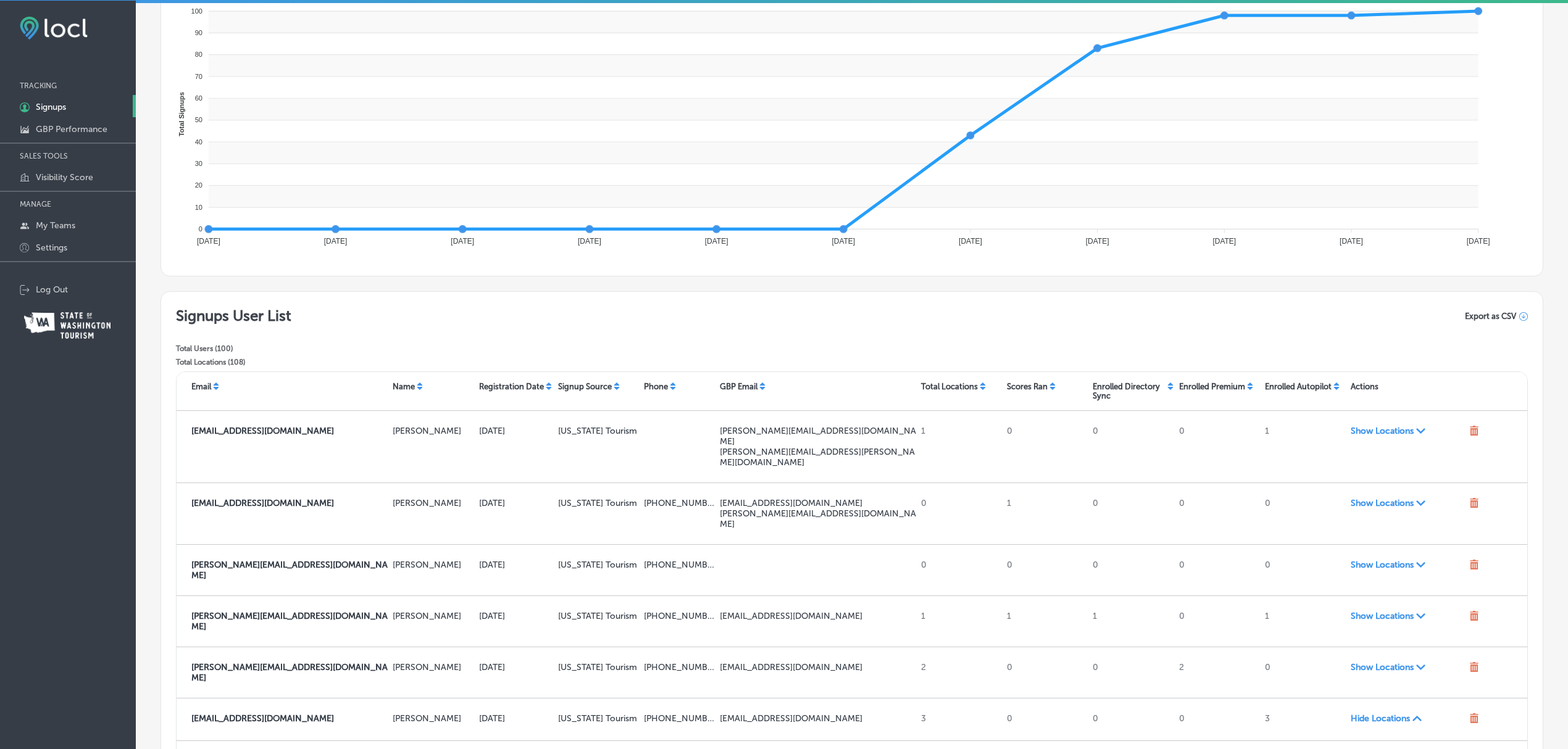
scroll to position [169, 0]
click at [1316, 319] on span "Export as CSV" at bounding box center [1490, 317] width 51 height 9
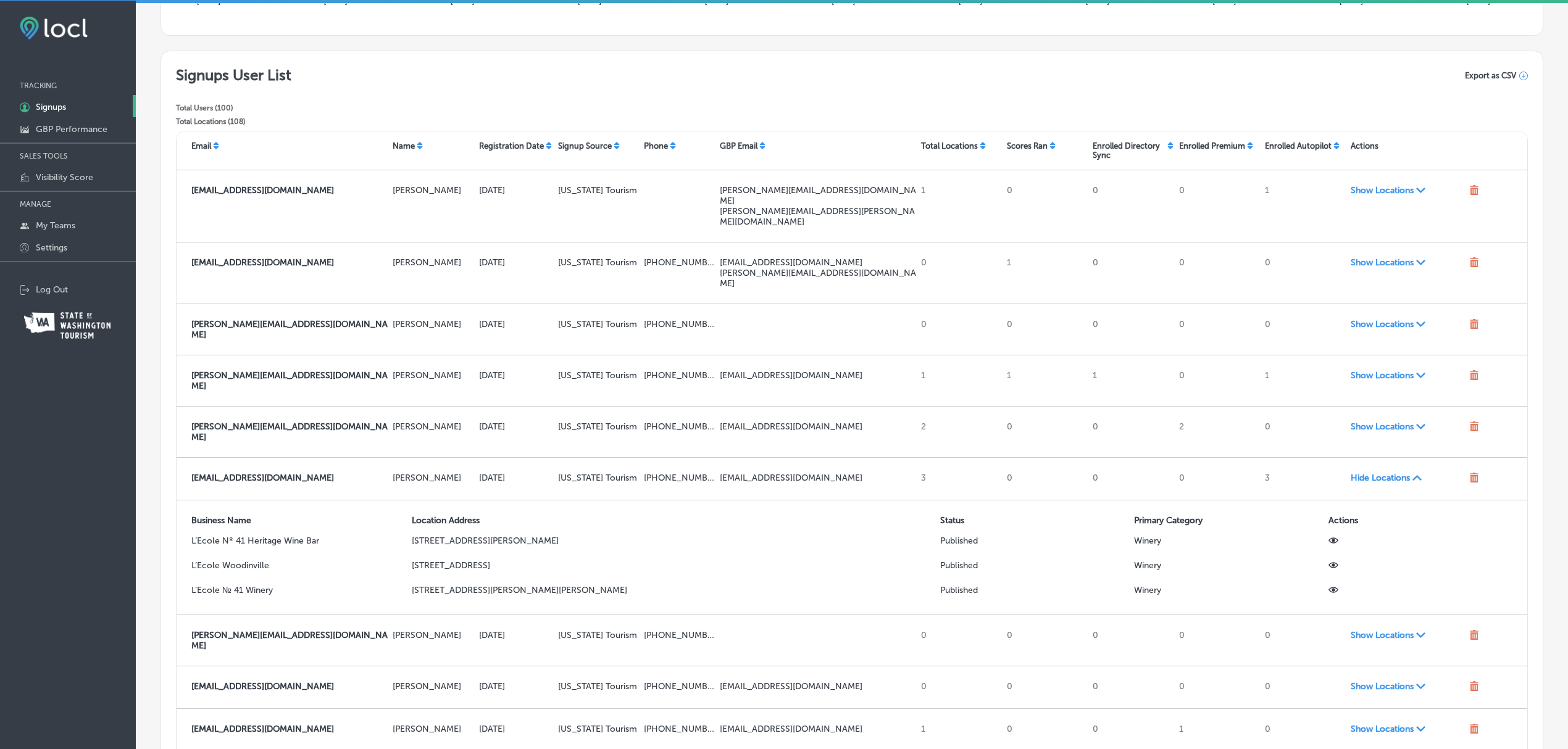
scroll to position [0, 0]
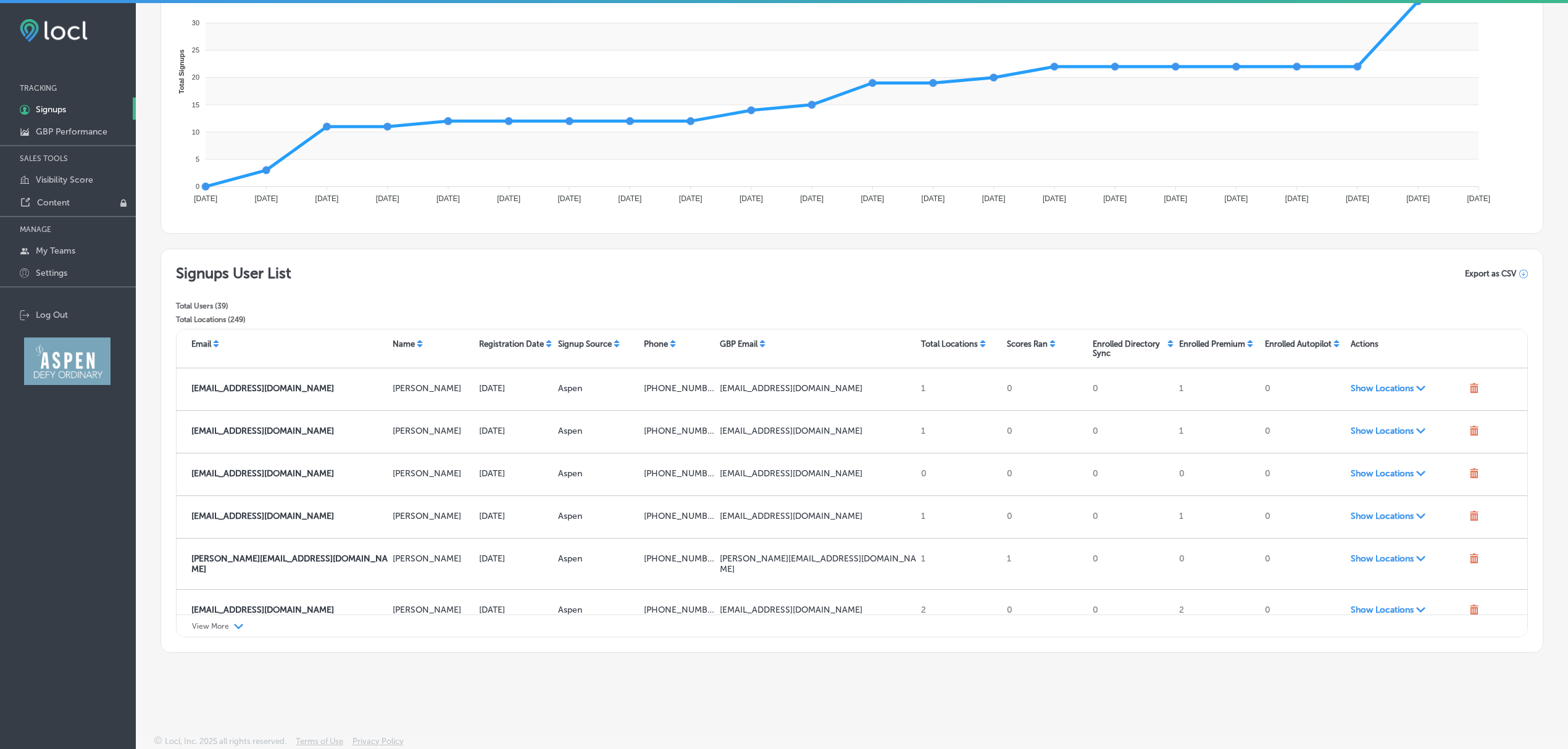
scroll to position [151, 0]
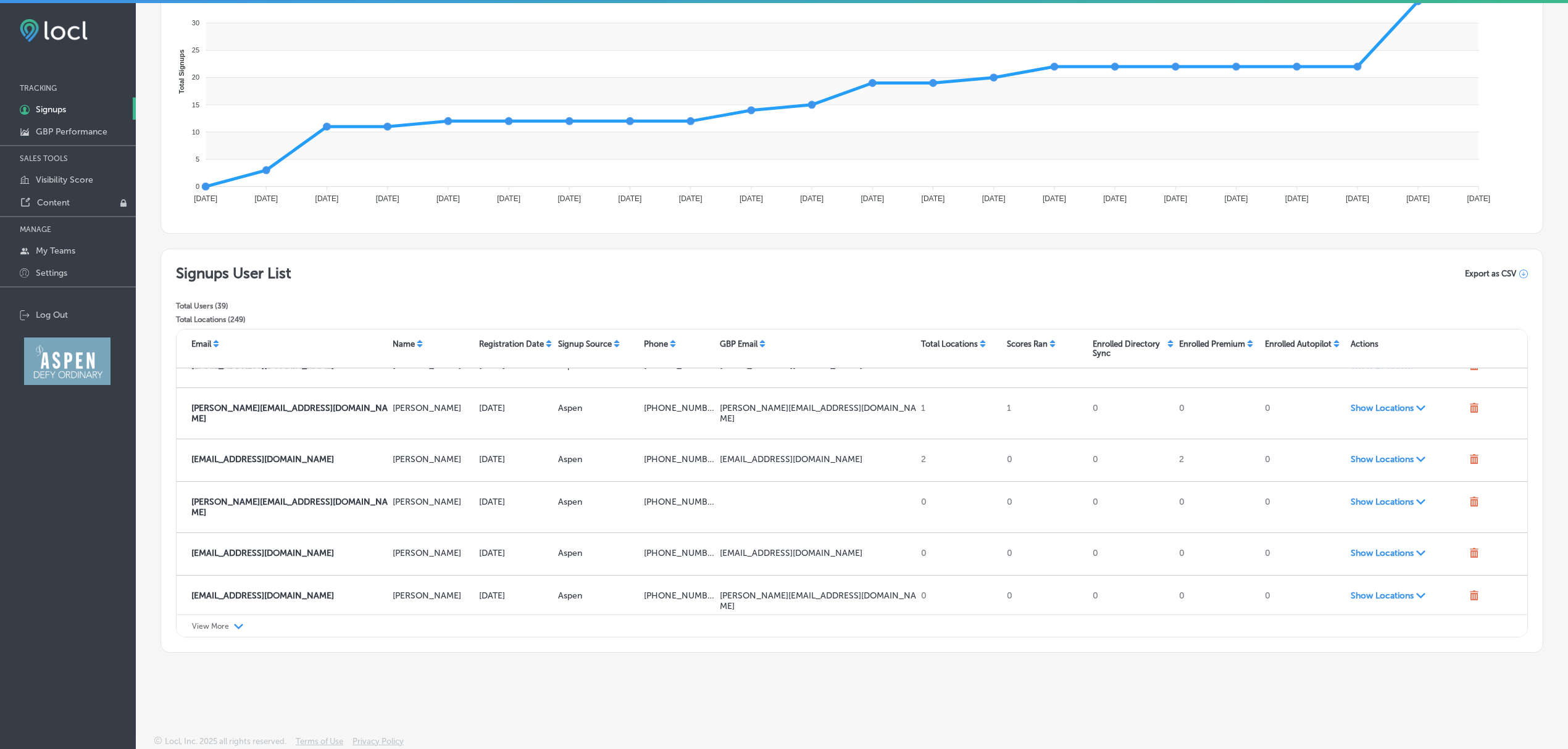
drag, startPoint x: 218, startPoint y: 620, endPoint x: 218, endPoint y: 628, distance: 8.0
click at [218, 628] on div "View More Path Created with Sketch." at bounding box center [851, 626] width 1350 height 23
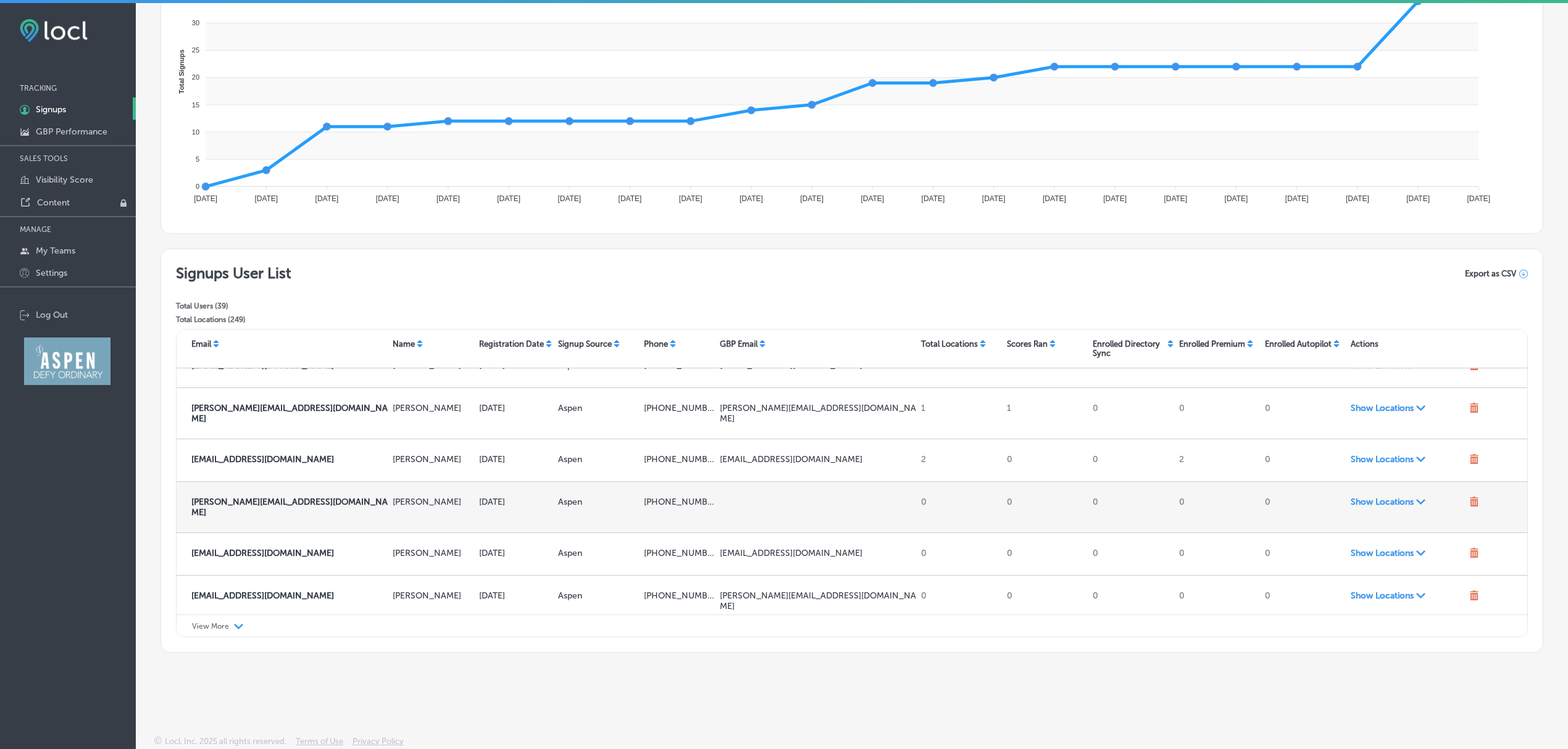
scroll to position [0, 0]
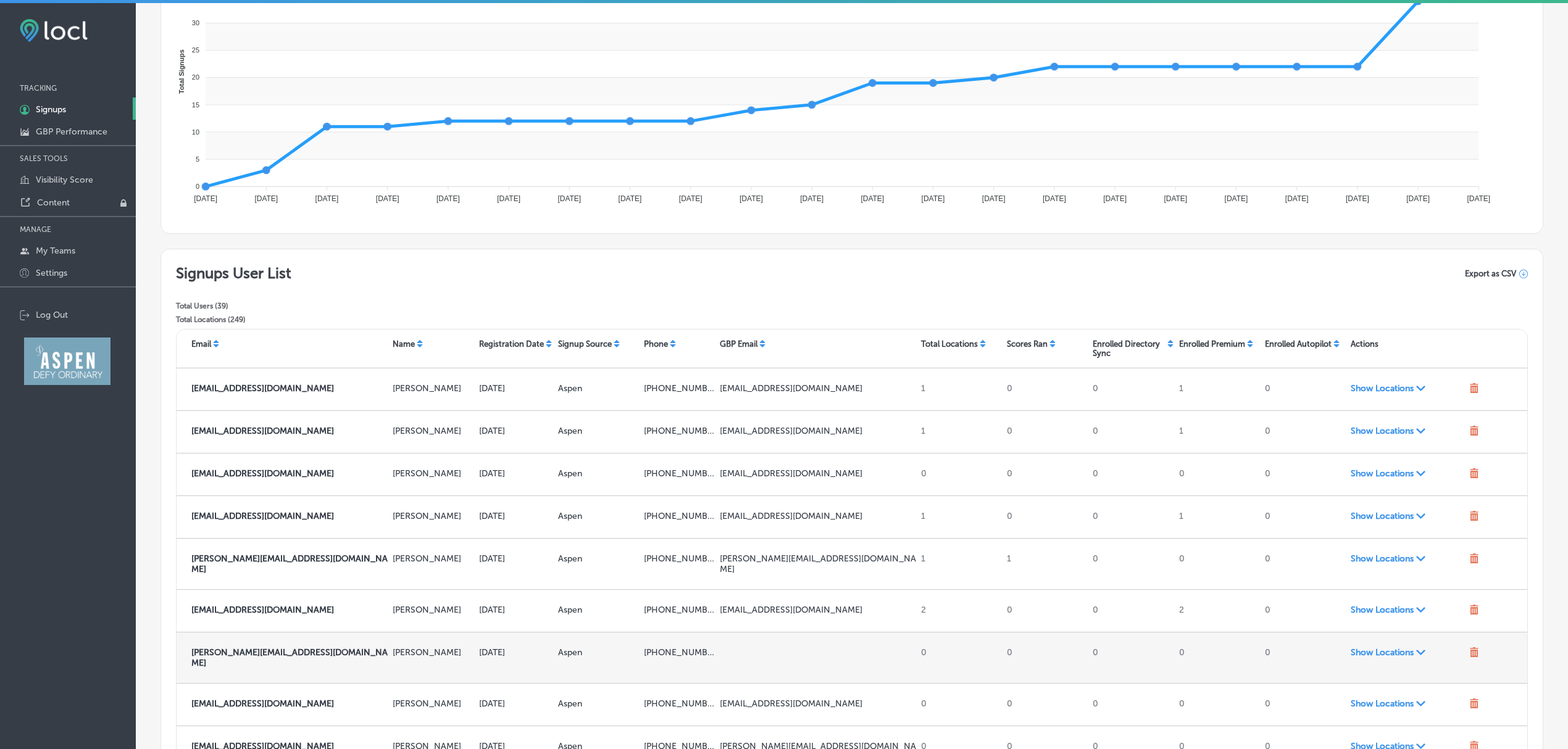
click at [218, 632] on div "brenda.wild@bhhssignature.com Brenda Wild Aug 28, 2025 Aspen +19703792299 0 0 0…" at bounding box center [851, 657] width 1350 height 51
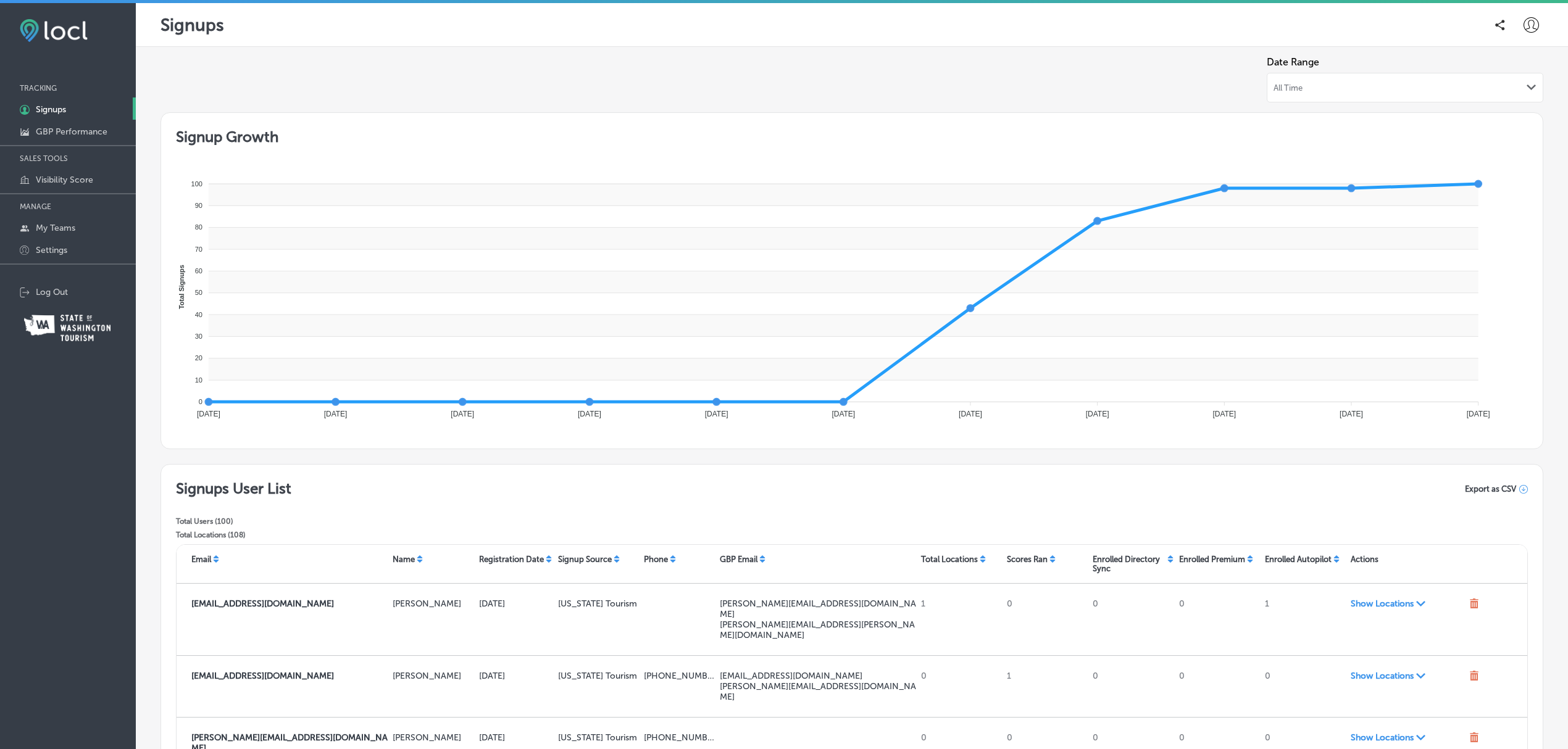
scroll to position [216, 0]
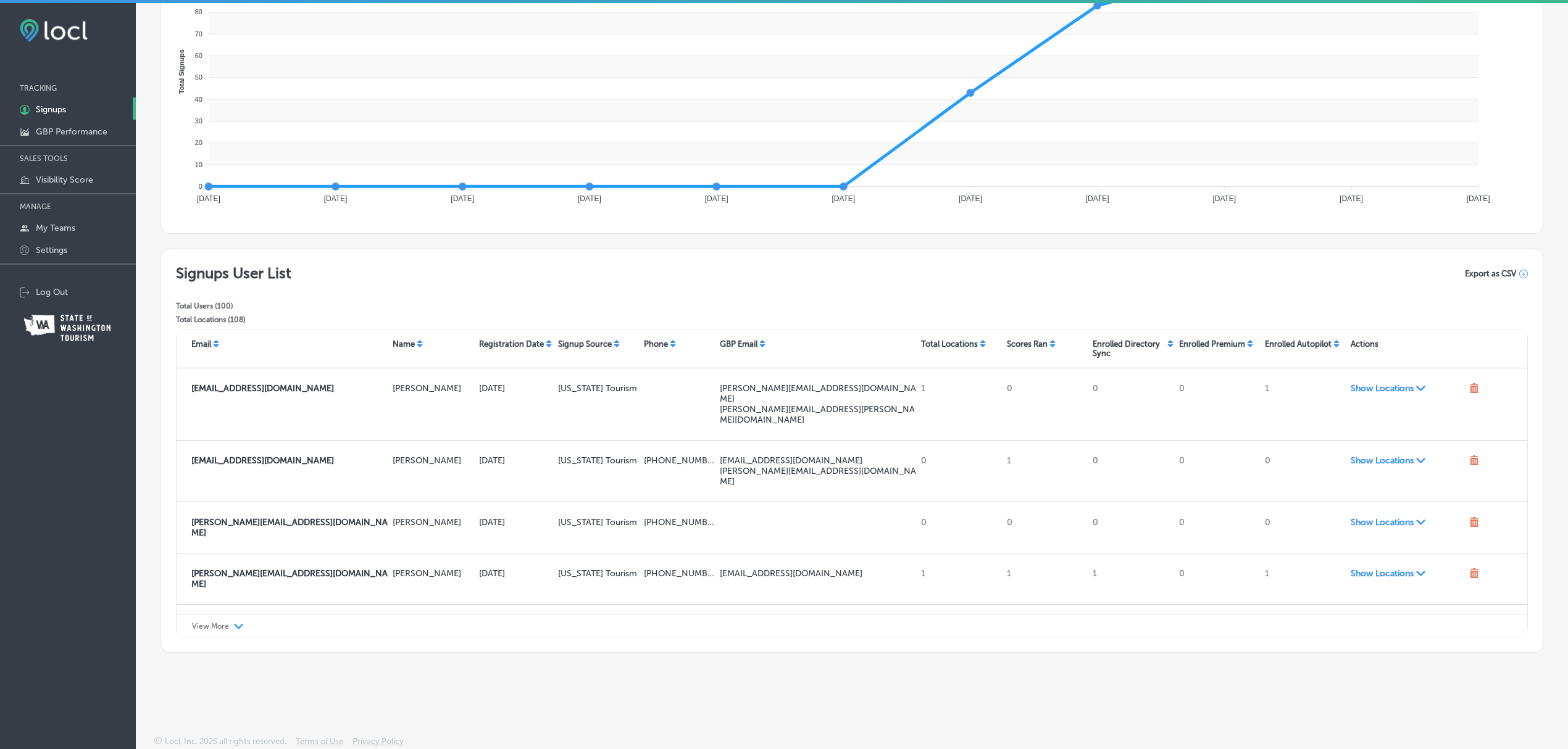
click at [230, 621] on div "View More Path Created with Sketch." at bounding box center [851, 626] width 1350 height 23
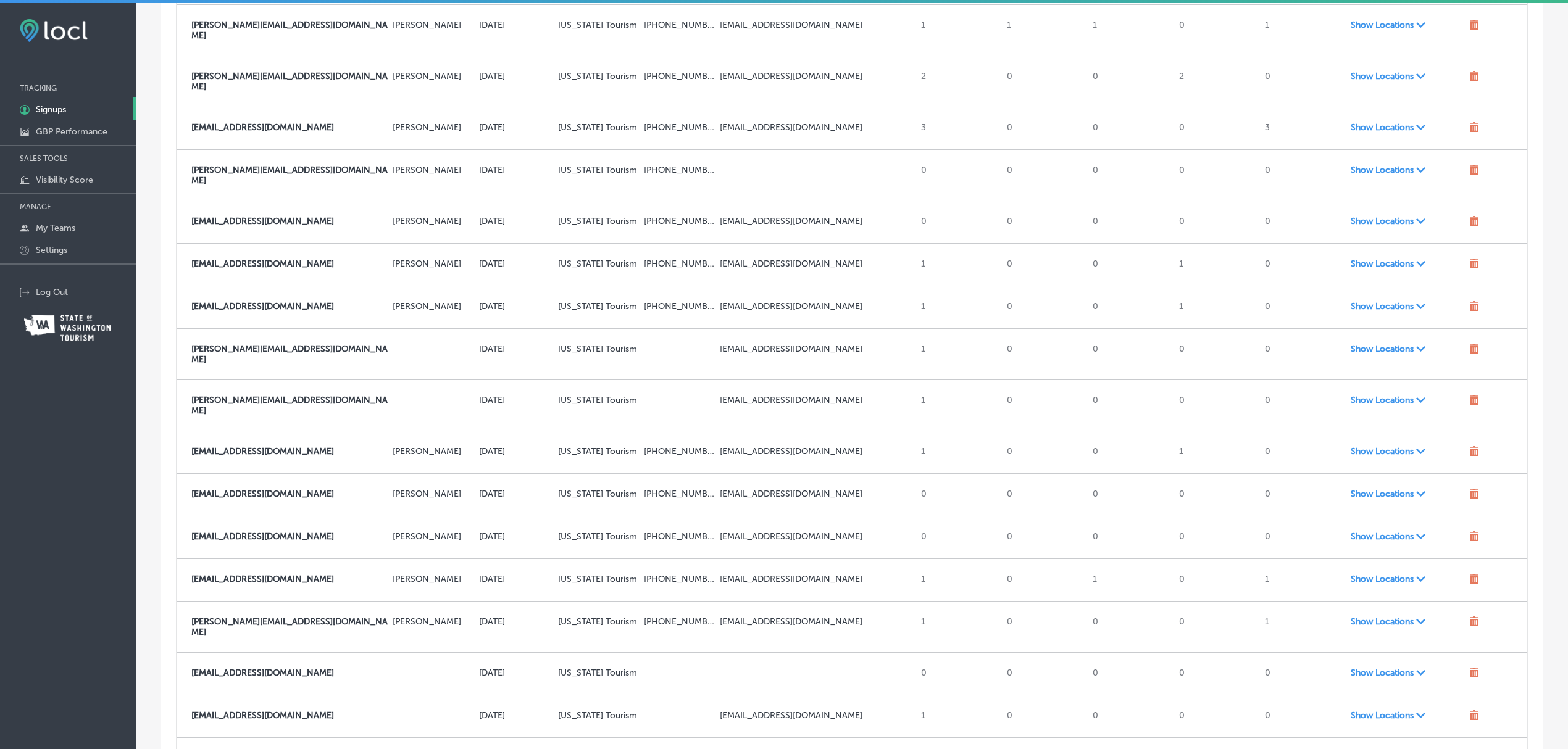
scroll to position [1007, 0]
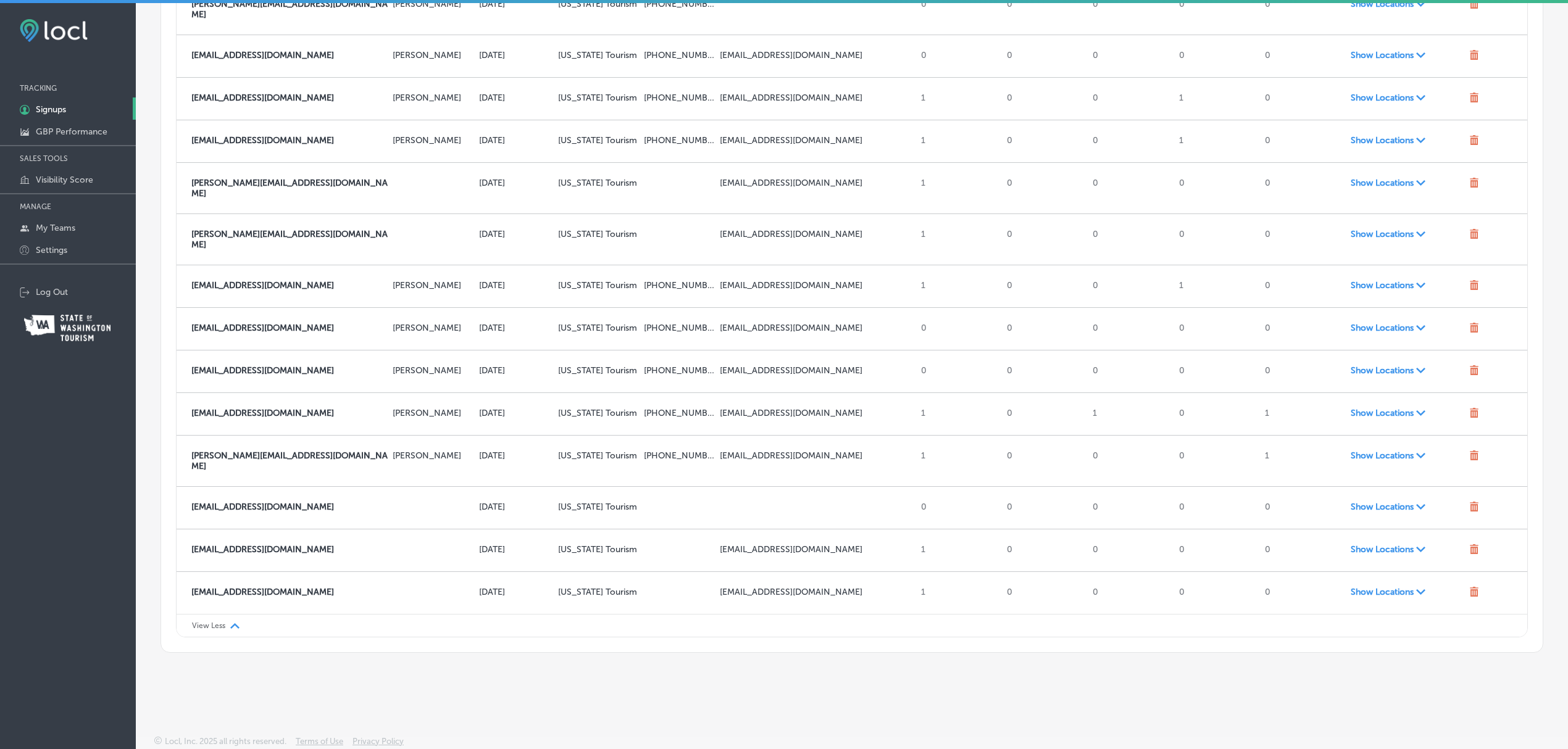
click at [216, 625] on p "View Less" at bounding box center [208, 626] width 33 height 9
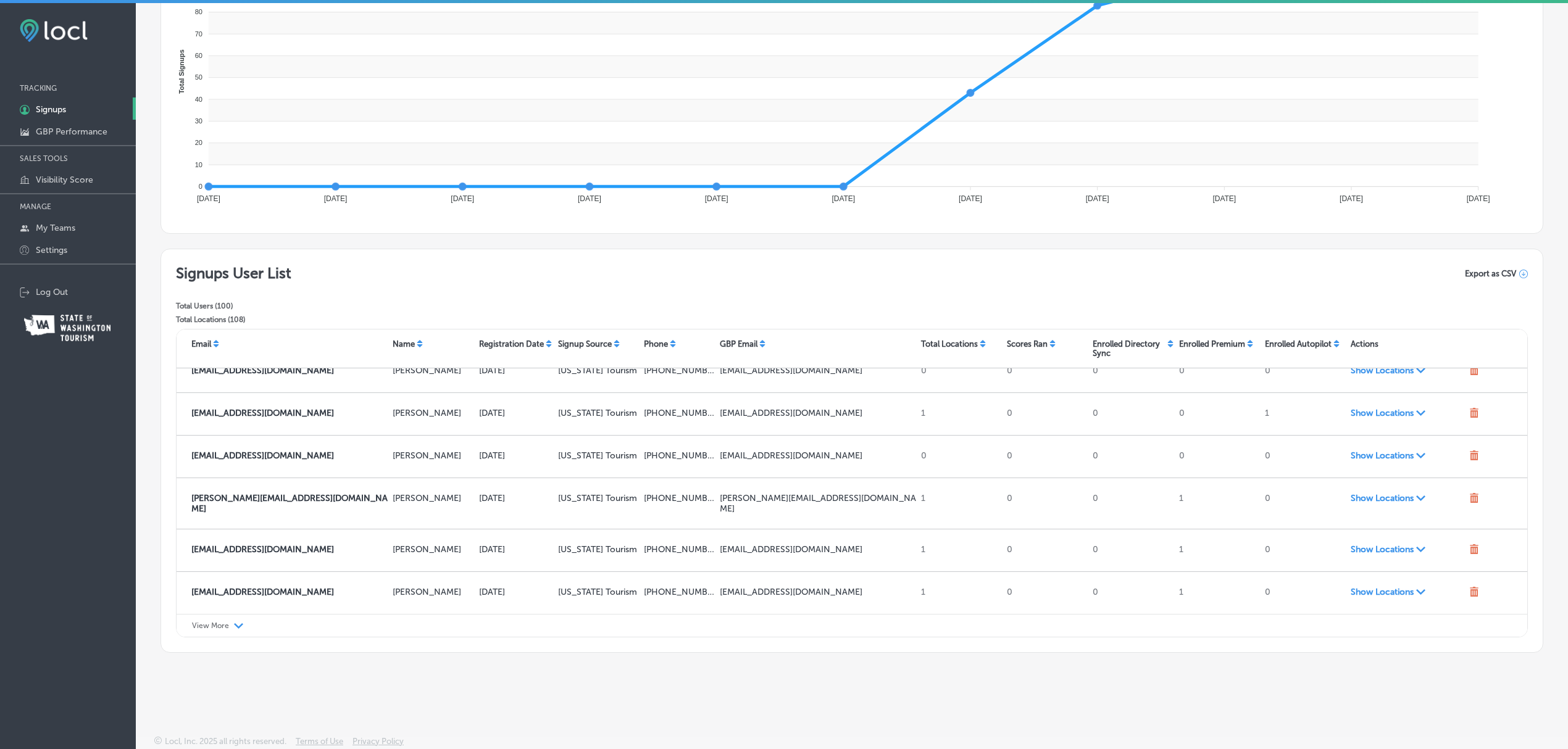
scroll to position [1709, 0]
click at [219, 628] on p "View More" at bounding box center [210, 626] width 37 height 9
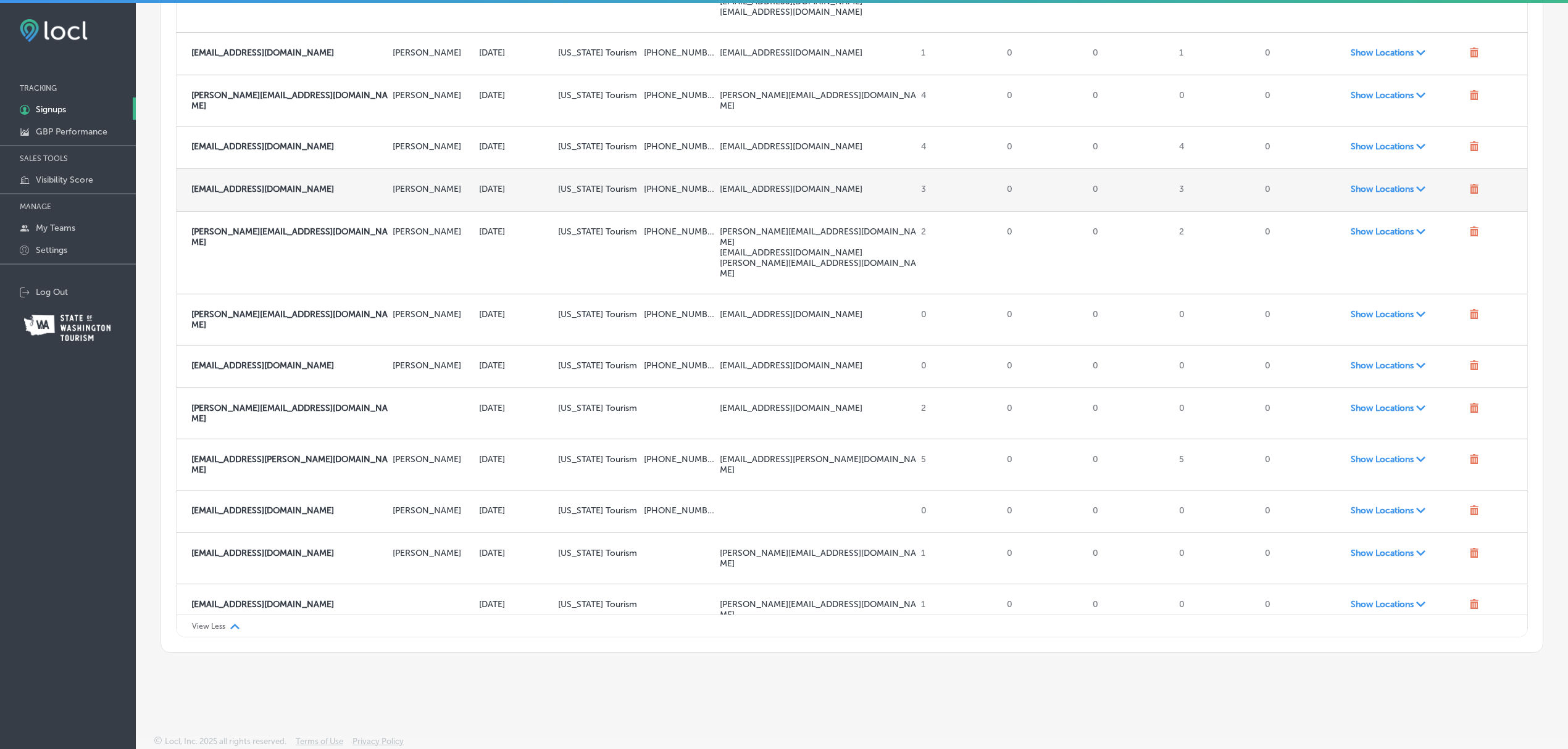
scroll to position [2799, 0]
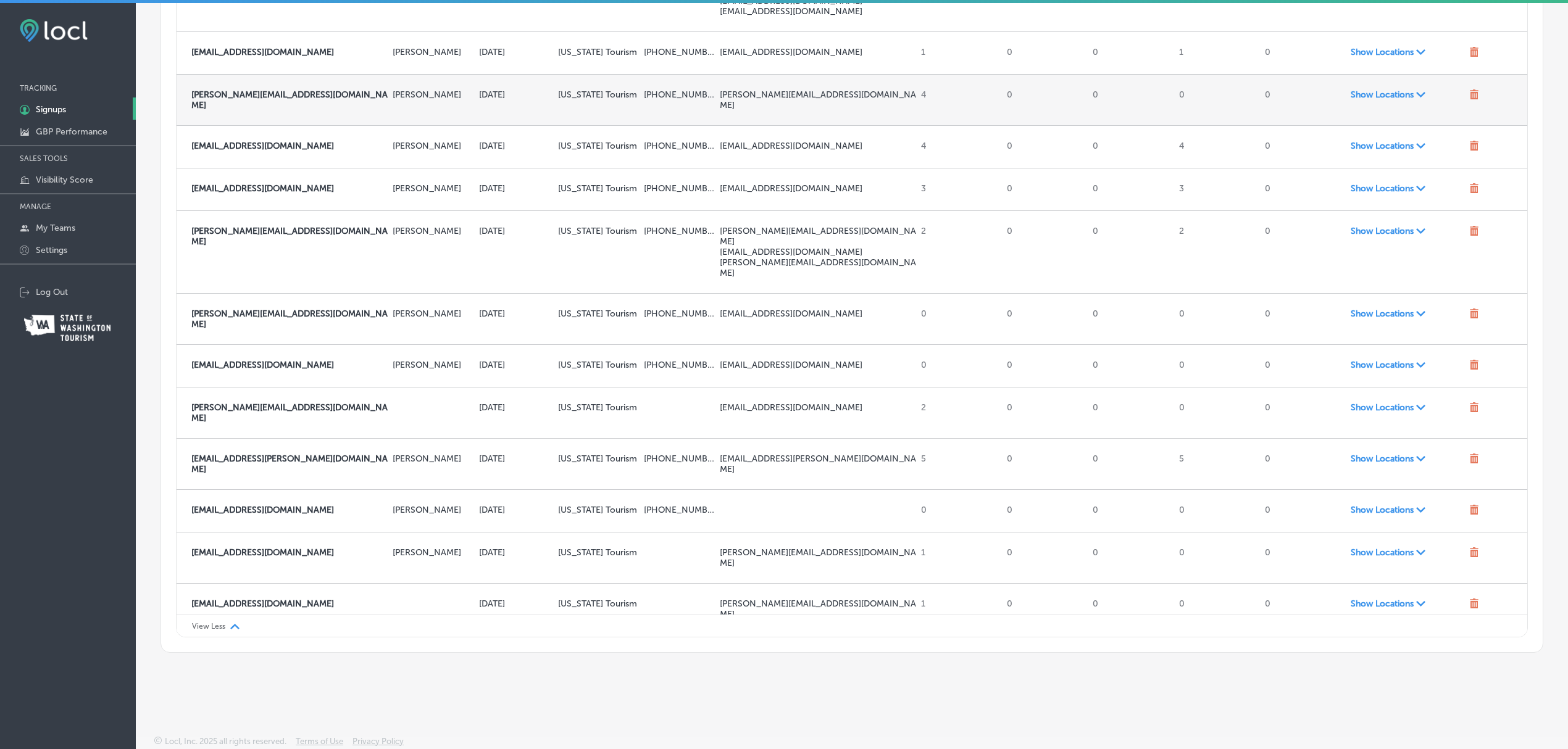
click at [1374, 100] on span "Show Locations Path Created with Sketch." at bounding box center [1407, 95] width 114 height 11
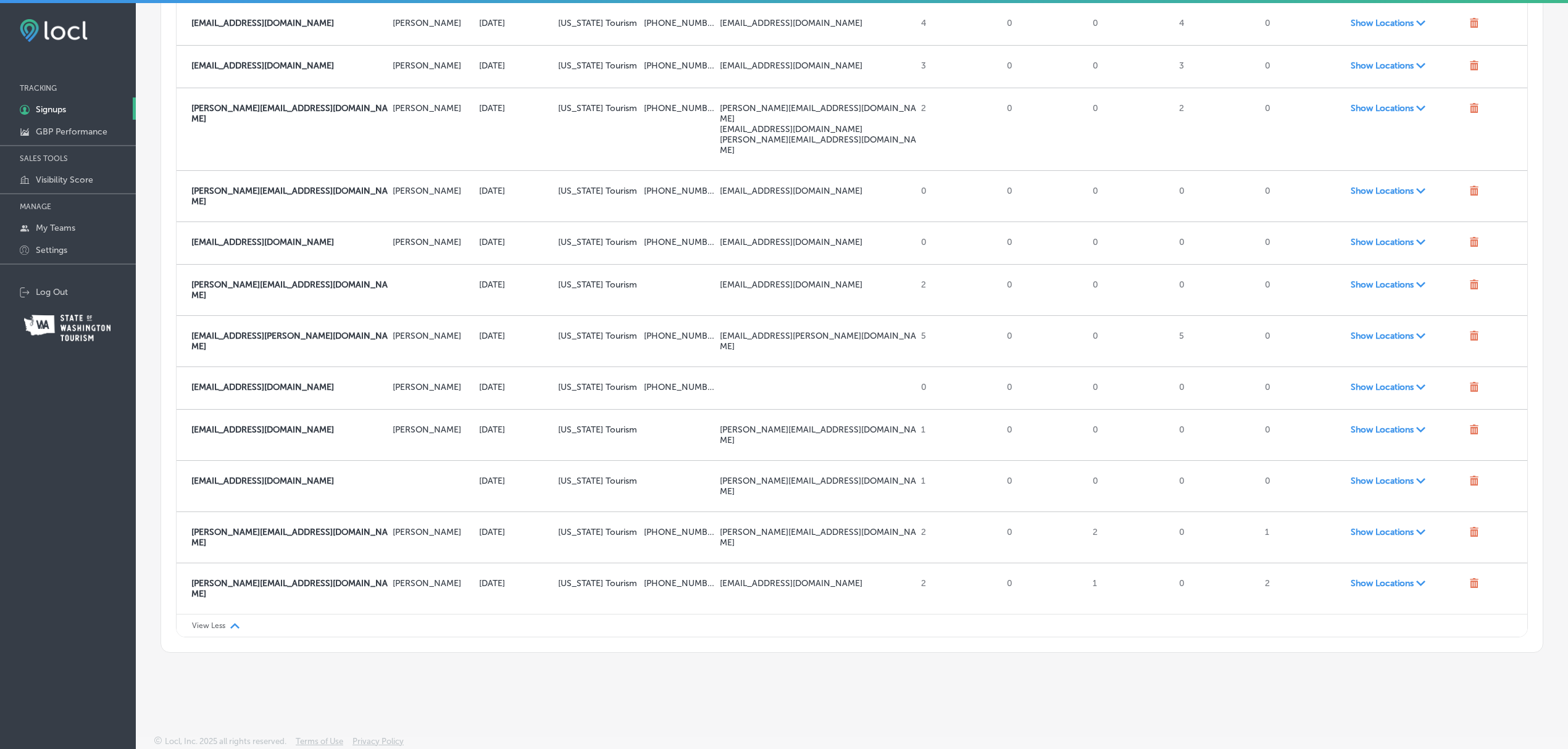
scroll to position [3376, 0]
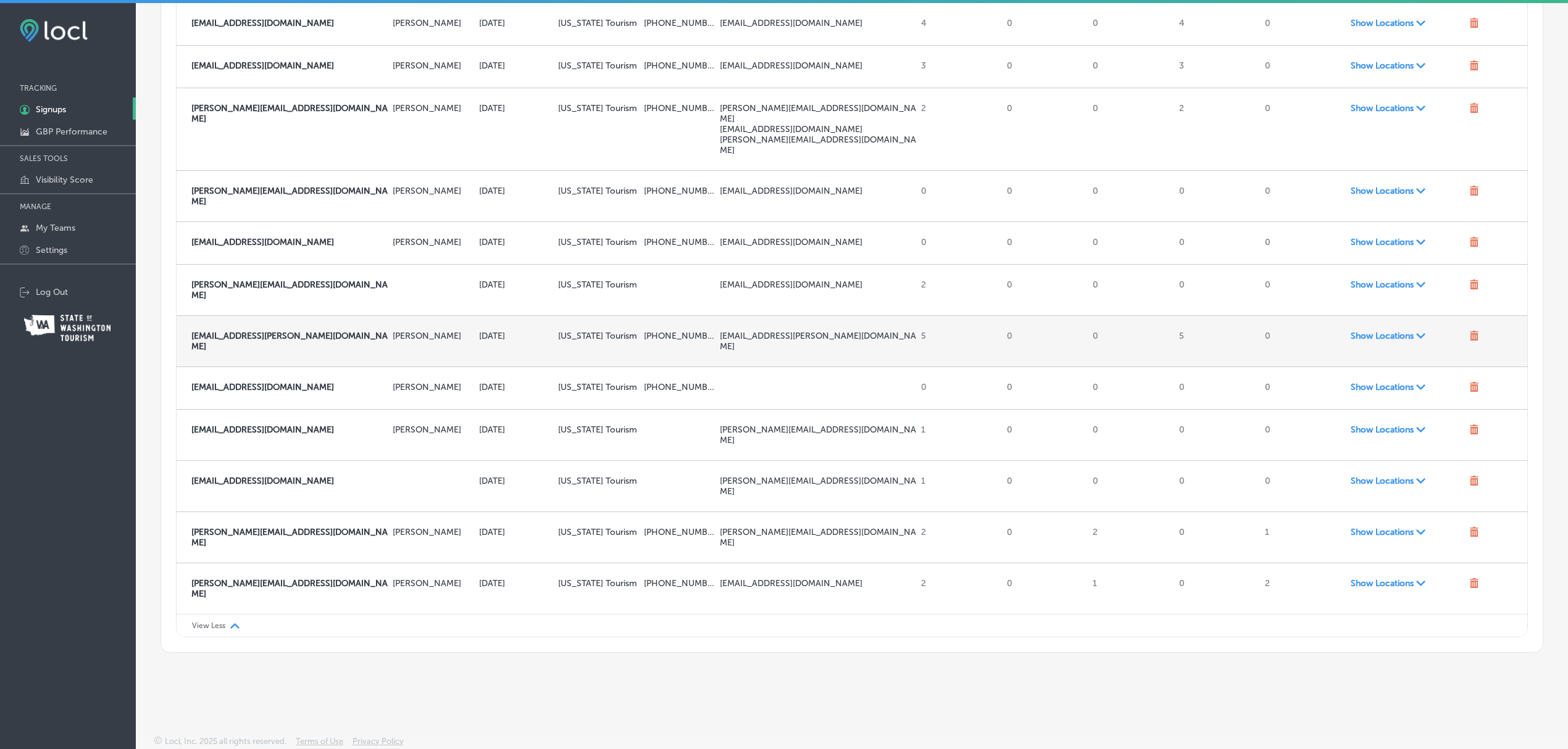
click at [1359, 341] on span "Show Locations Path Created with Sketch." at bounding box center [1407, 336] width 114 height 11
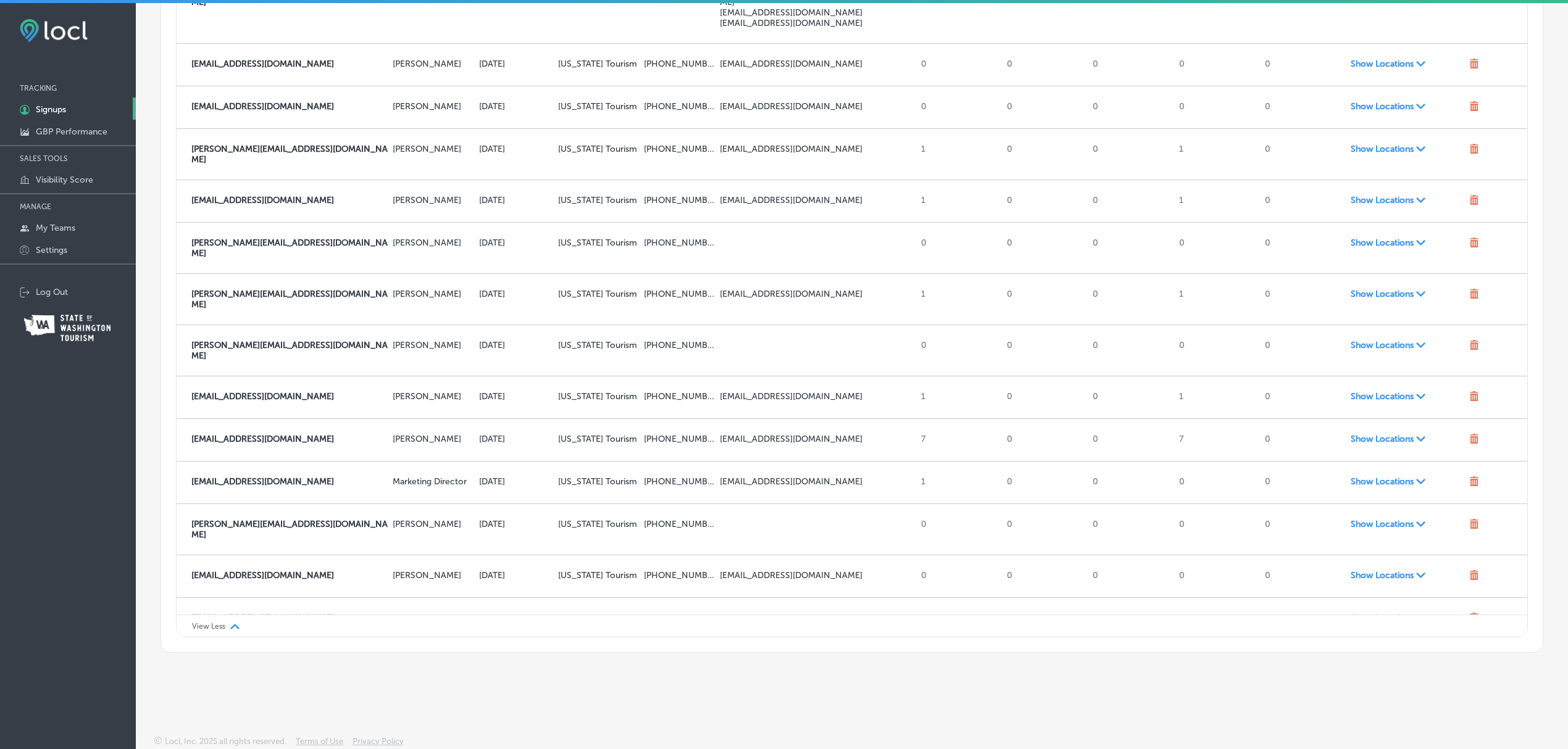
scroll to position [4108, 0]
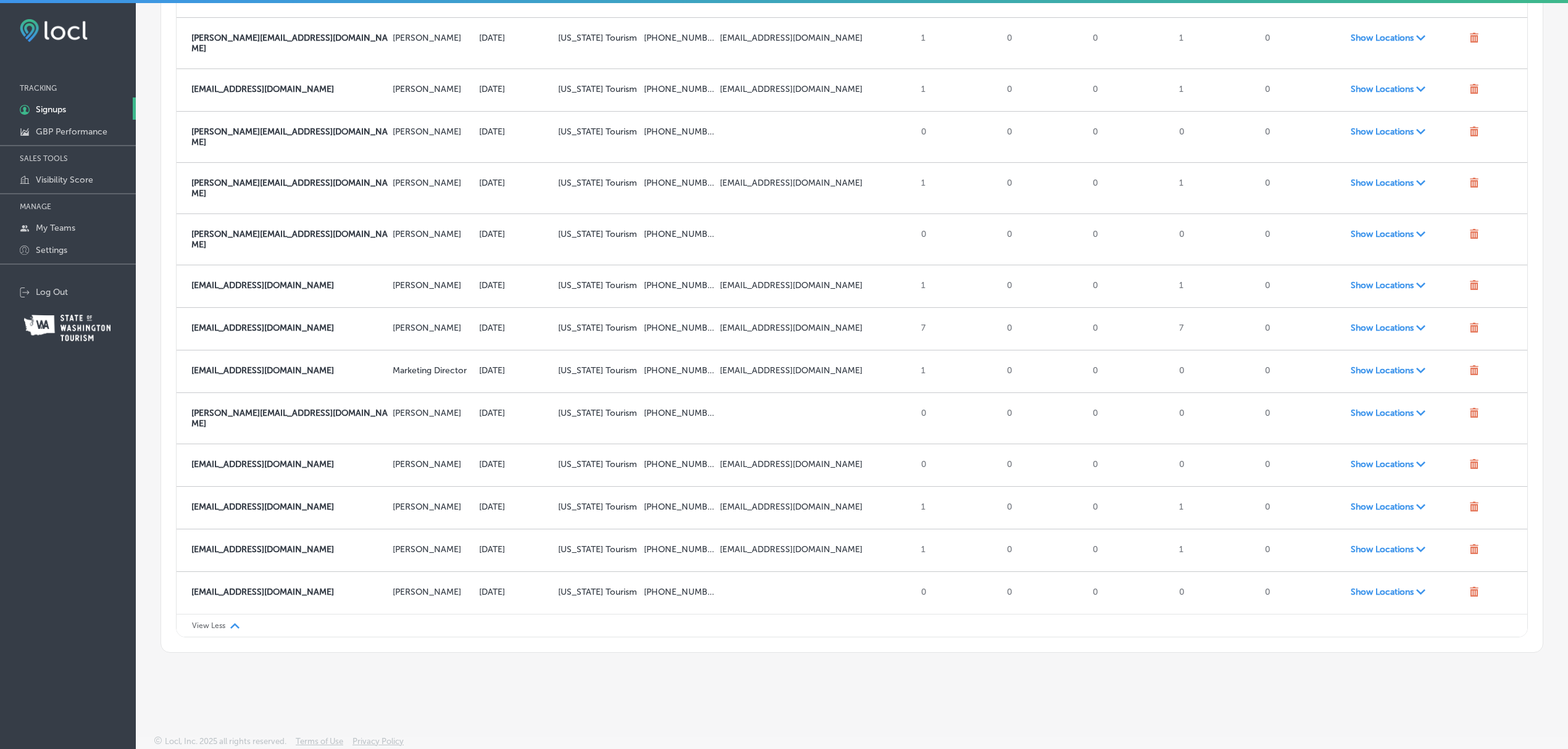
scroll to position [4683, 0]
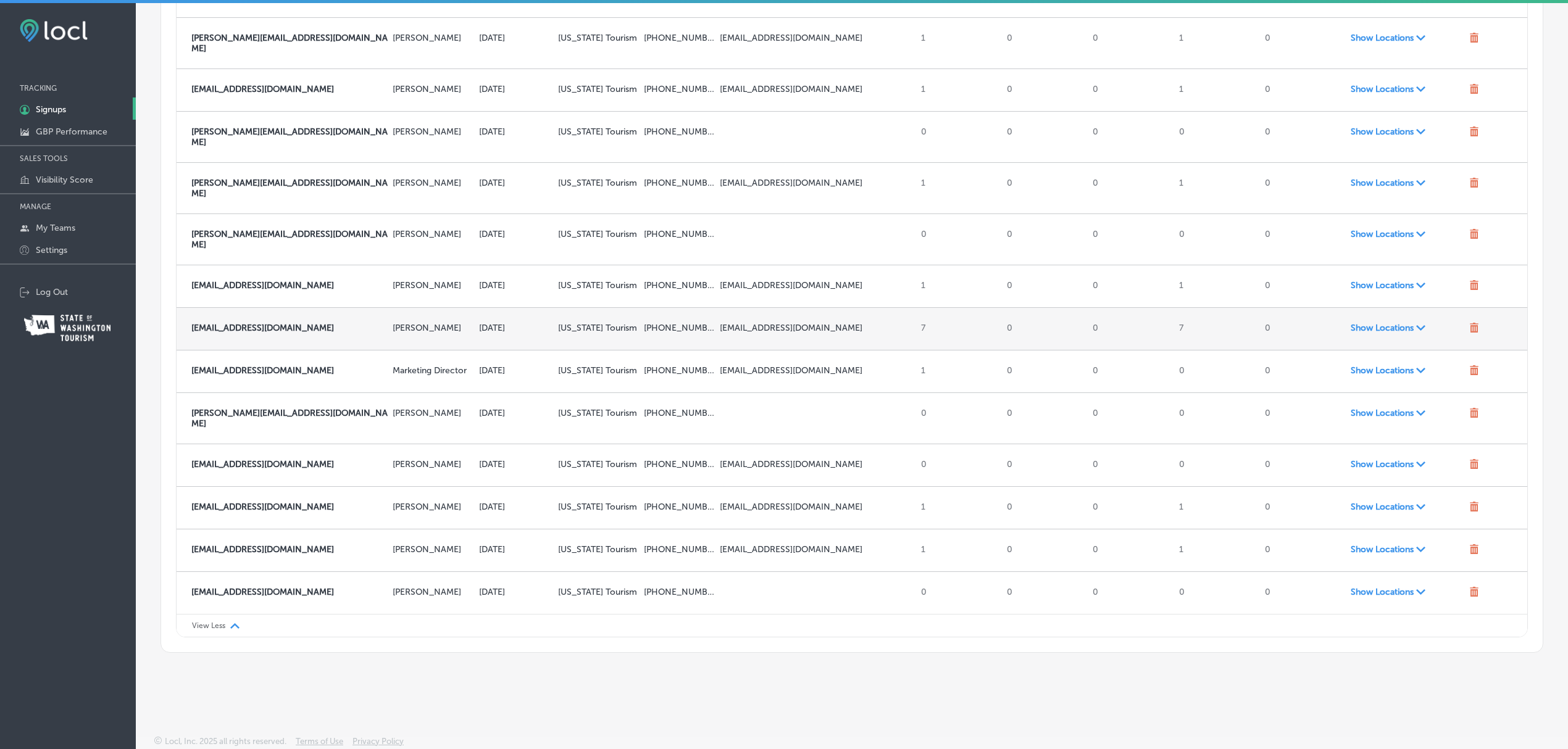
click at [1359, 334] on span "Show Locations Path Created with Sketch." at bounding box center [1407, 328] width 114 height 11
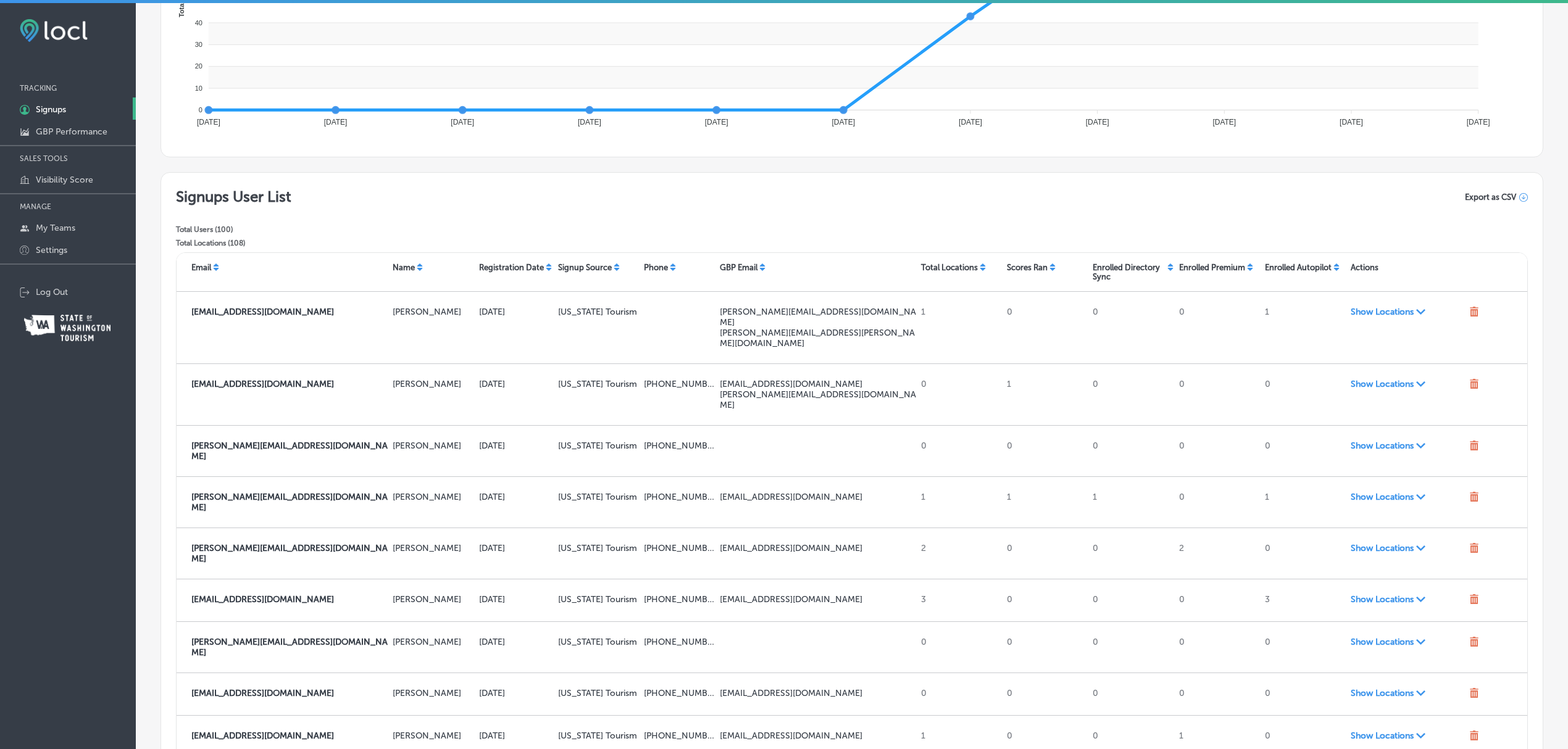
scroll to position [291, 0]
